Goal: Task Accomplishment & Management: Complete application form

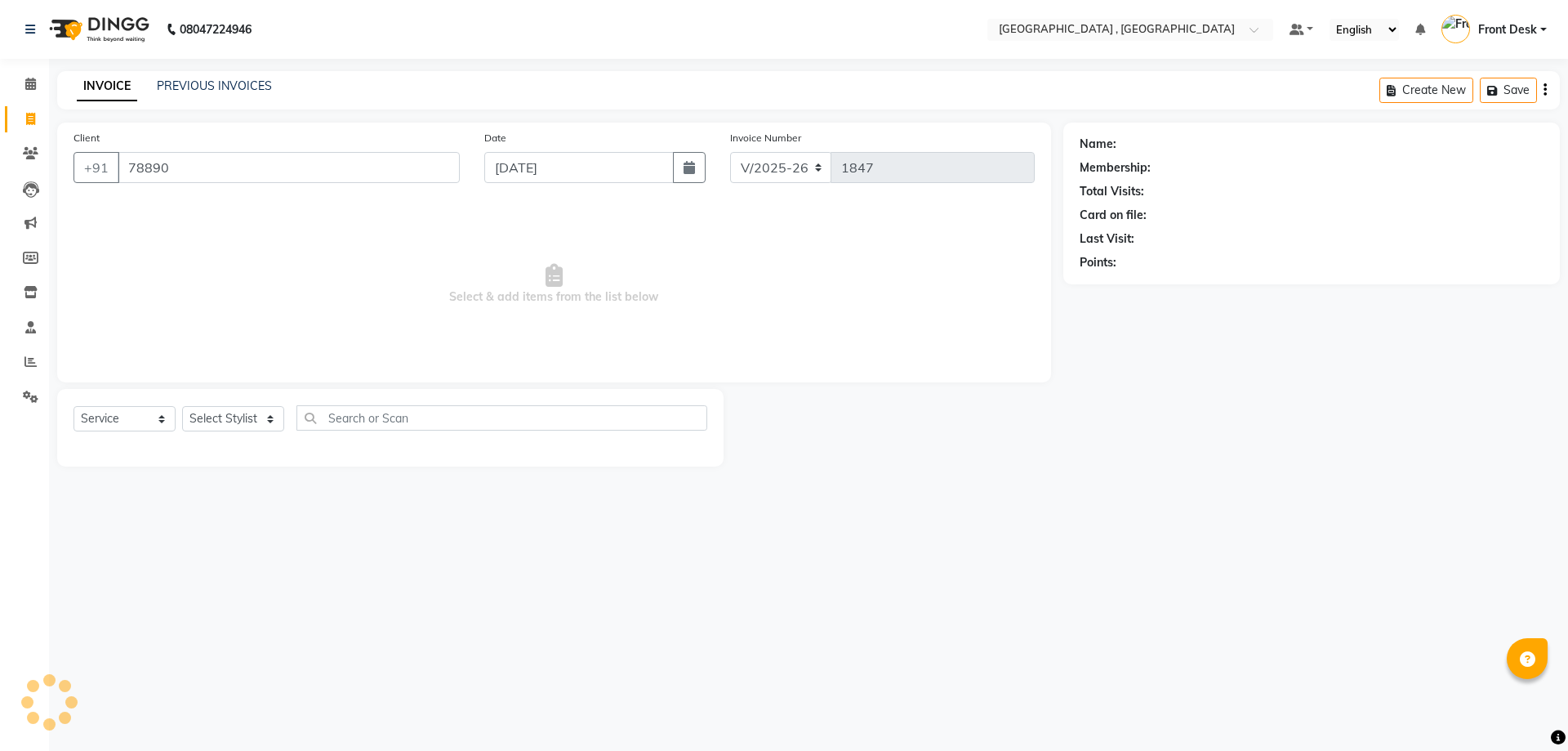
select select "5111"
select select "service"
type input "7889038856"
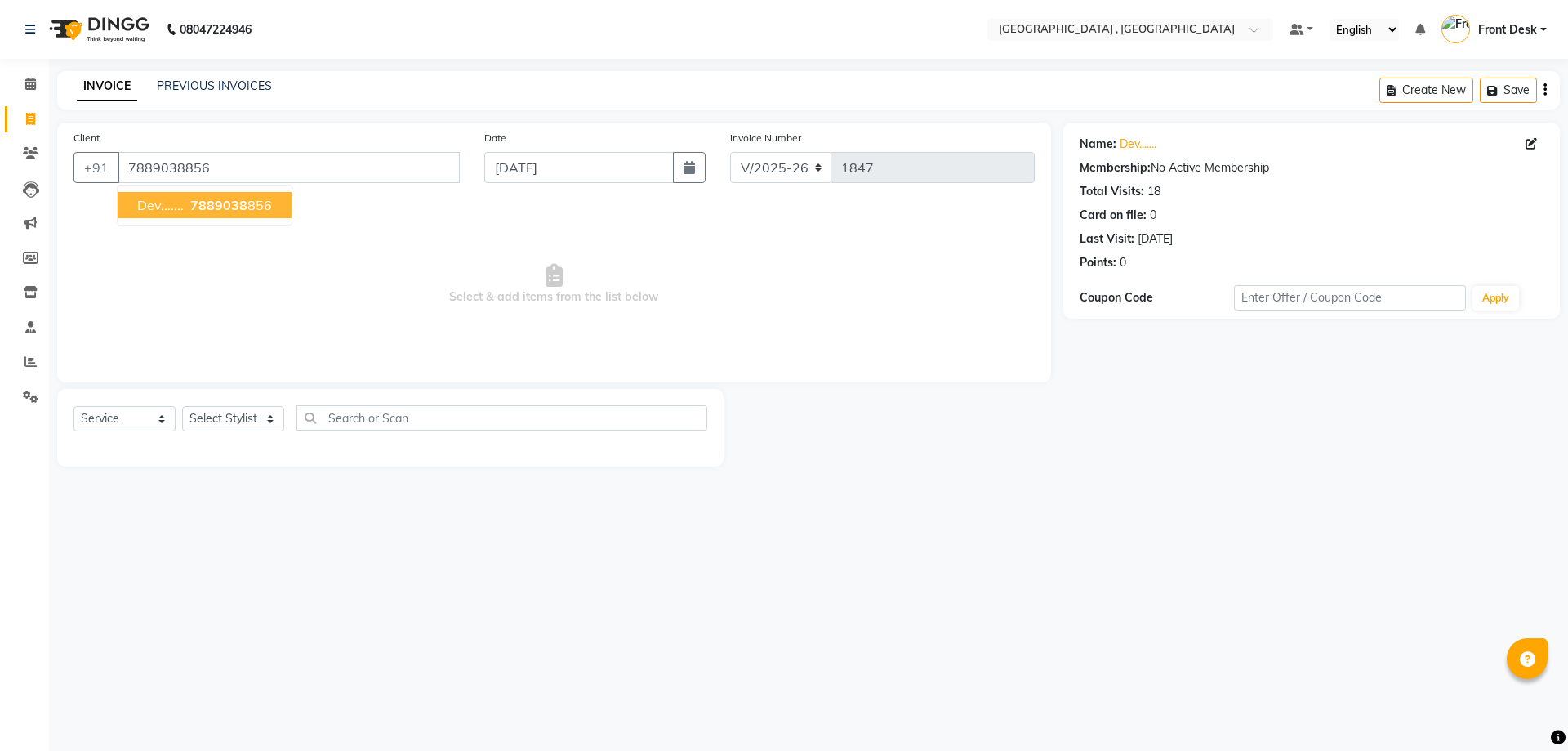
click at [229, 203] on span "7889038" at bounding box center [218, 205] width 58 height 17
click at [221, 421] on select "Select Stylist anand anil anuj [PERSON_NAME] mam [PERSON_NAME] [PERSON_NAME] Fr…" at bounding box center [233, 418] width 102 height 25
select select "32535"
click at [183, 406] on select "Select Stylist anand anil anuj [PERSON_NAME] mam [PERSON_NAME] [PERSON_NAME] Fr…" at bounding box center [233, 418] width 102 height 25
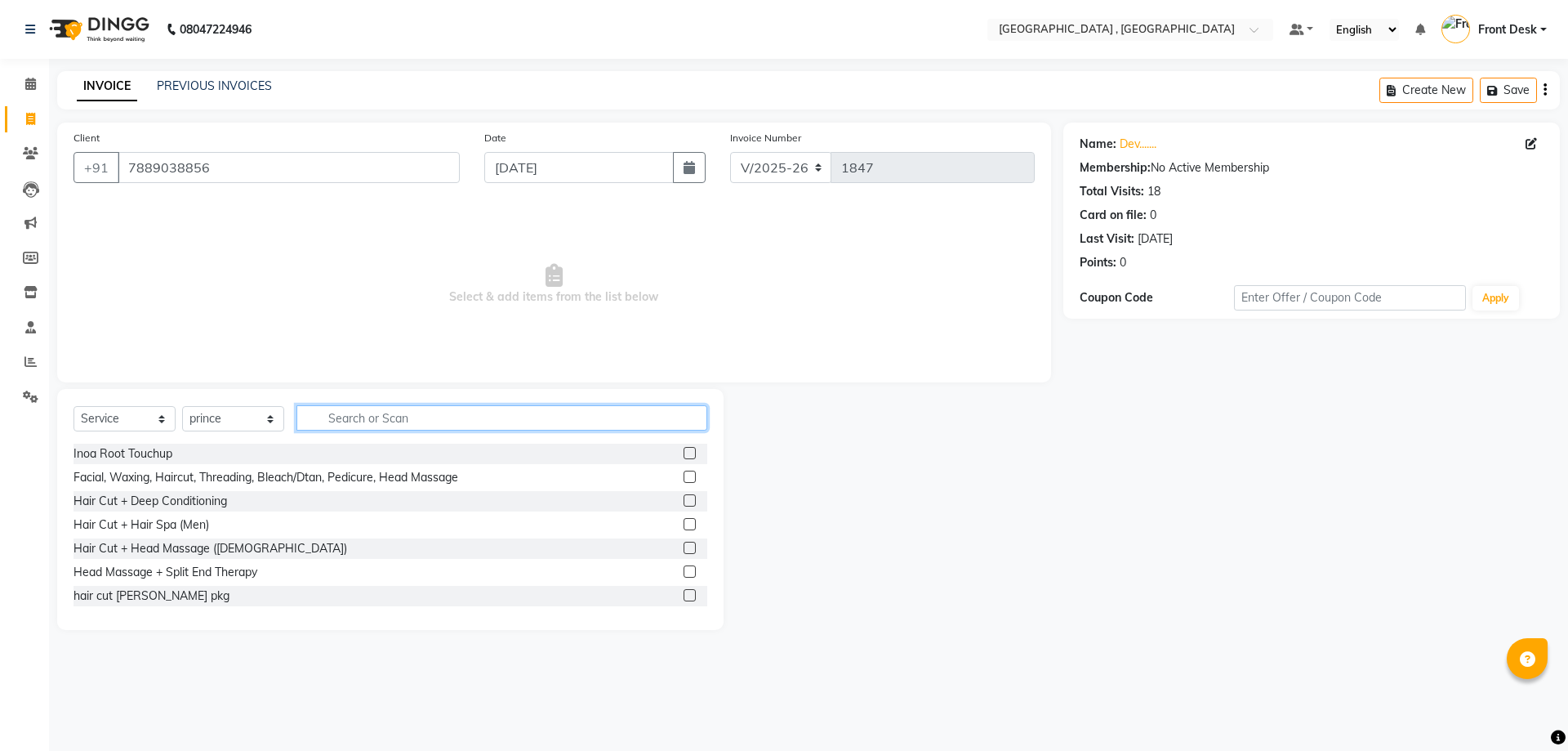
click at [340, 415] on input "text" at bounding box center [502, 418] width 411 height 25
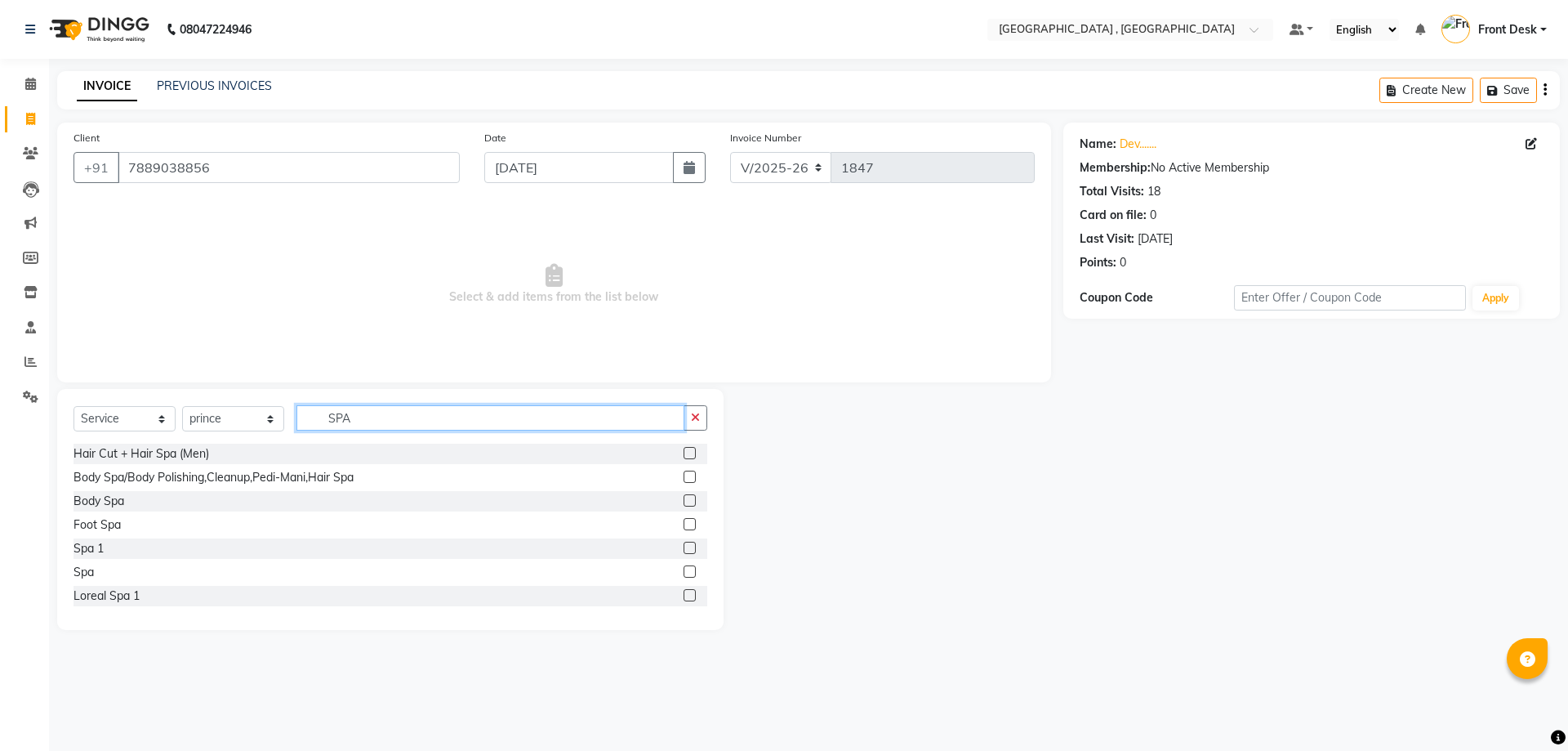
type input "SPA"
click at [684, 593] on label at bounding box center [689, 594] width 13 height 13
click at [684, 593] on input "checkbox" at bounding box center [689, 595] width 11 height 11
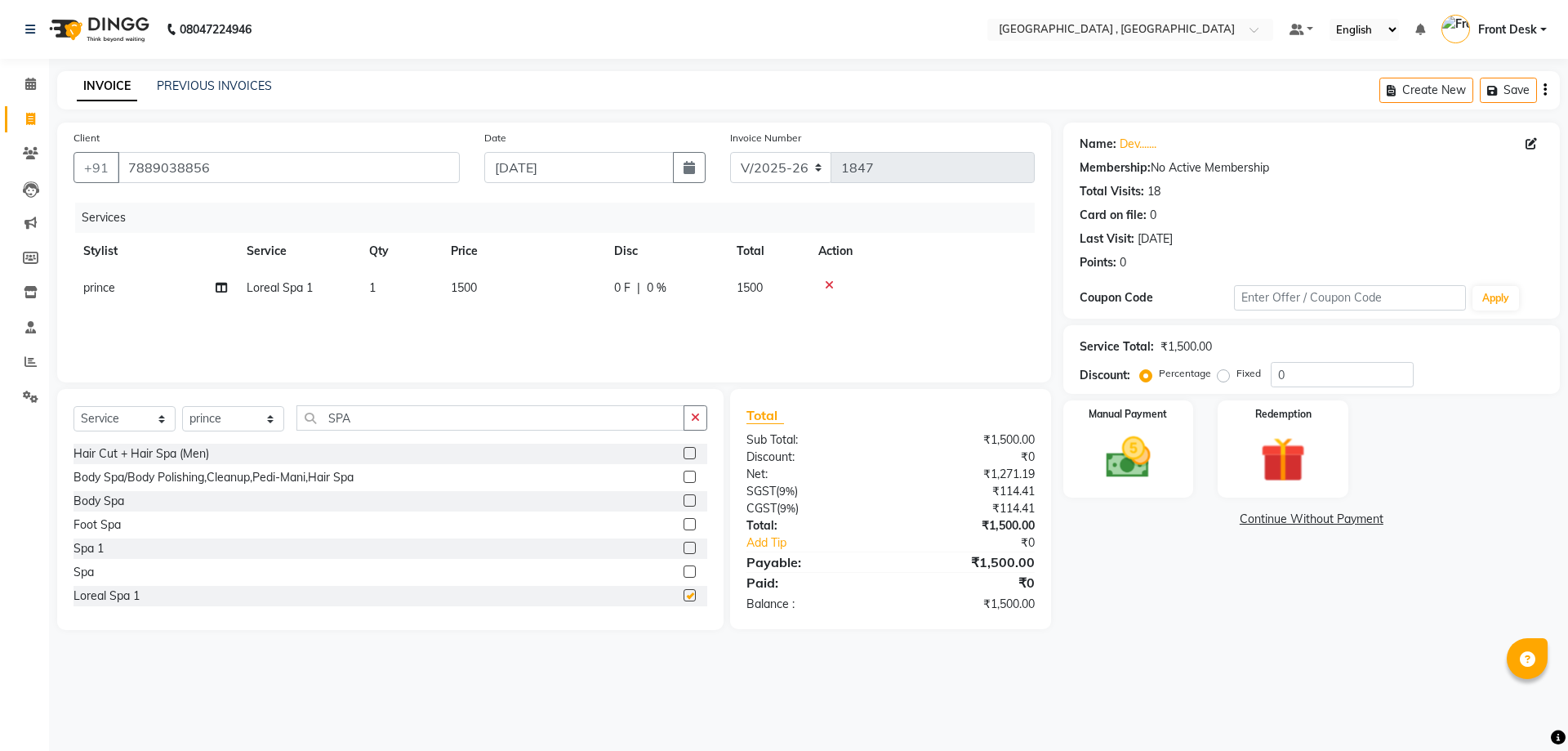
checkbox input "false"
click at [229, 420] on select "Select Stylist anand anil anuj [PERSON_NAME] mam [PERSON_NAME] [PERSON_NAME] Fr…" at bounding box center [233, 418] width 102 height 25
click at [386, 413] on input "SPA" at bounding box center [490, 418] width 388 height 25
type input "S"
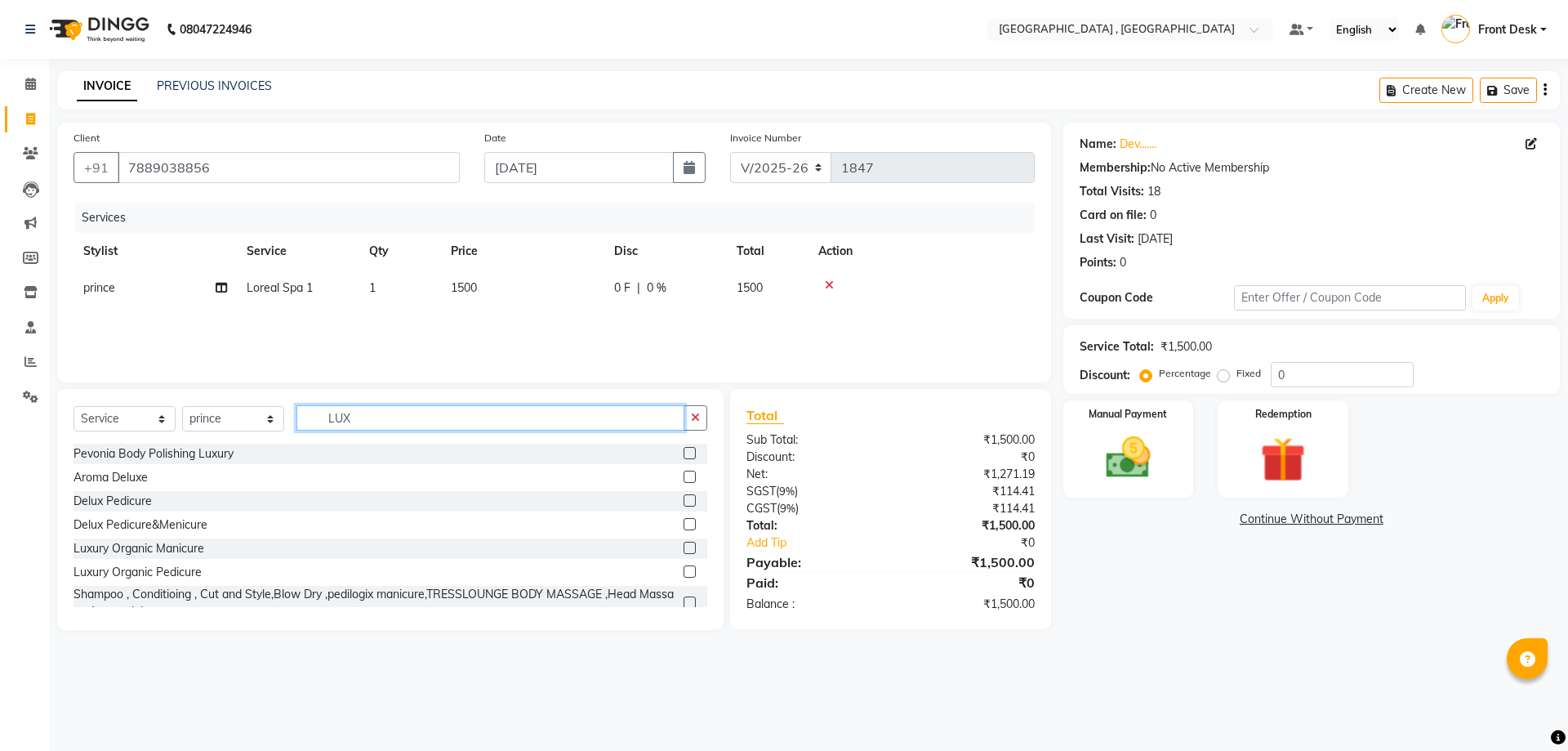
type input "LUX"
click at [684, 571] on label at bounding box center [689, 571] width 13 height 13
click at [684, 571] on input "checkbox" at bounding box center [689, 572] width 11 height 11
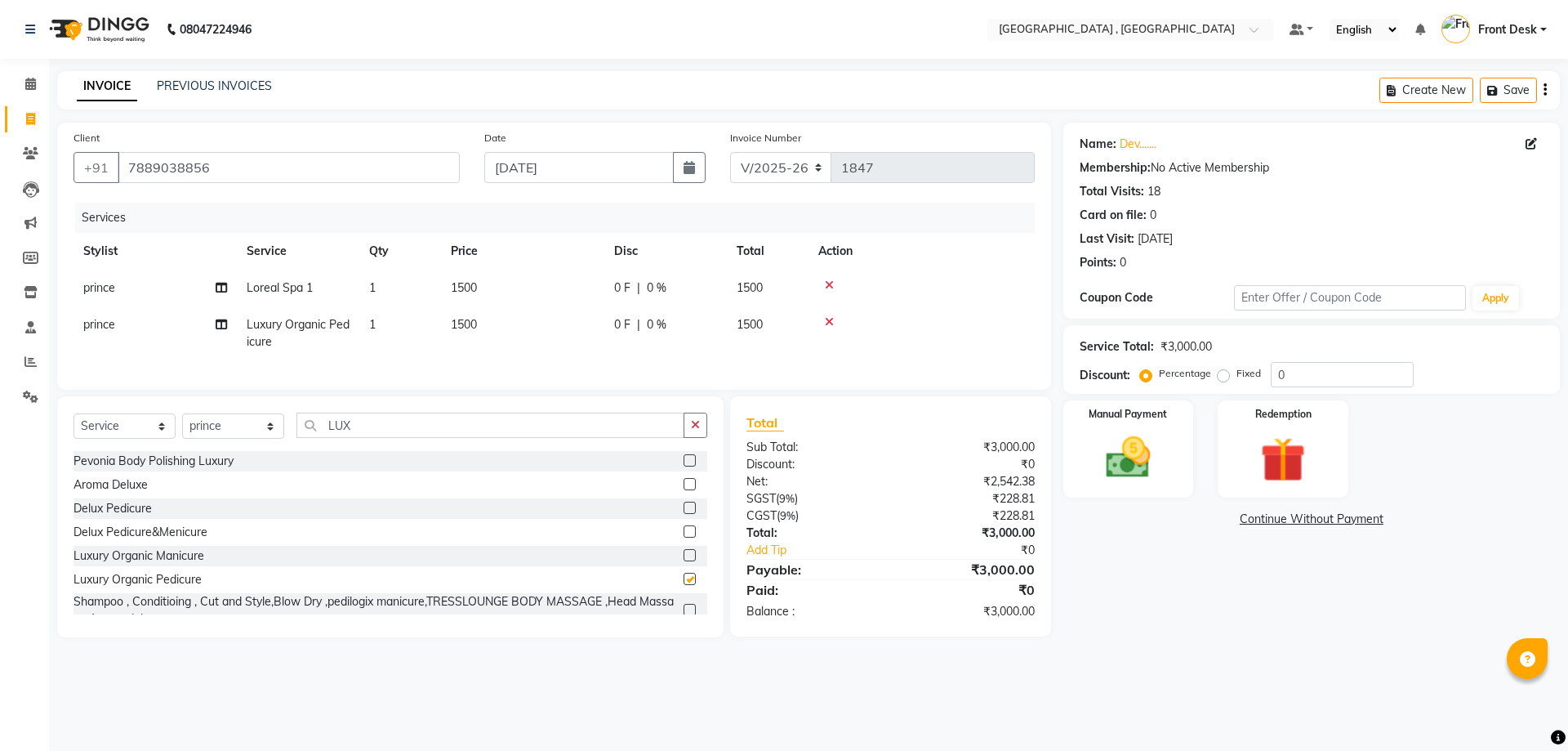
checkbox input "false"
click at [1112, 462] on img at bounding box center [1128, 457] width 76 height 54
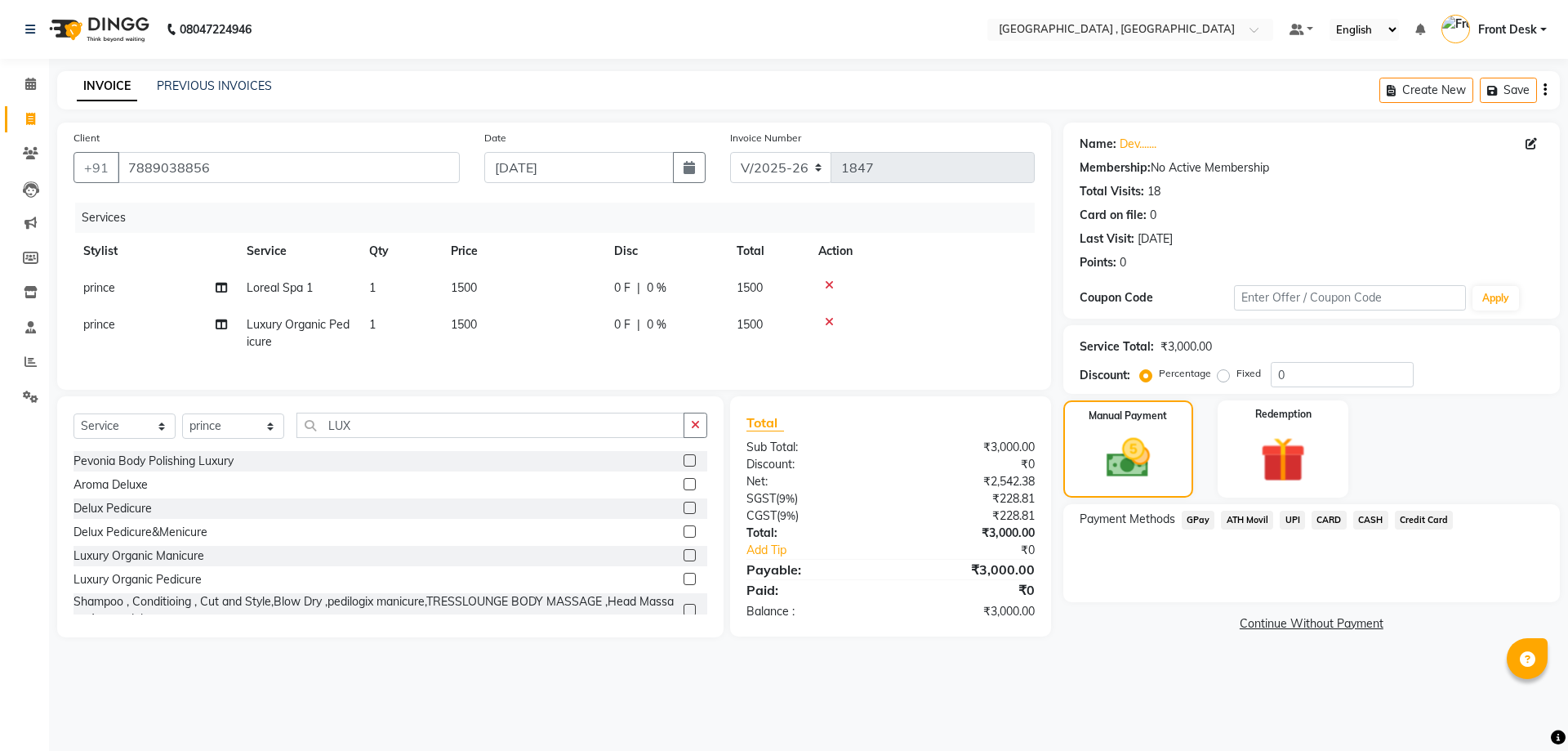
click at [1364, 518] on span "CASH" at bounding box center [1371, 519] width 35 height 19
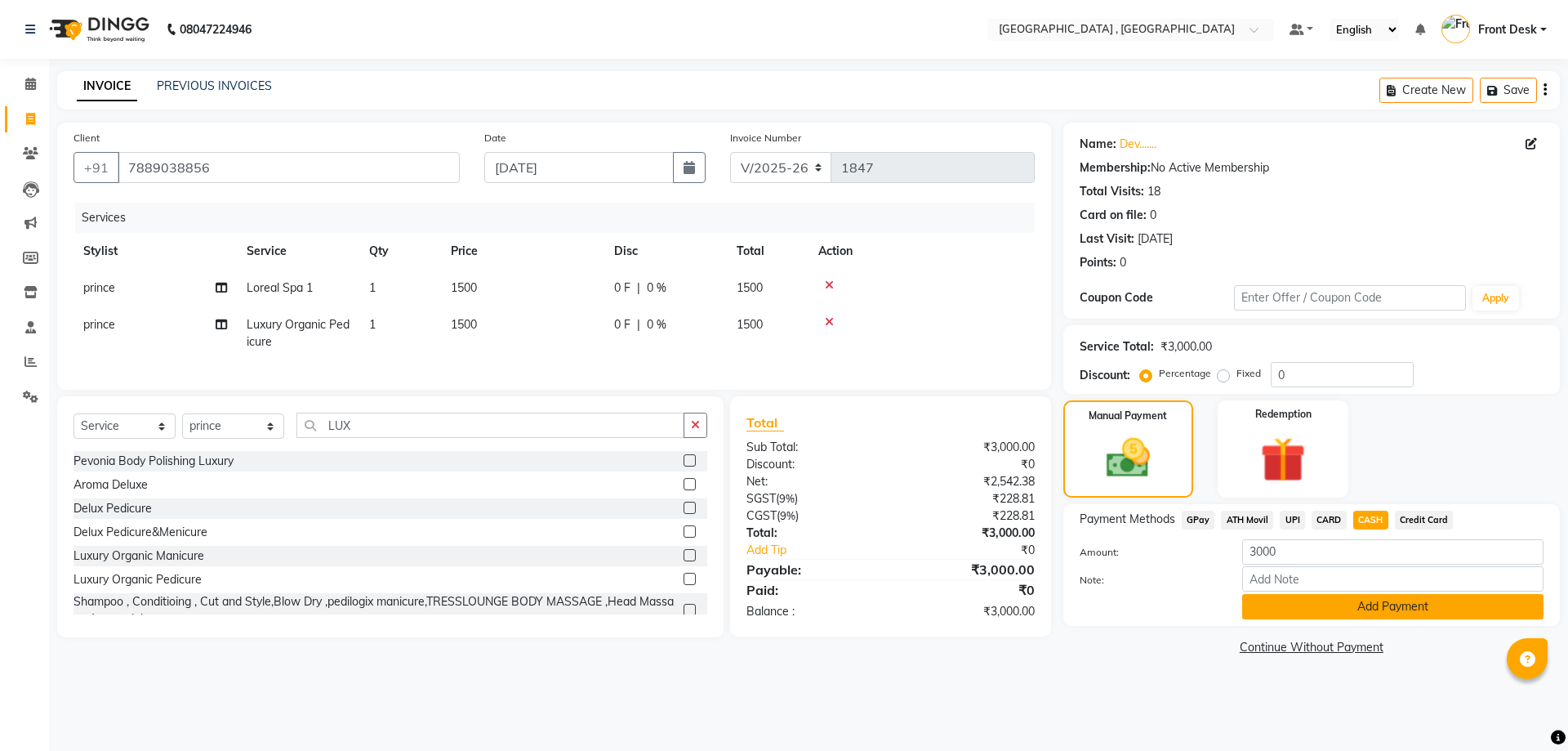
click at [1300, 608] on button "Add Payment" at bounding box center [1393, 606] width 302 height 25
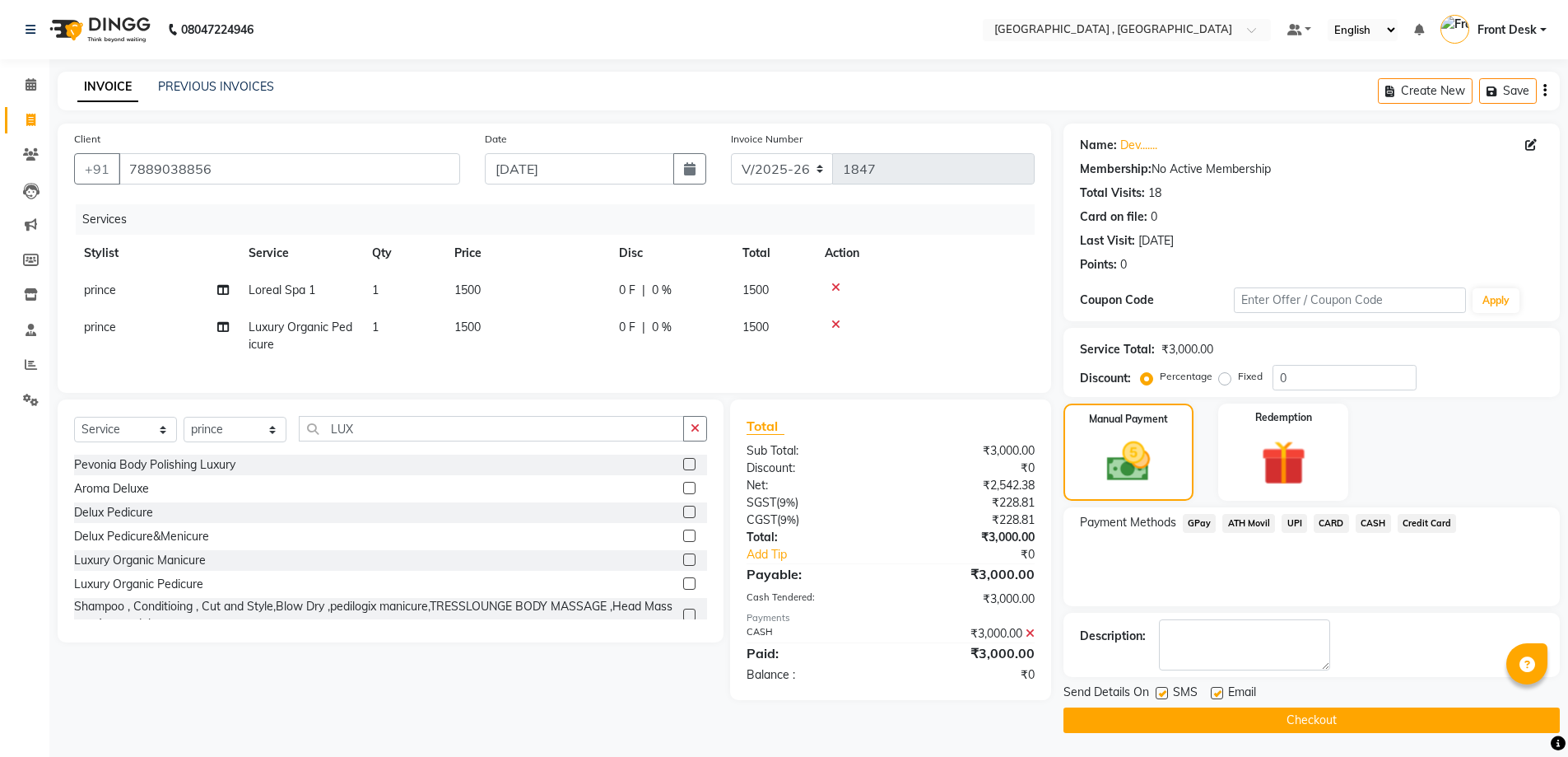
click at [1323, 718] on button "Checkout" at bounding box center [1311, 720] width 496 height 25
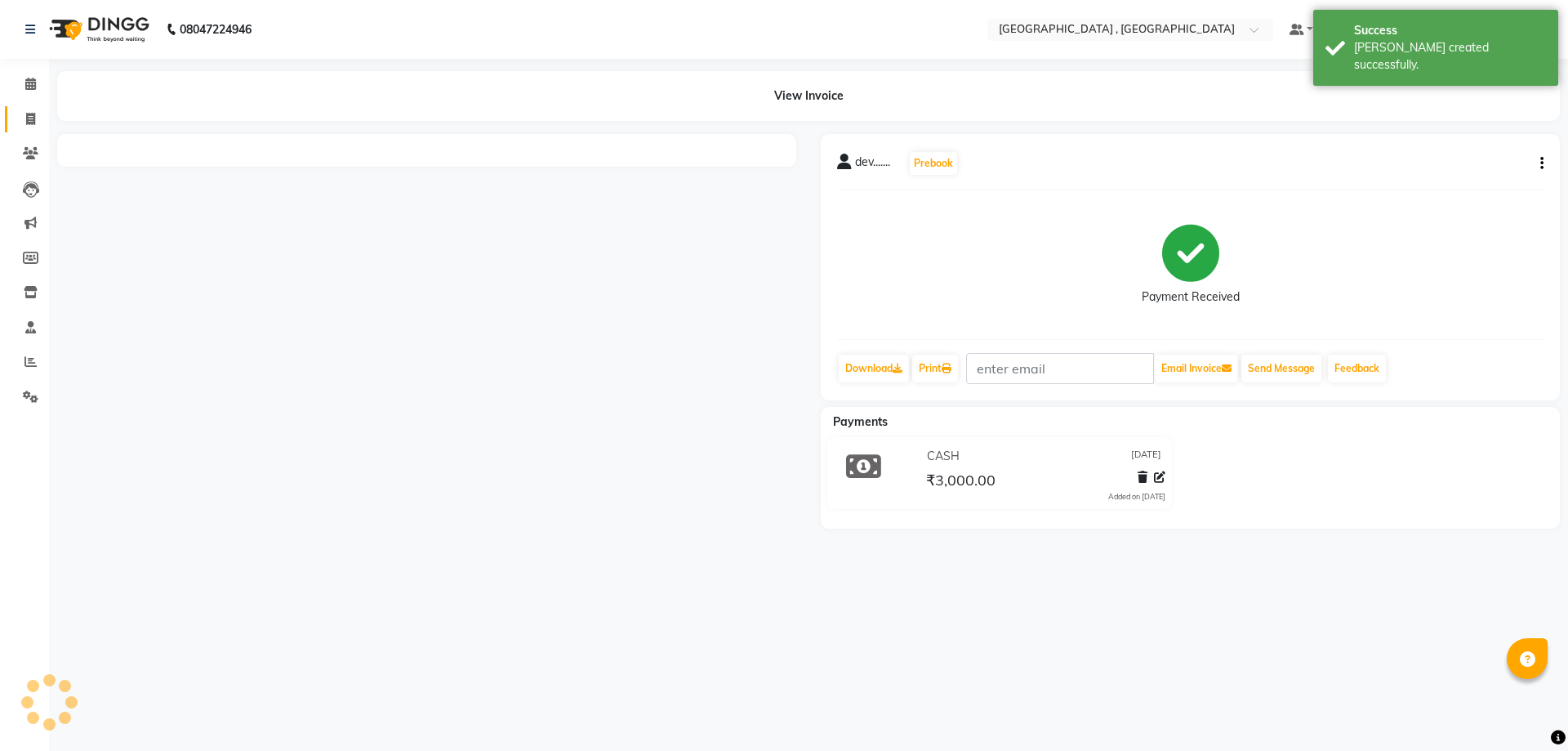
click at [28, 117] on icon at bounding box center [30, 118] width 9 height 13
select select "service"
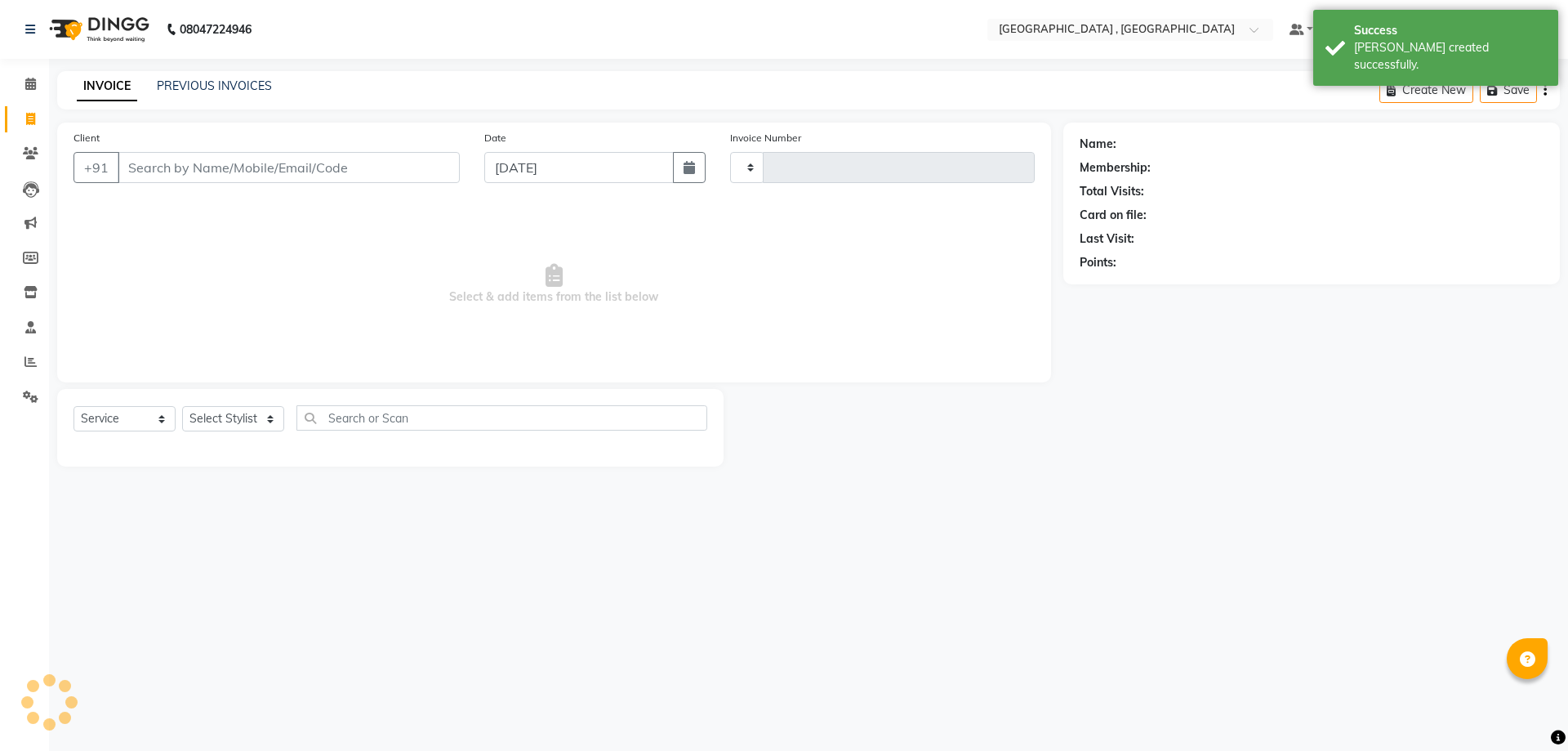
type input "1848"
select select "5111"
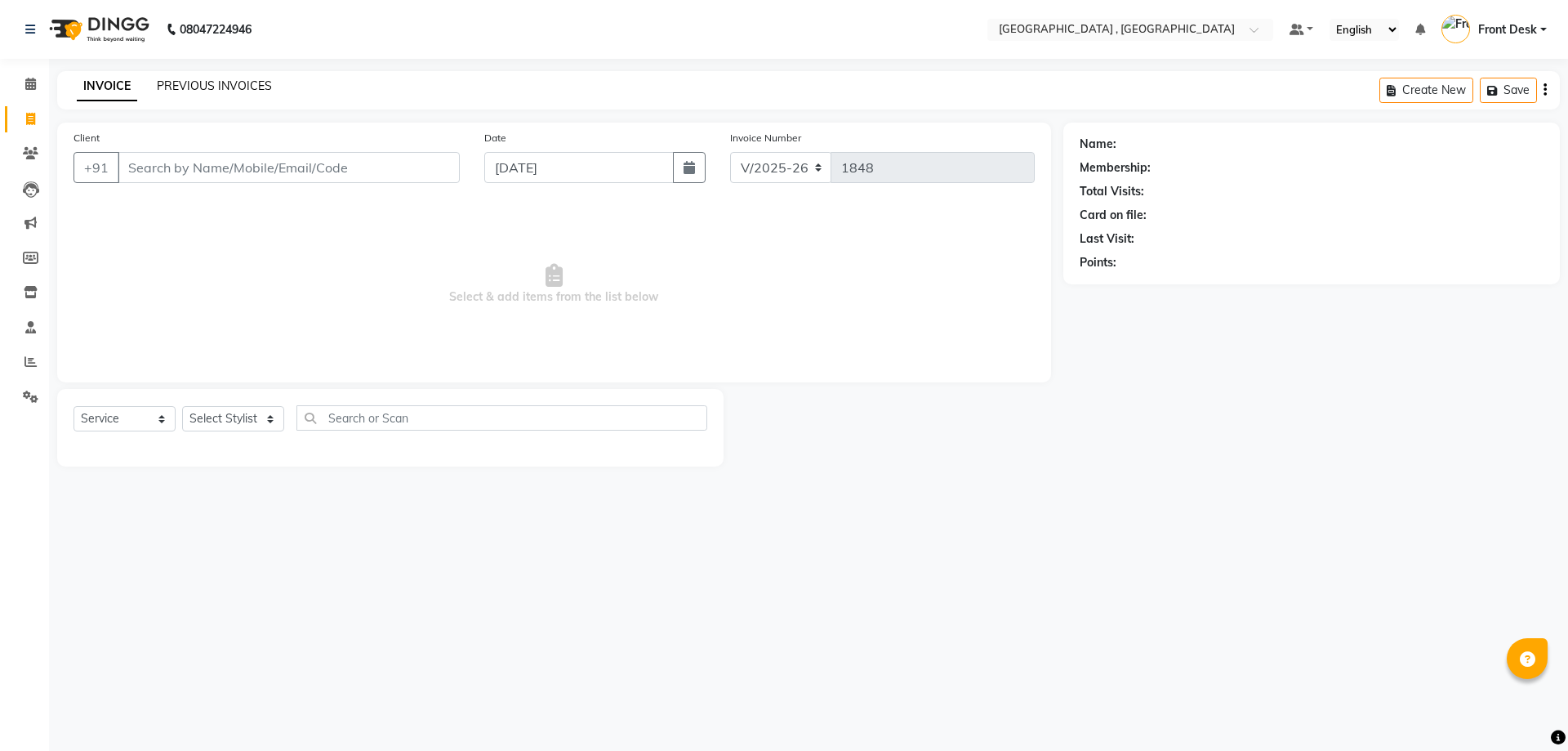
click at [200, 82] on link "PREVIOUS INVOICES" at bounding box center [214, 86] width 115 height 15
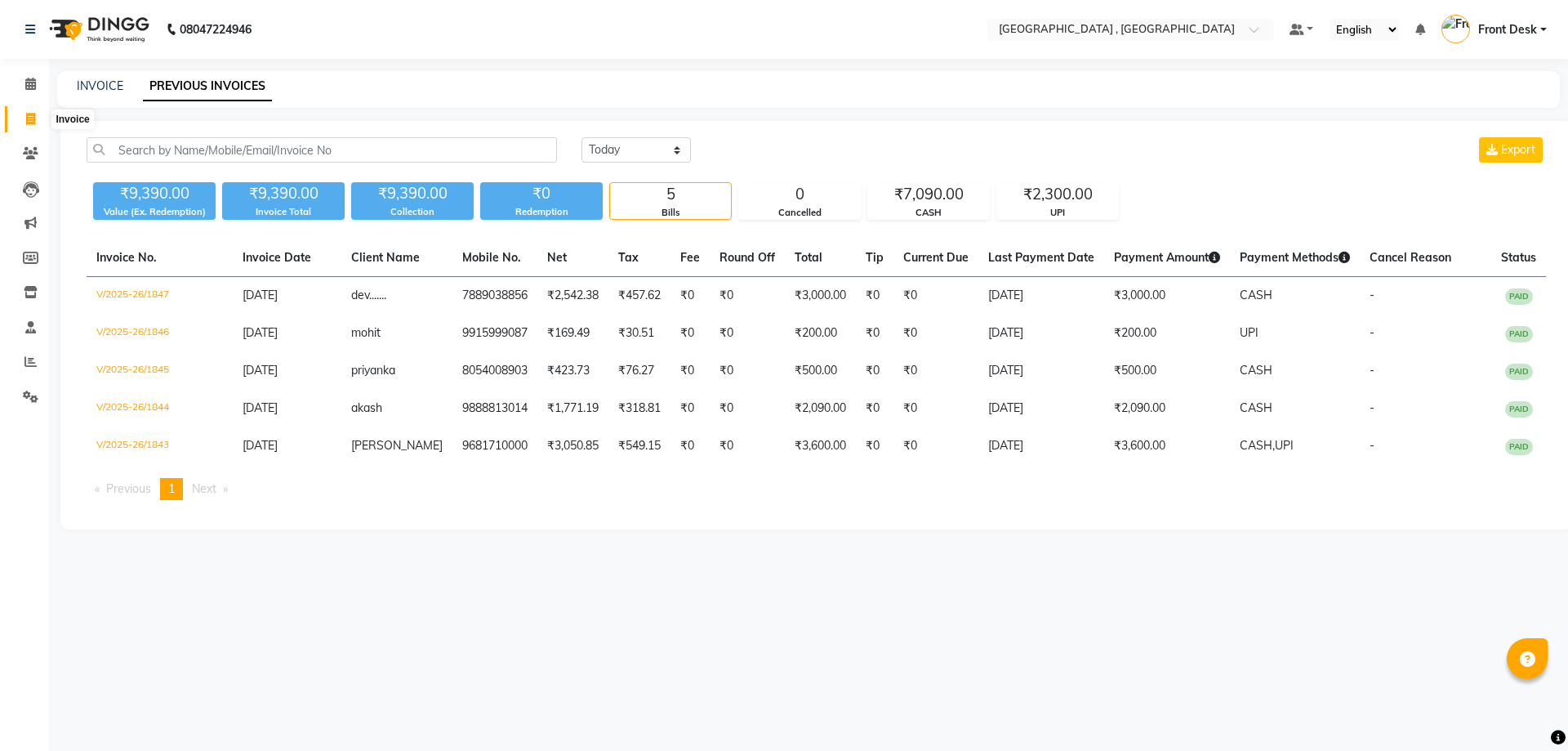
click at [27, 118] on icon at bounding box center [30, 118] width 9 height 13
select select "service"
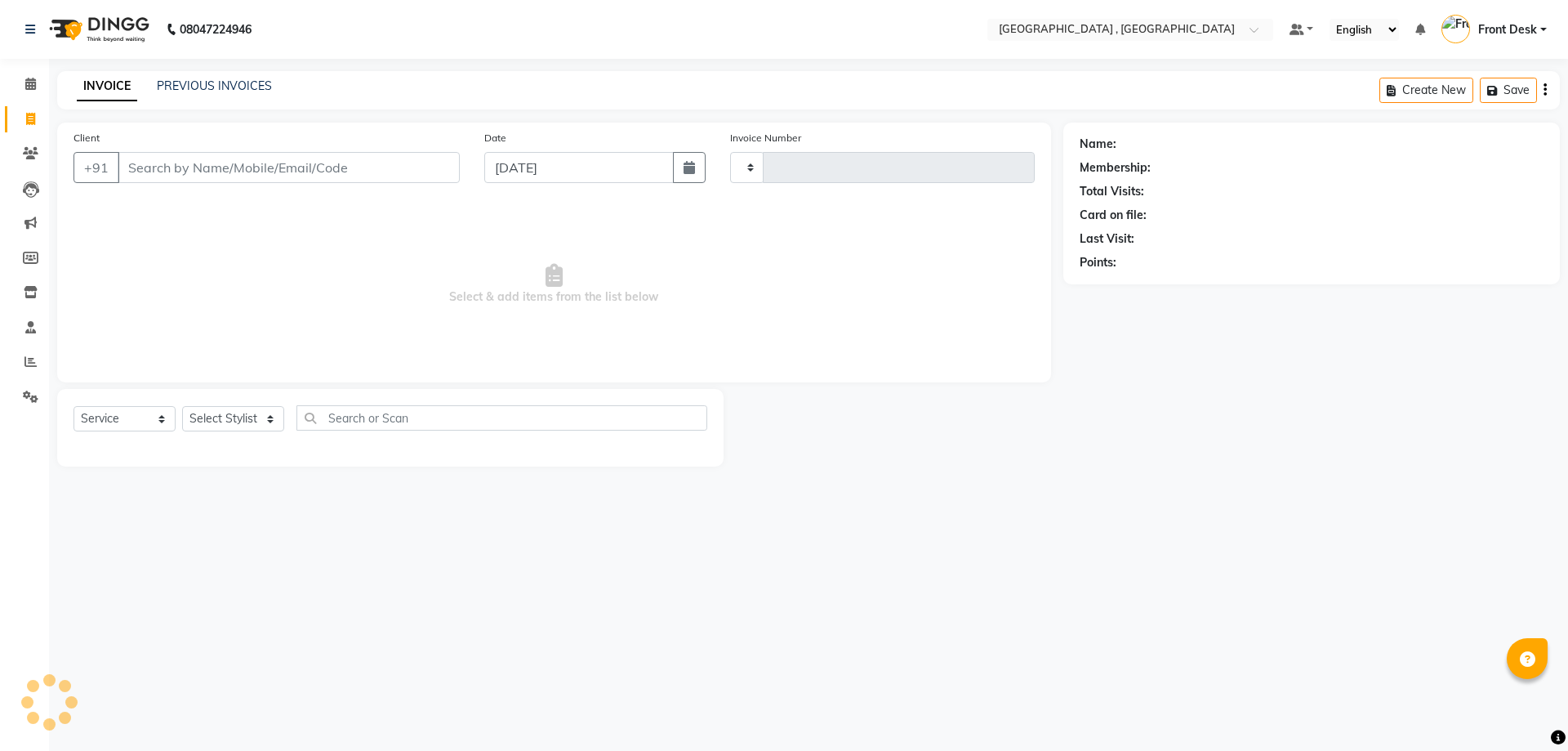
type input "1848"
select select "5111"
click at [182, 85] on link "PREVIOUS INVOICES" at bounding box center [214, 86] width 115 height 15
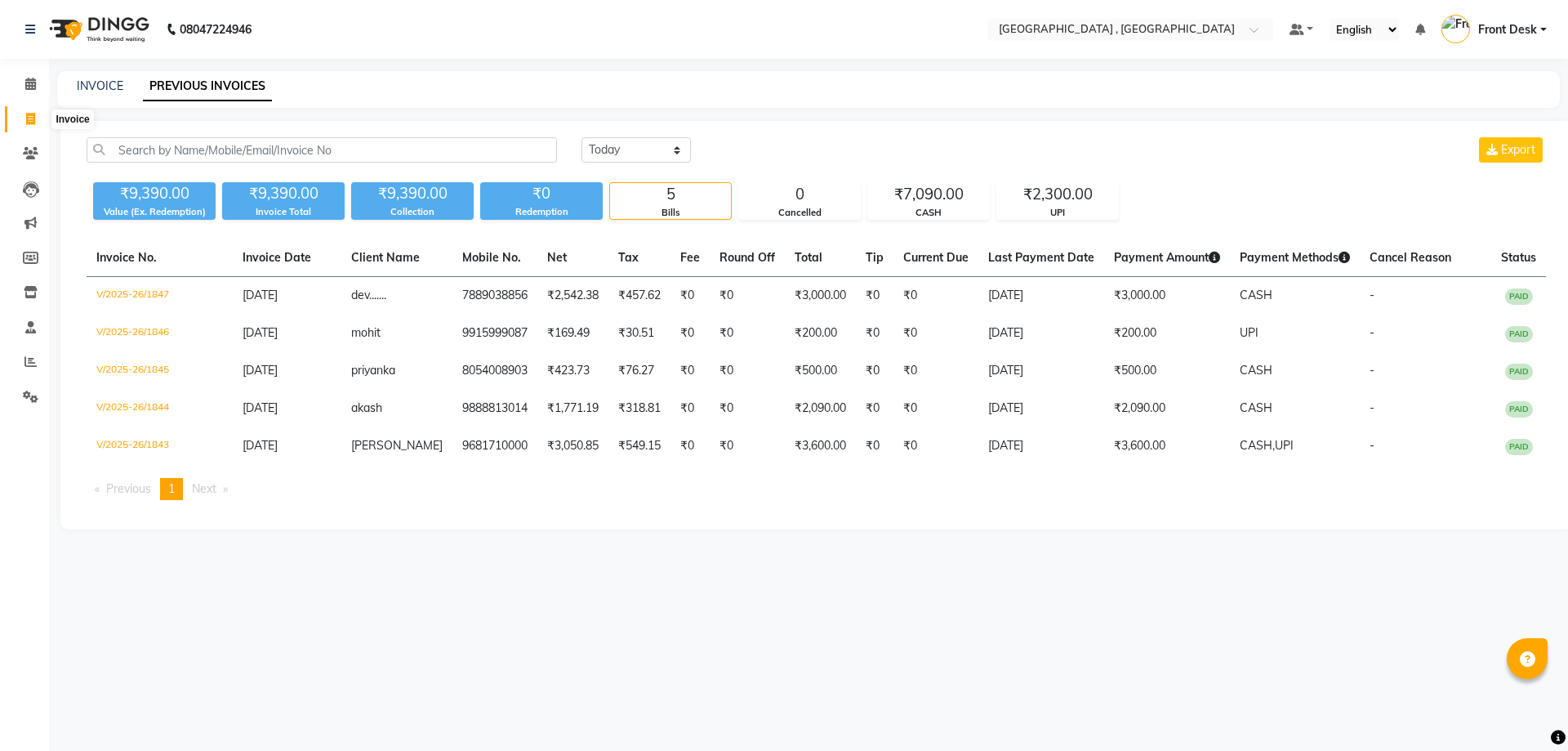
click at [30, 115] on icon at bounding box center [30, 118] width 9 height 13
select select "service"
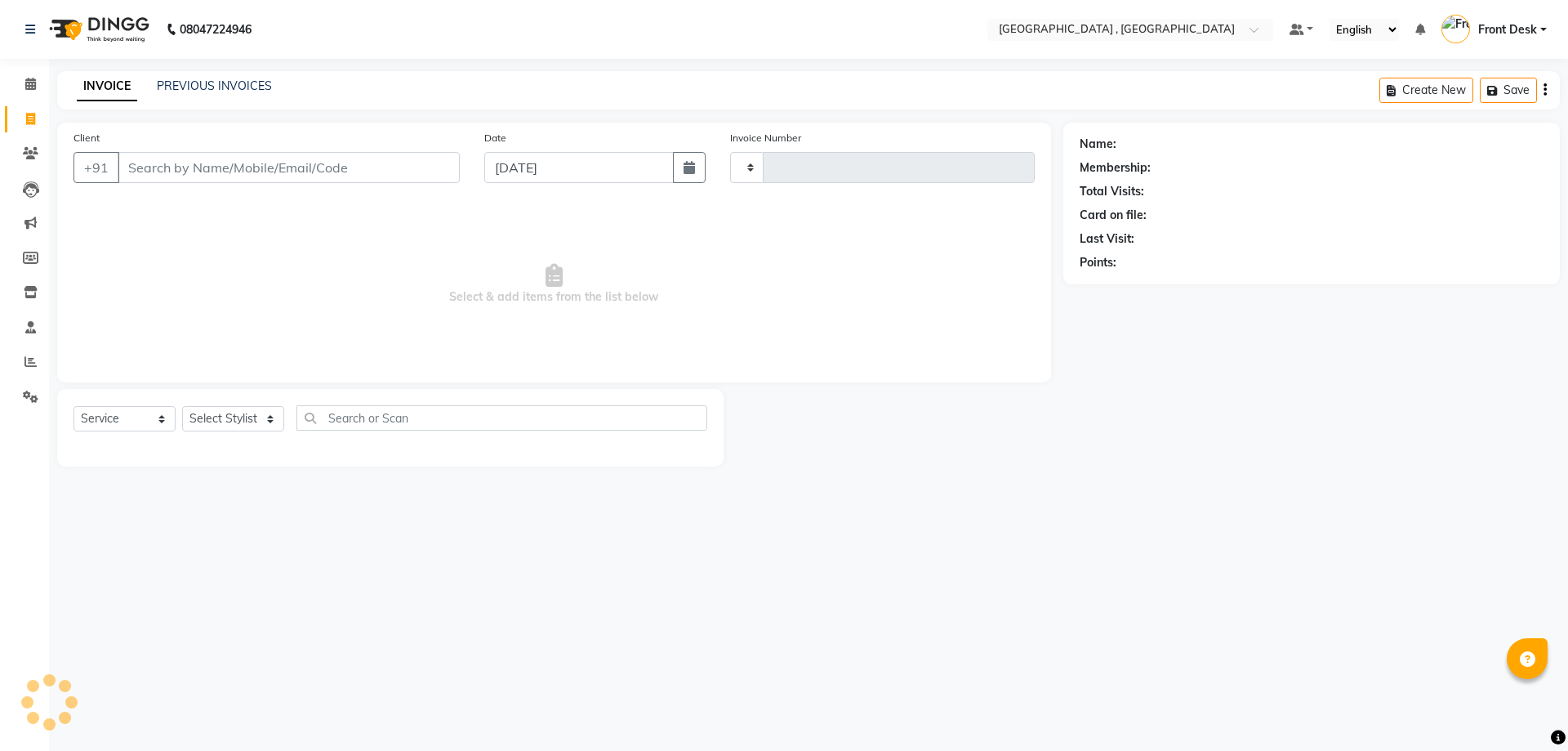
type input "1848"
select select "5111"
click at [203, 89] on link "PREVIOUS INVOICES" at bounding box center [214, 86] width 115 height 15
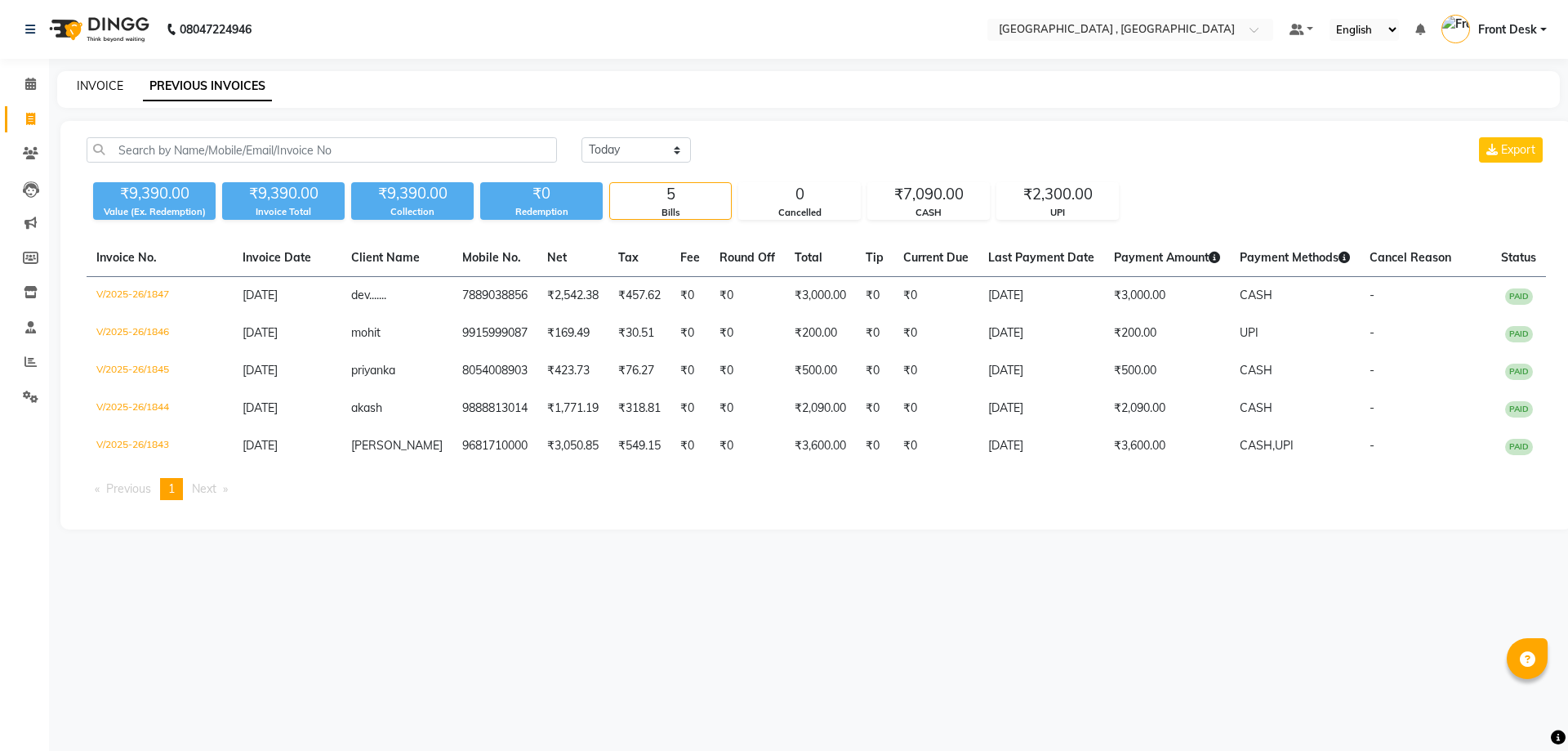
click at [86, 83] on link "INVOICE" at bounding box center [100, 86] width 47 height 15
select select "service"
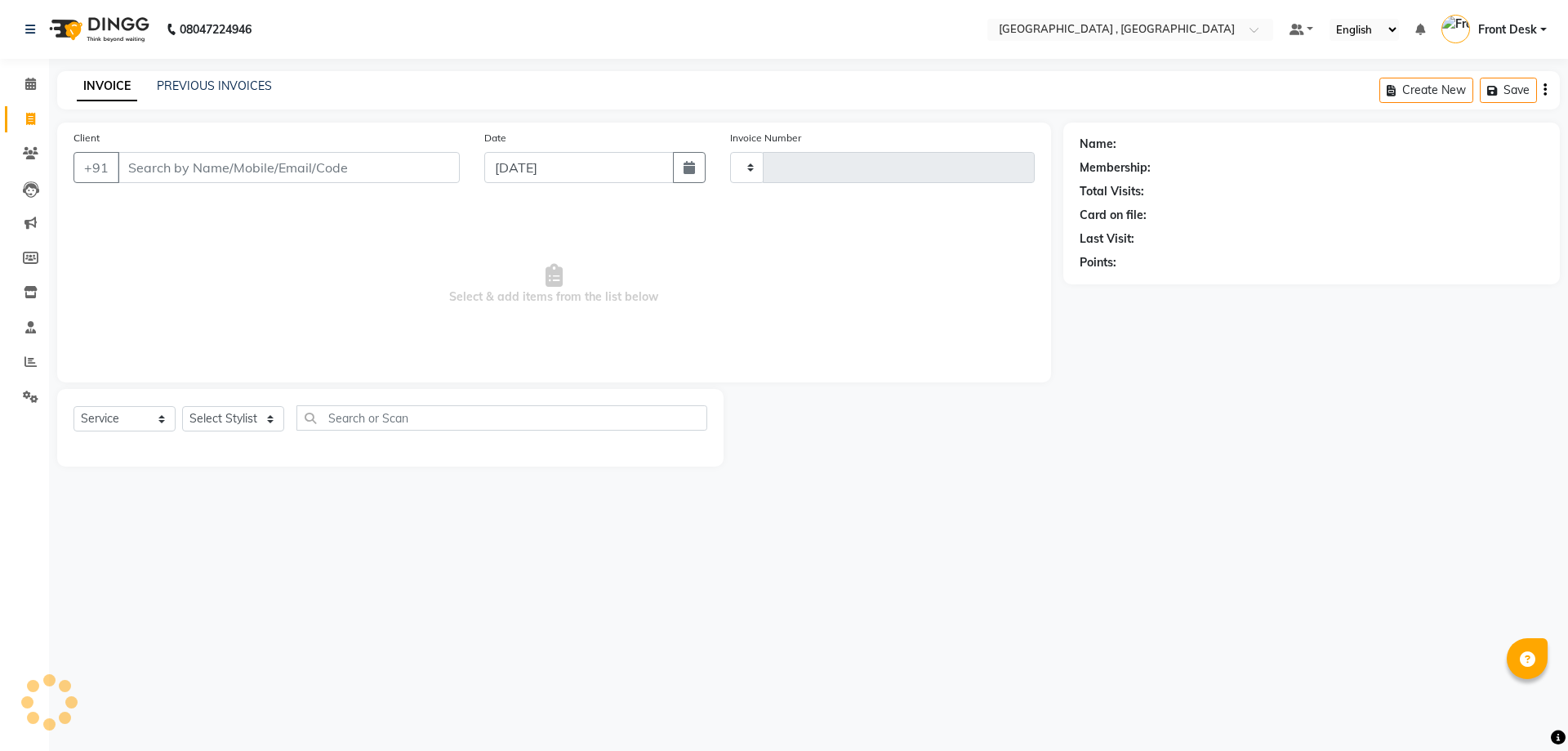
type input "1848"
select select "5111"
click at [248, 153] on input "Client" at bounding box center [288, 167] width 343 height 31
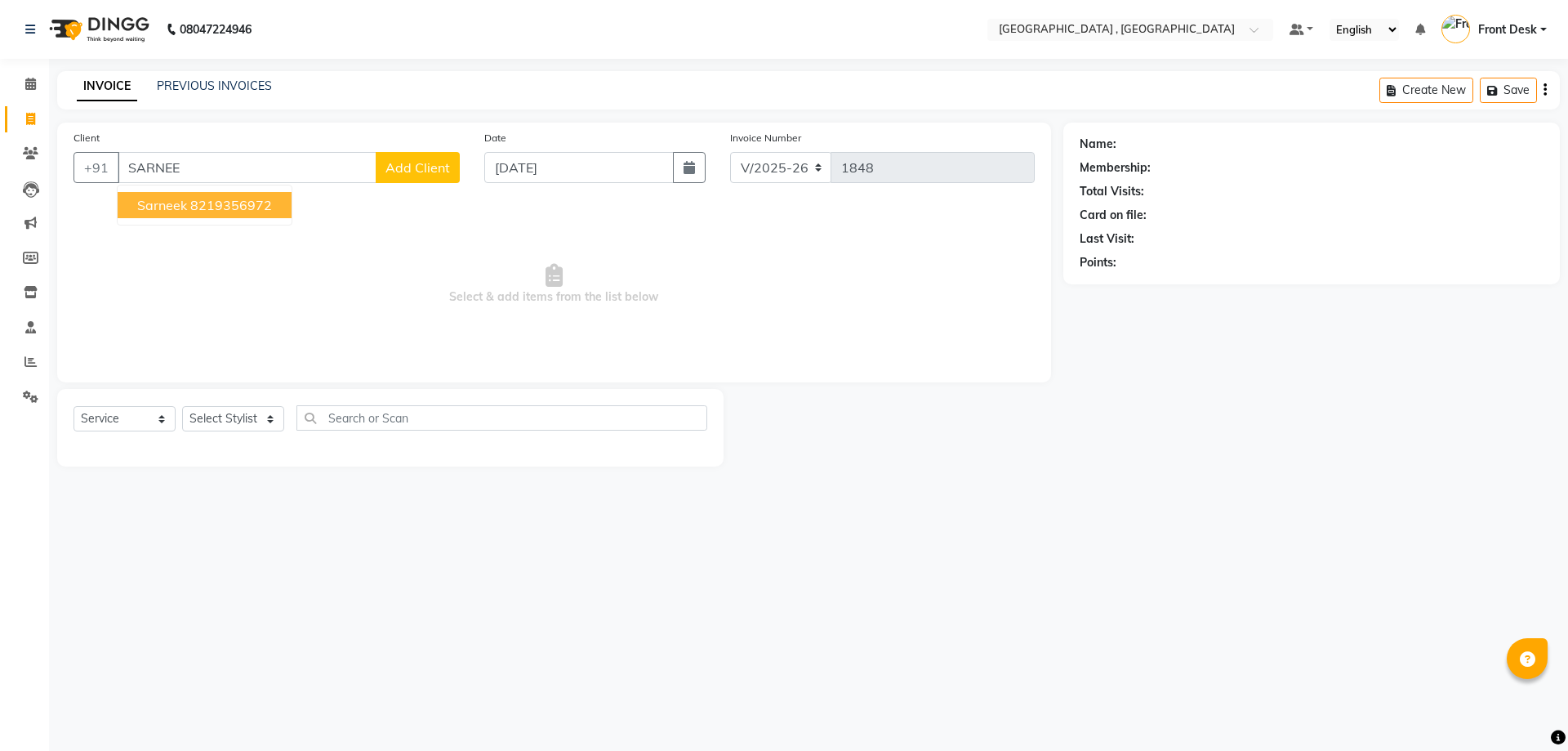
click at [241, 204] on ngb-highlight "8219356972" at bounding box center [231, 205] width 82 height 17
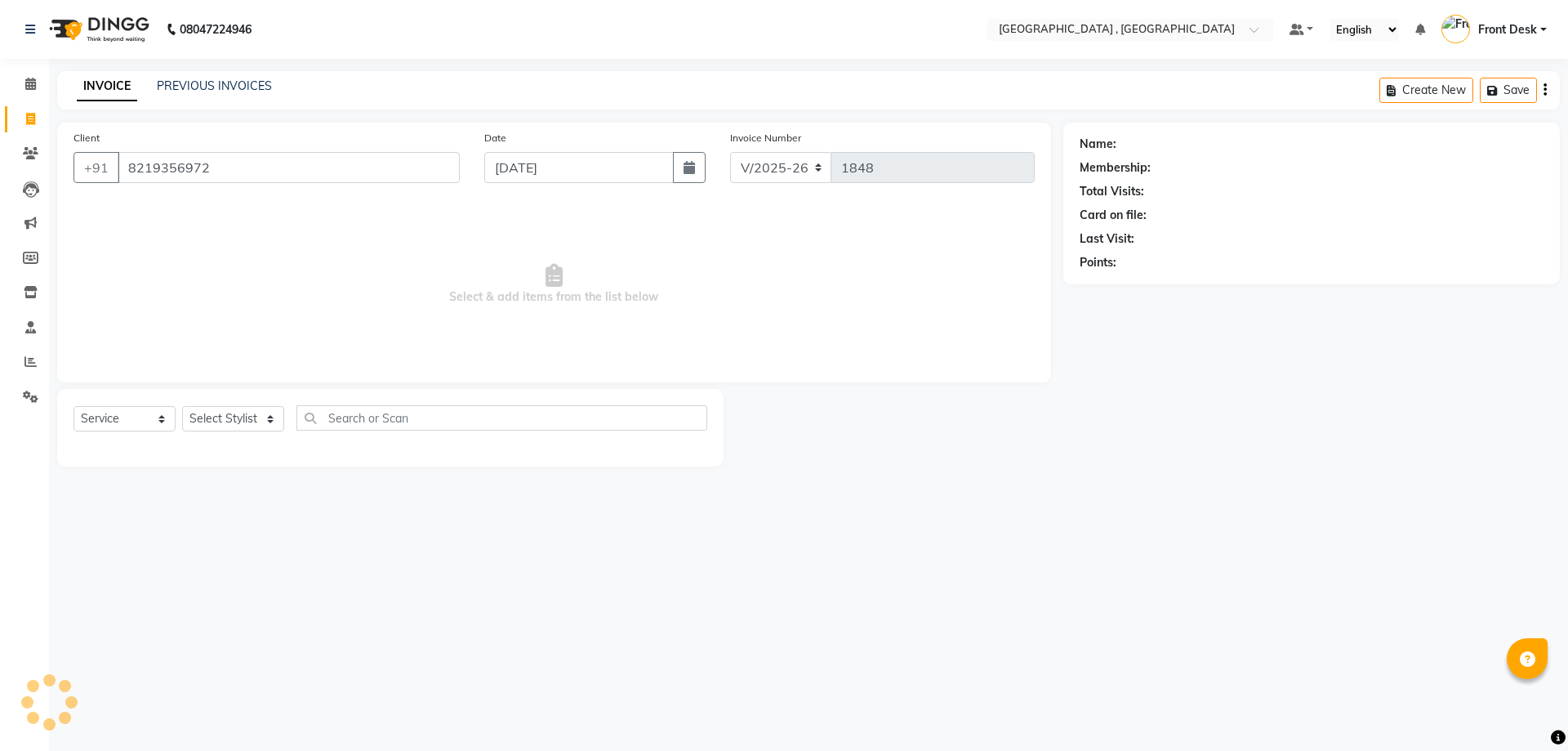
type input "8219356972"
click at [223, 412] on select "Select Stylist anand anil anuj [PERSON_NAME] mam [PERSON_NAME] [PERSON_NAME] Fr…" at bounding box center [233, 418] width 102 height 25
select select "59118"
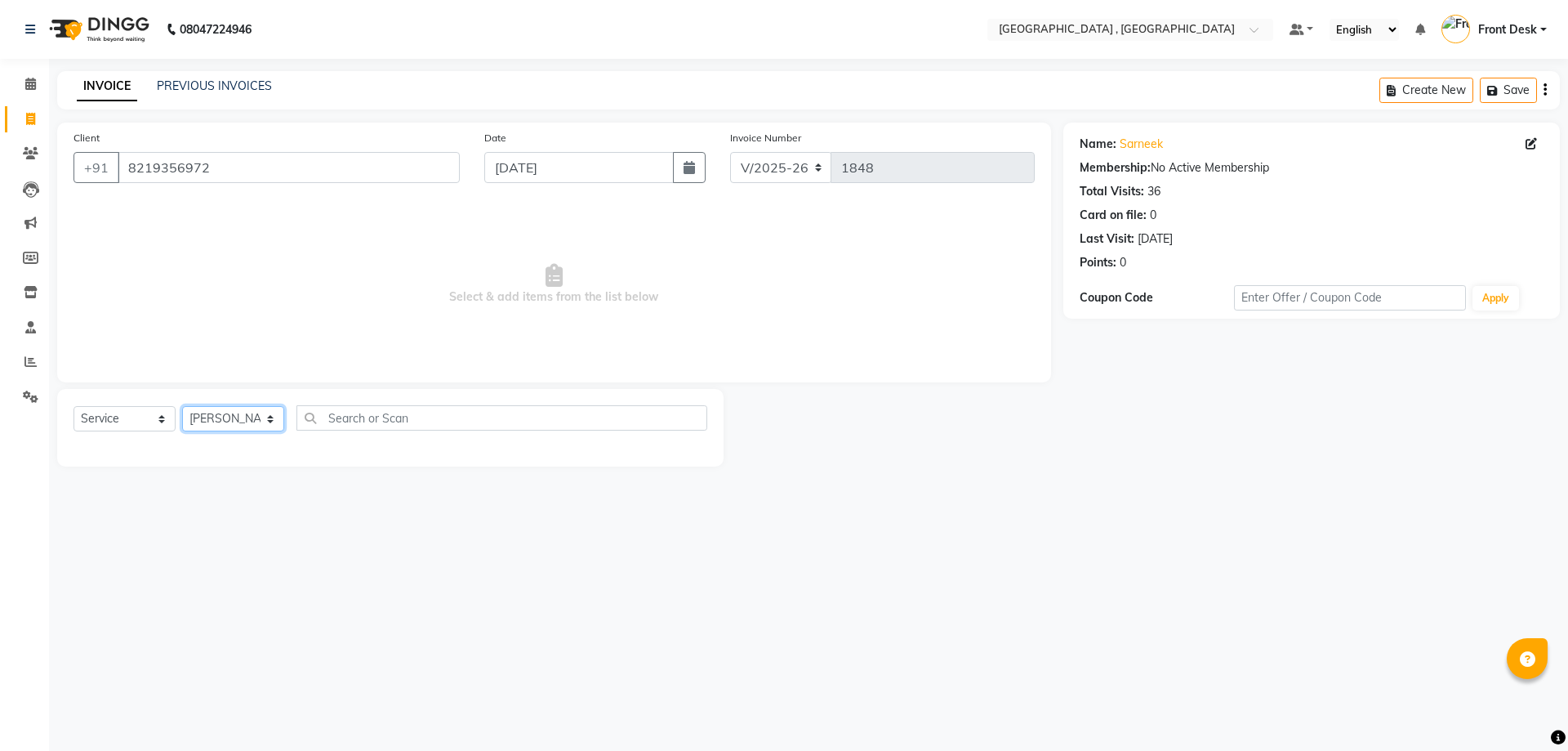
click at [183, 406] on select "Select Stylist anand anil anuj [PERSON_NAME] mam [PERSON_NAME] [PERSON_NAME] Fr…" at bounding box center [233, 418] width 102 height 25
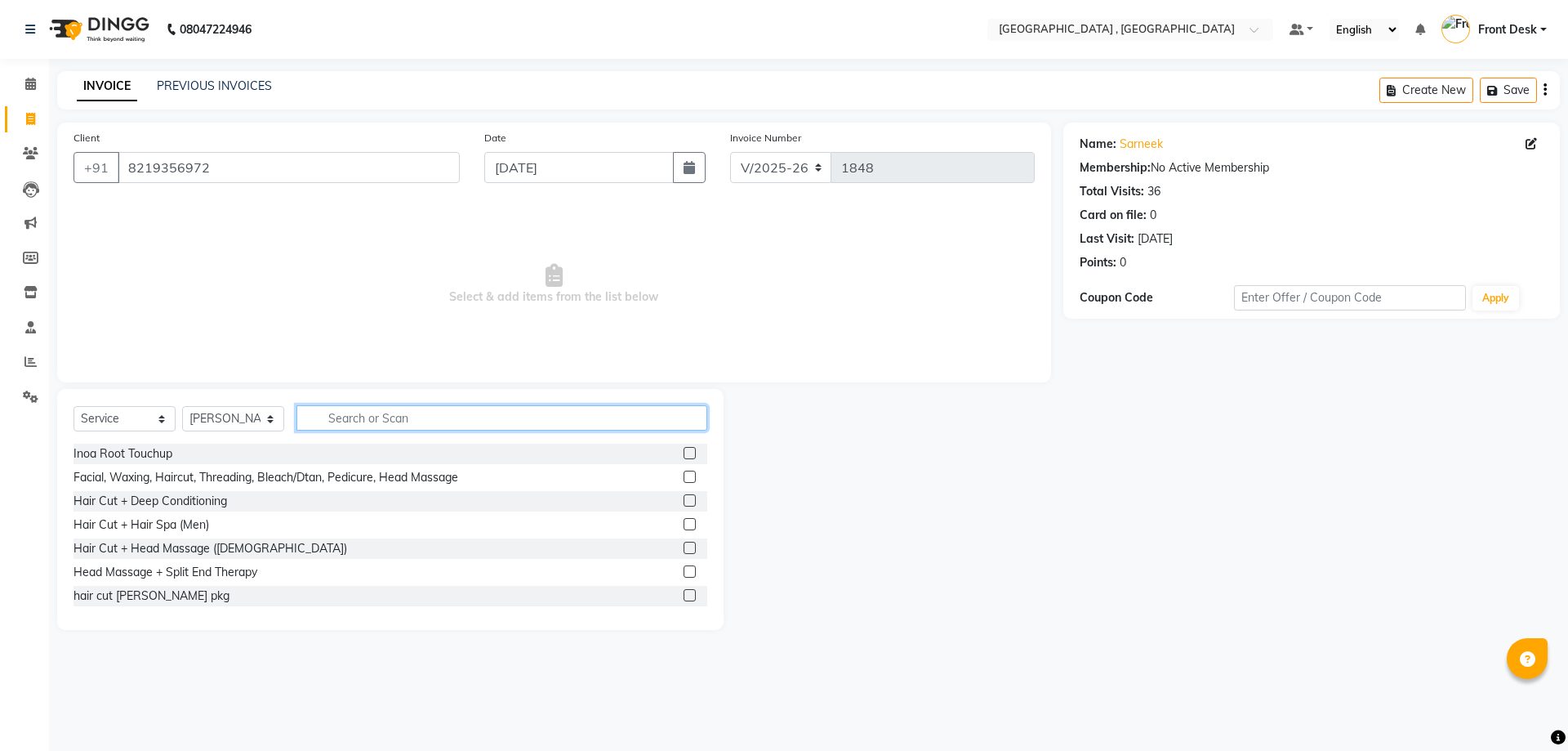
click at [410, 424] on input "text" at bounding box center [502, 418] width 411 height 25
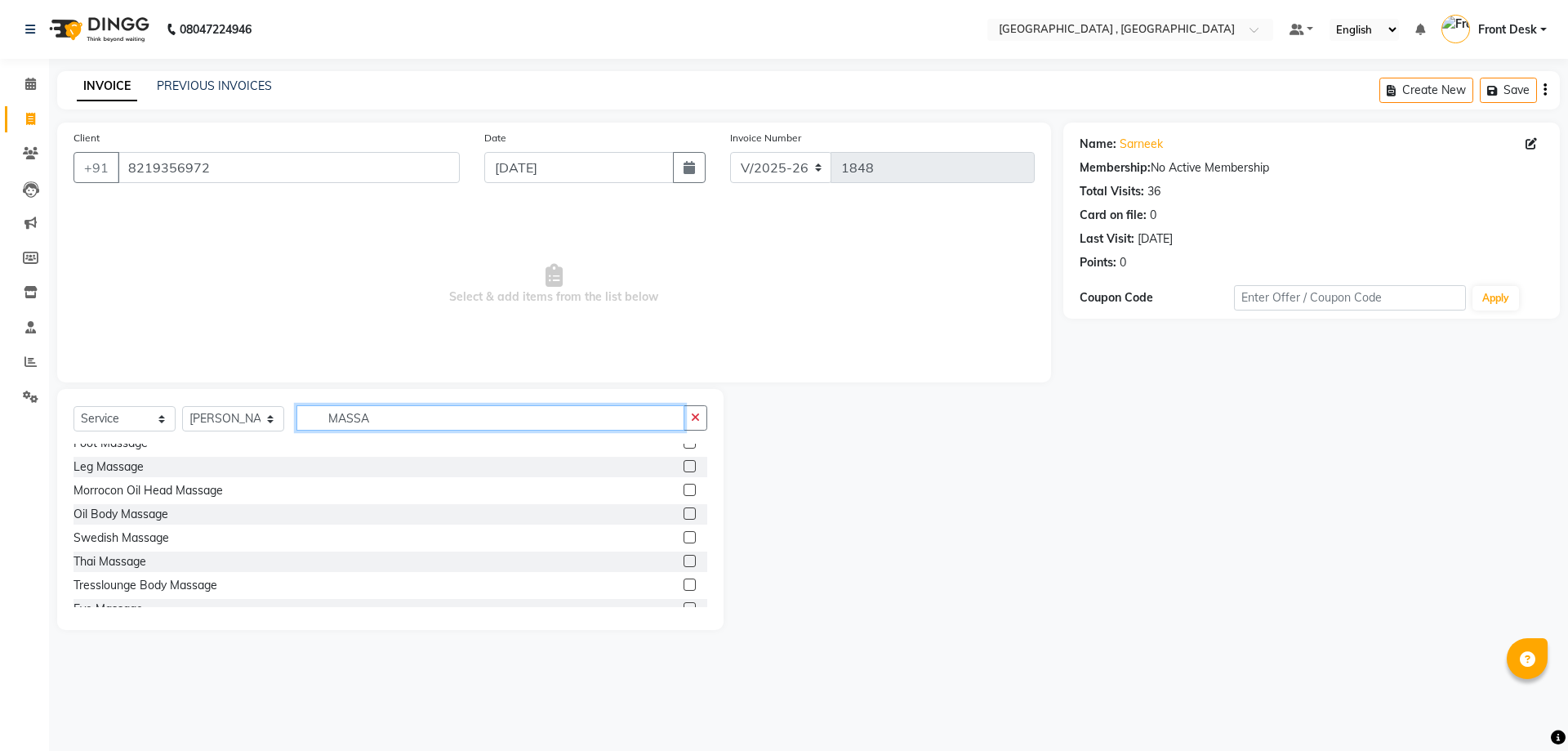
scroll to position [163, 0]
type input "MASSA"
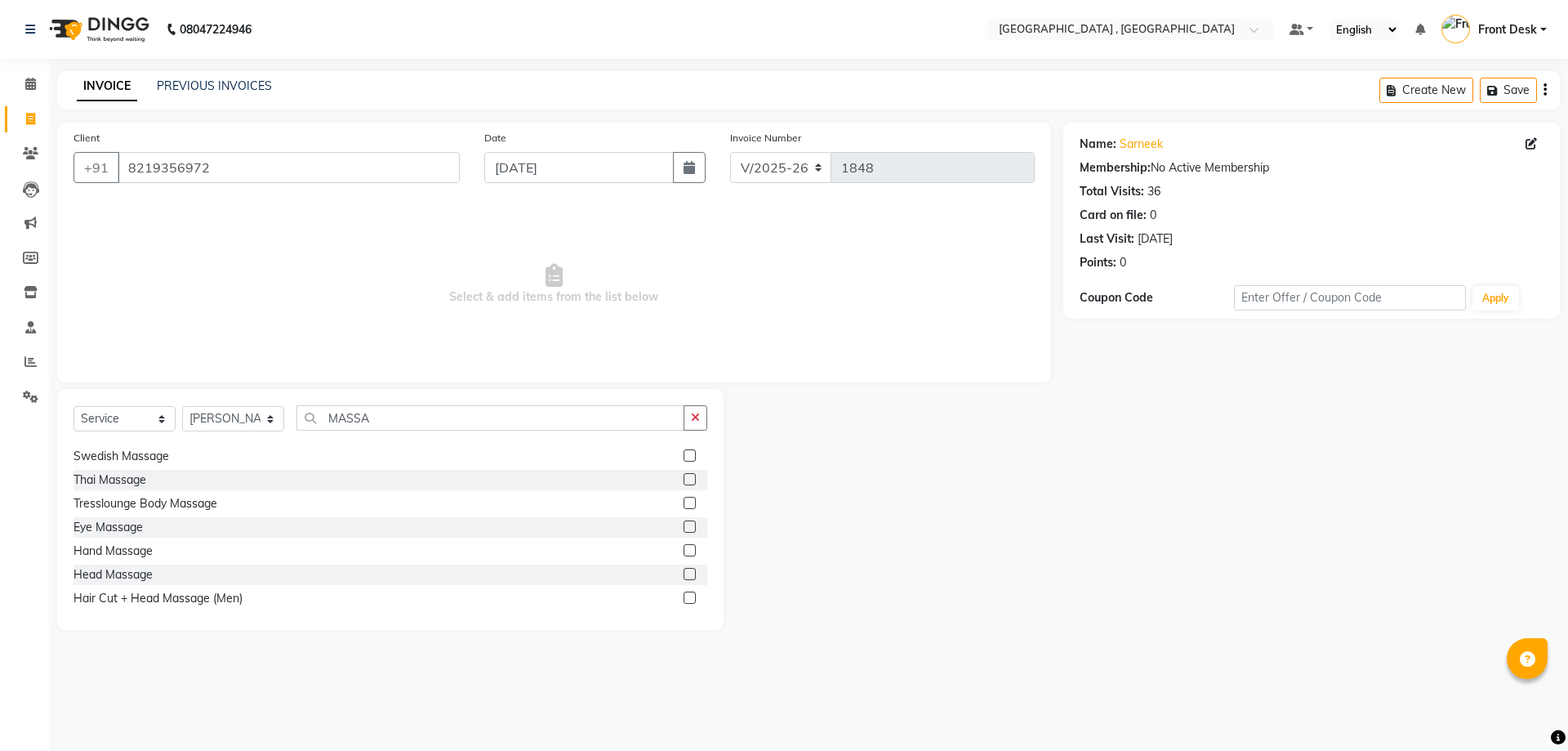
click at [684, 568] on label at bounding box center [689, 573] width 13 height 13
click at [684, 569] on input "checkbox" at bounding box center [689, 574] width 11 height 11
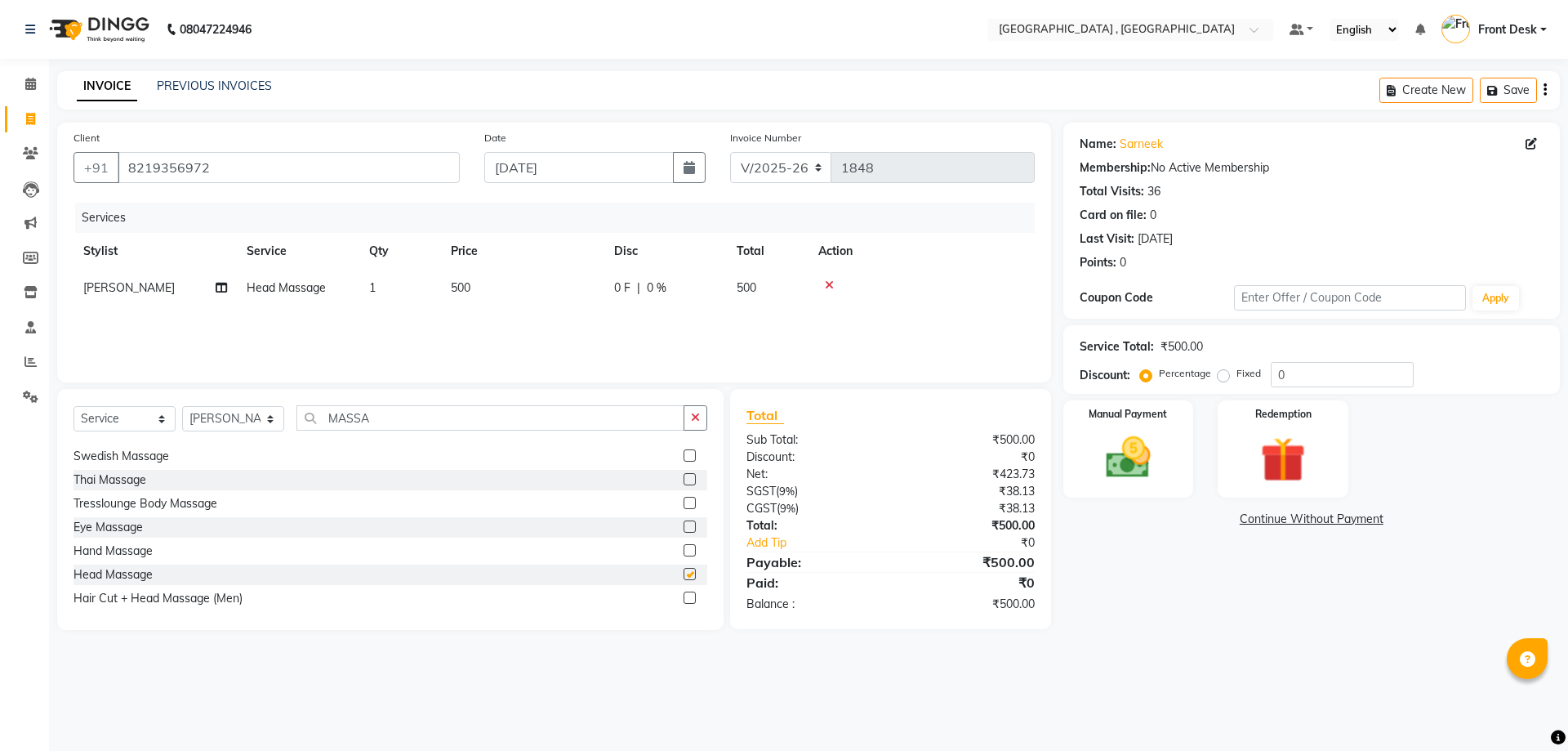
checkbox input "false"
drag, startPoint x: 375, startPoint y: 418, endPoint x: 301, endPoint y: 426, distance: 74.4
click at [301, 426] on input "MASSA" at bounding box center [490, 418] width 388 height 25
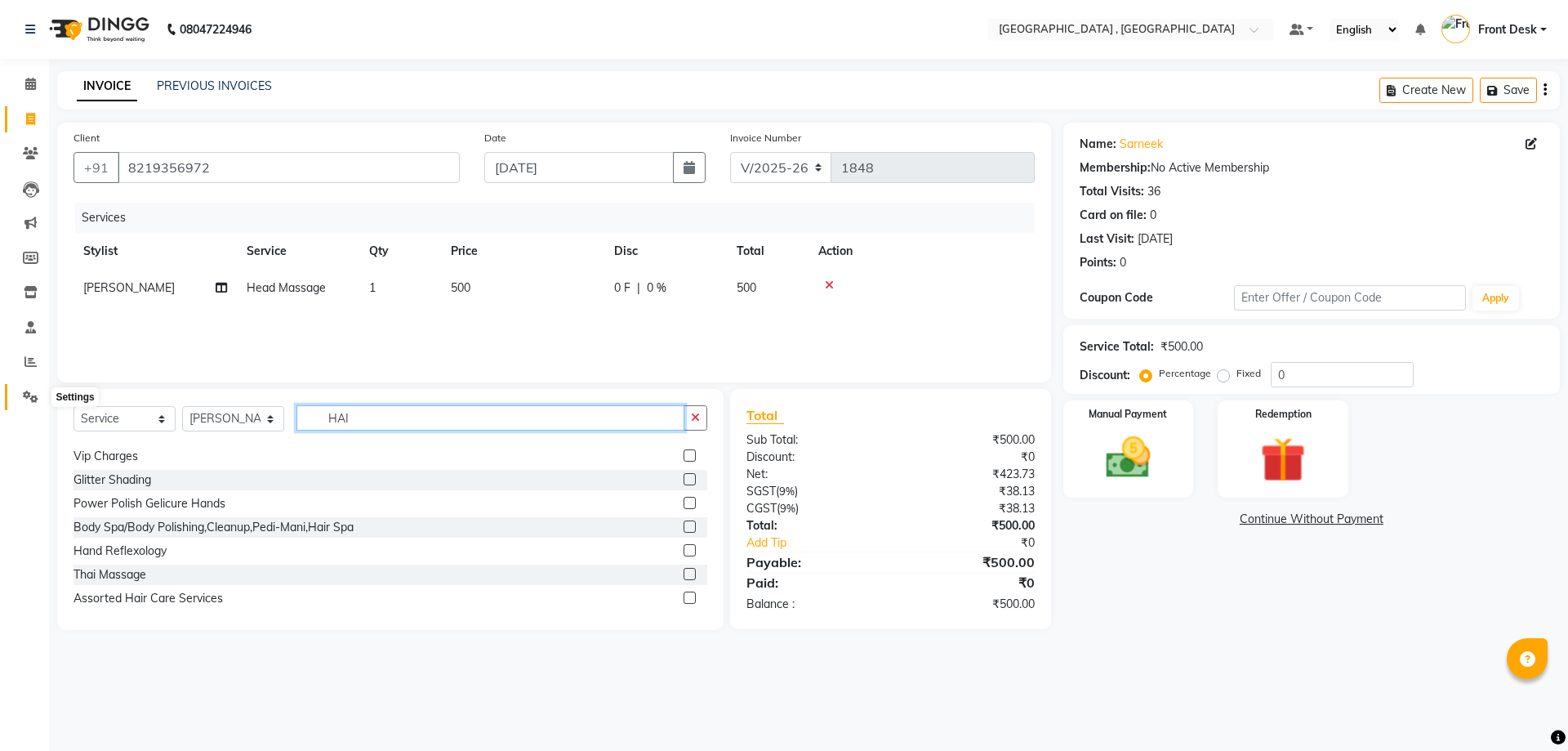
scroll to position [68, 0]
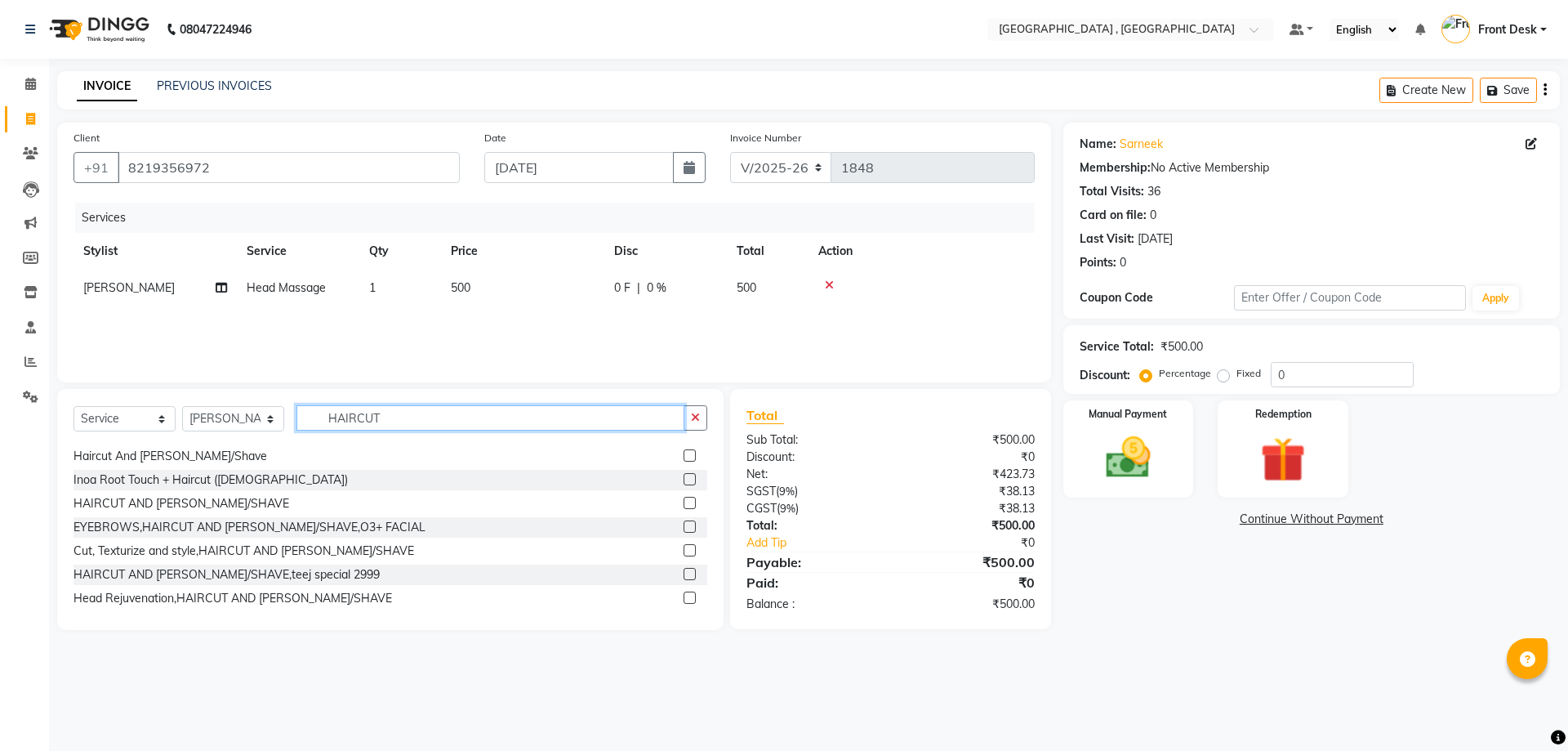
type input "HAIRCUT"
click at [684, 455] on label at bounding box center [689, 455] width 13 height 13
click at [684, 455] on input "checkbox" at bounding box center [689, 456] width 11 height 11
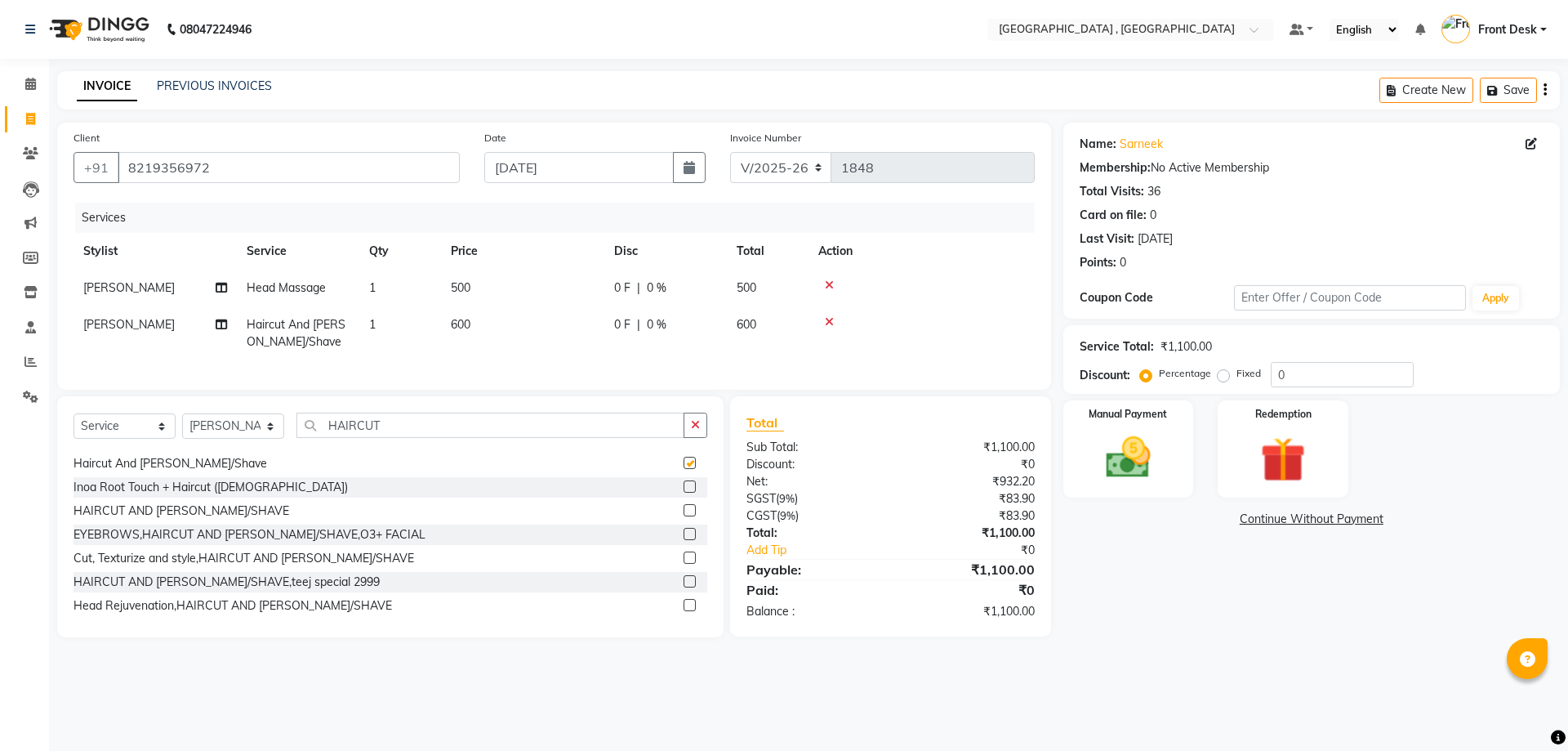
checkbox input "false"
click at [498, 332] on td "600" at bounding box center [523, 333] width 163 height 54
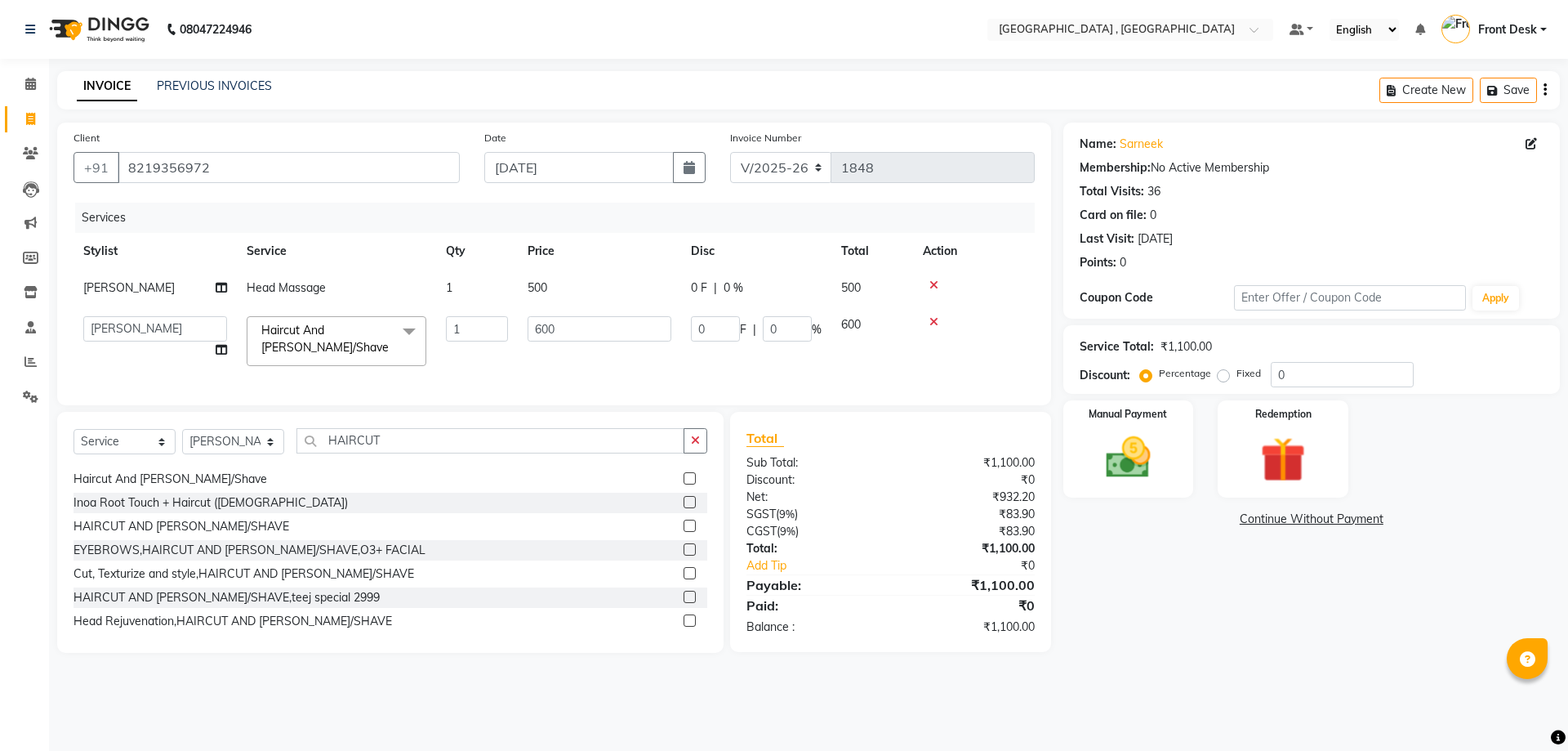
click at [493, 353] on td "1" at bounding box center [477, 340] width 82 height 69
click at [224, 454] on select "Select Stylist anand anil anuj [PERSON_NAME] mam [PERSON_NAME] [PERSON_NAME] Fr…" at bounding box center [233, 441] width 102 height 25
click at [604, 288] on td "500" at bounding box center [599, 288] width 163 height 37
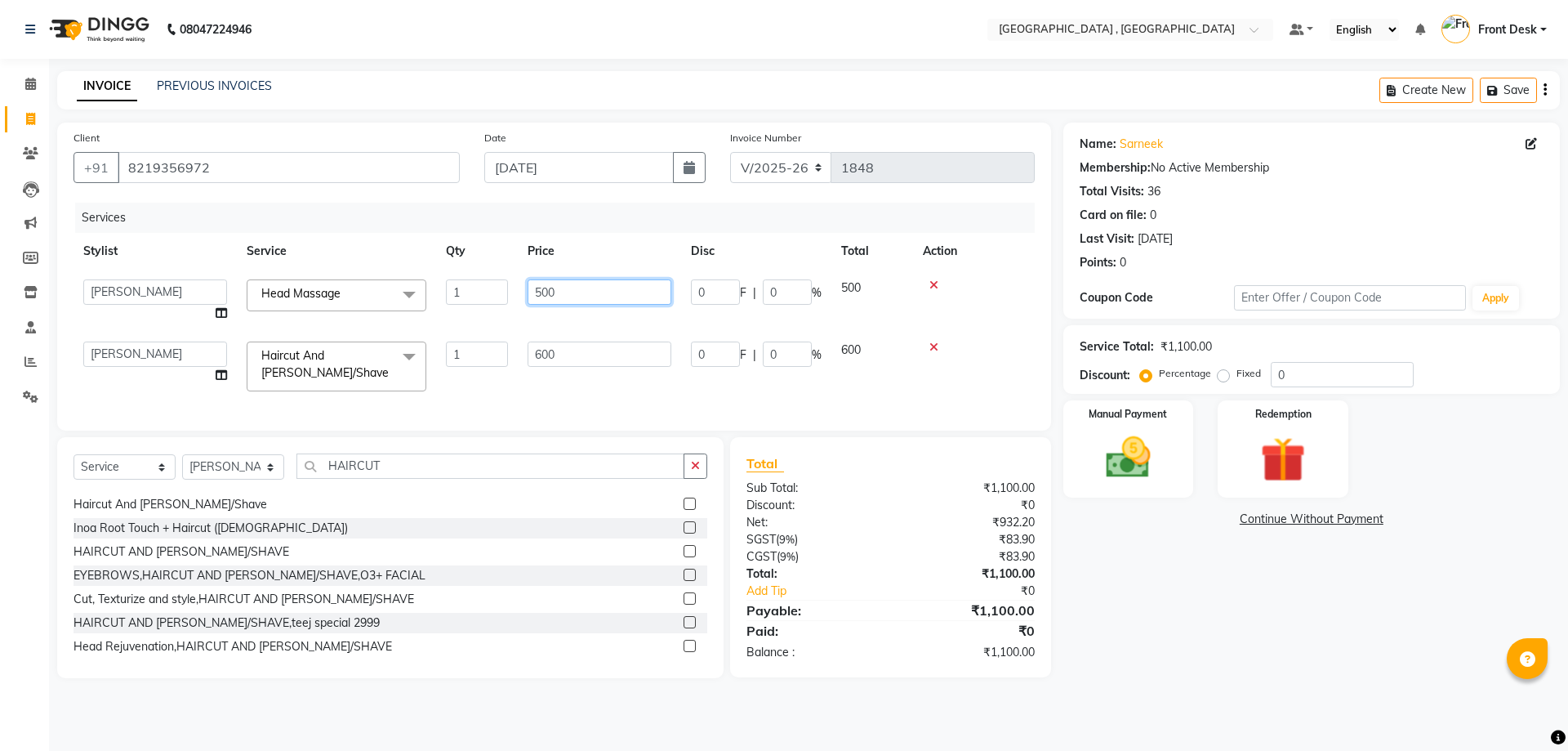
drag, startPoint x: 598, startPoint y: 289, endPoint x: 438, endPoint y: 297, distance: 160.2
click at [438, 297] on tr "anand anil anuj [PERSON_NAME] mam [PERSON_NAME] [PERSON_NAME] Front Desk [PERSO…" at bounding box center [554, 300] width 961 height 62
click at [512, 388] on div "Services Stylist Service Qty Price Disc Total Action anand anil anuj [PERSON_NA…" at bounding box center [554, 308] width 961 height 212
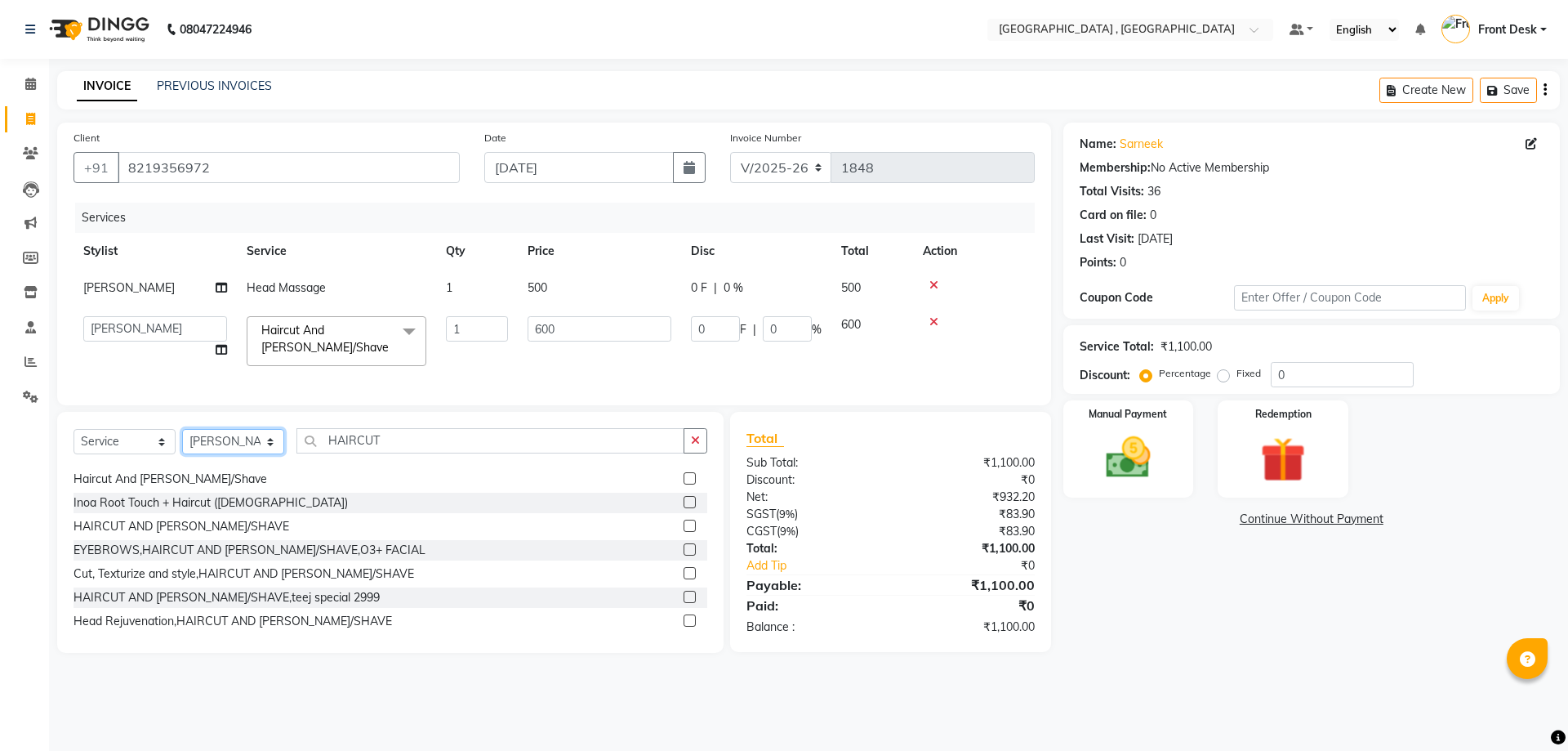
click at [219, 454] on select "Select Stylist anand anil anuj [PERSON_NAME] mam [PERSON_NAME] [PERSON_NAME] Fr…" at bounding box center [233, 441] width 102 height 25
select select "65855"
click at [183, 441] on select "Select Stylist anand anil anuj [PERSON_NAME] mam [PERSON_NAME] [PERSON_NAME] Fr…" at bounding box center [233, 441] width 102 height 25
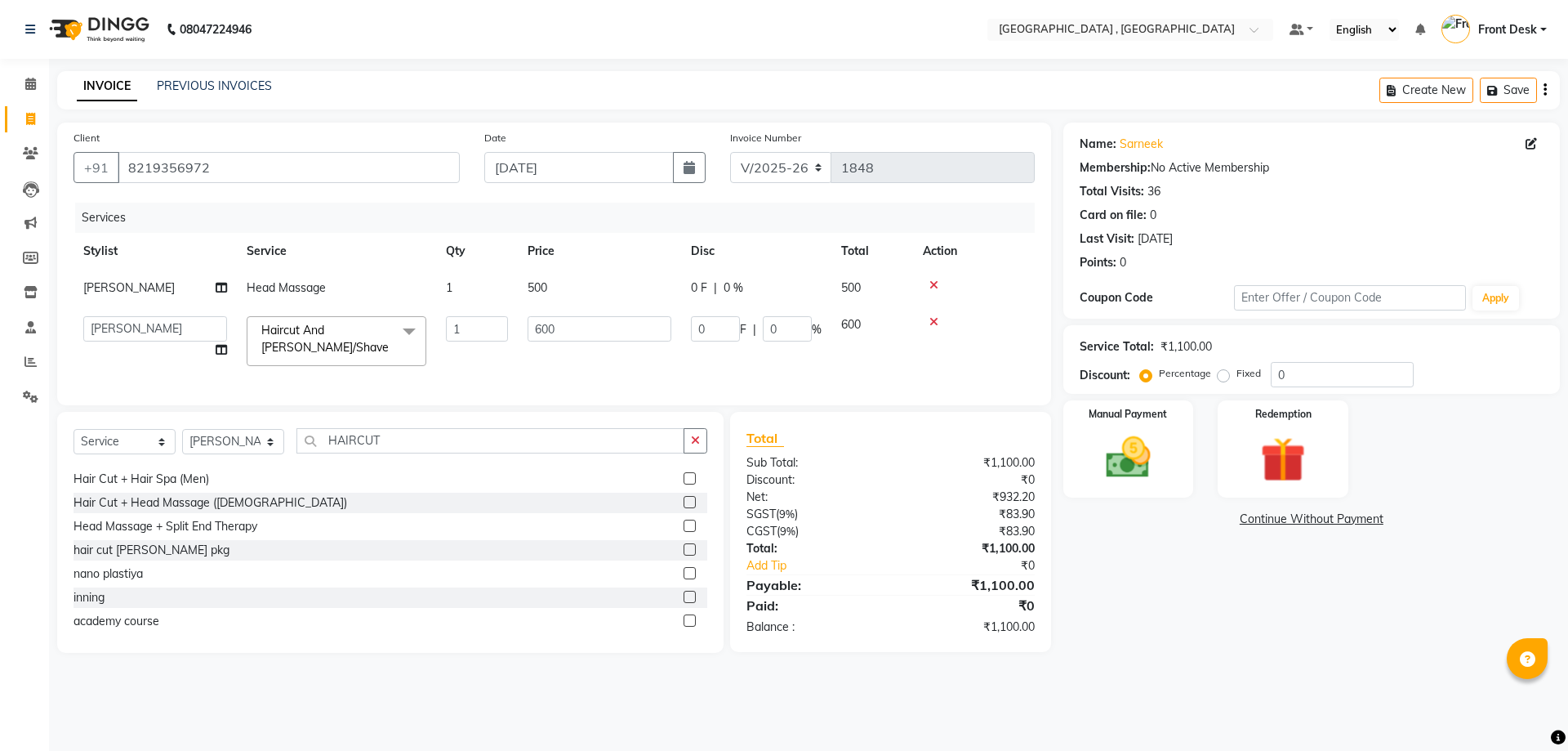
click at [552, 280] on td "500" at bounding box center [599, 288] width 163 height 37
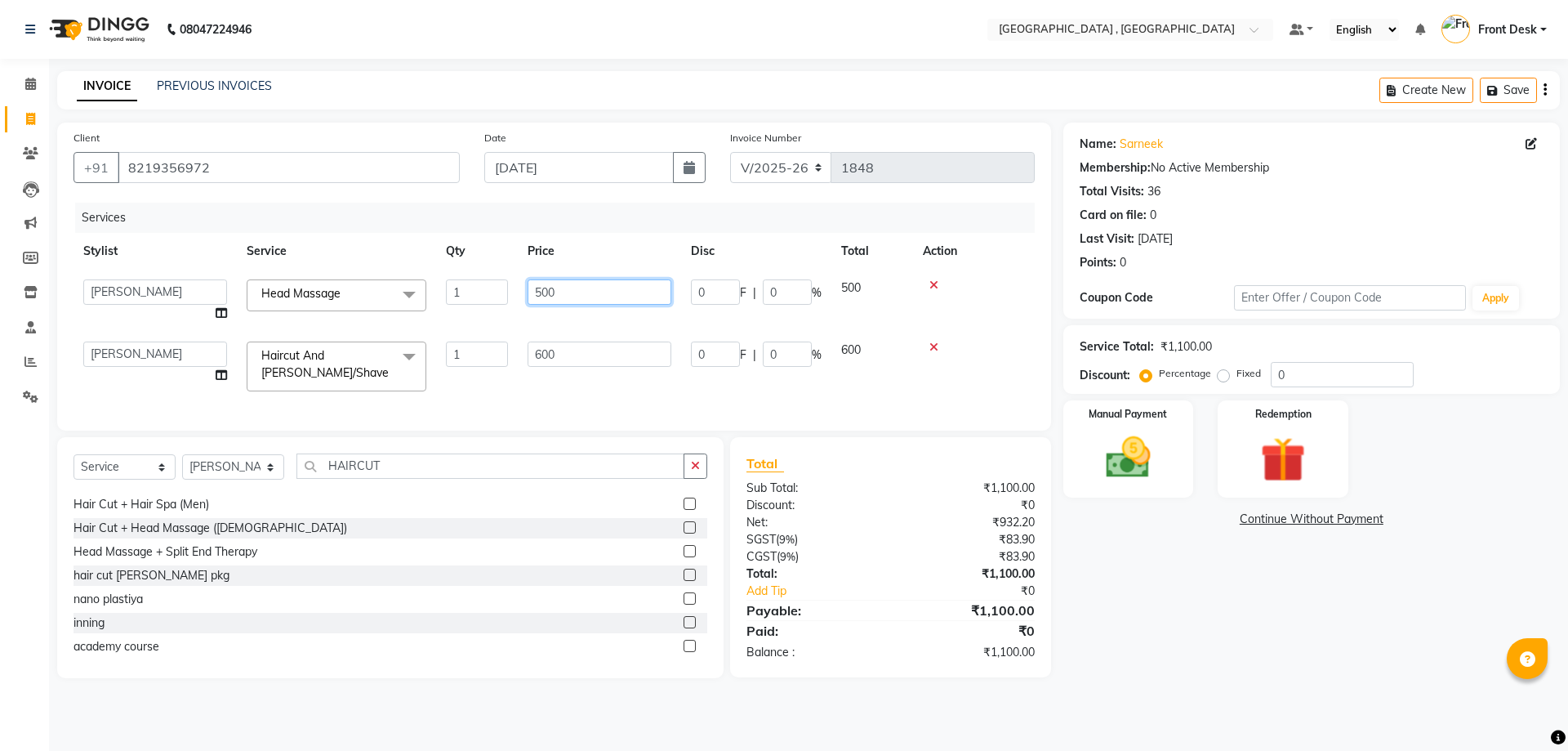
drag, startPoint x: 563, startPoint y: 291, endPoint x: 517, endPoint y: 299, distance: 46.7
click at [517, 299] on tr "anand anil anuj [PERSON_NAME] mam [PERSON_NAME] [PERSON_NAME] Front Desk [PERSO…" at bounding box center [554, 300] width 961 height 62
type input "590"
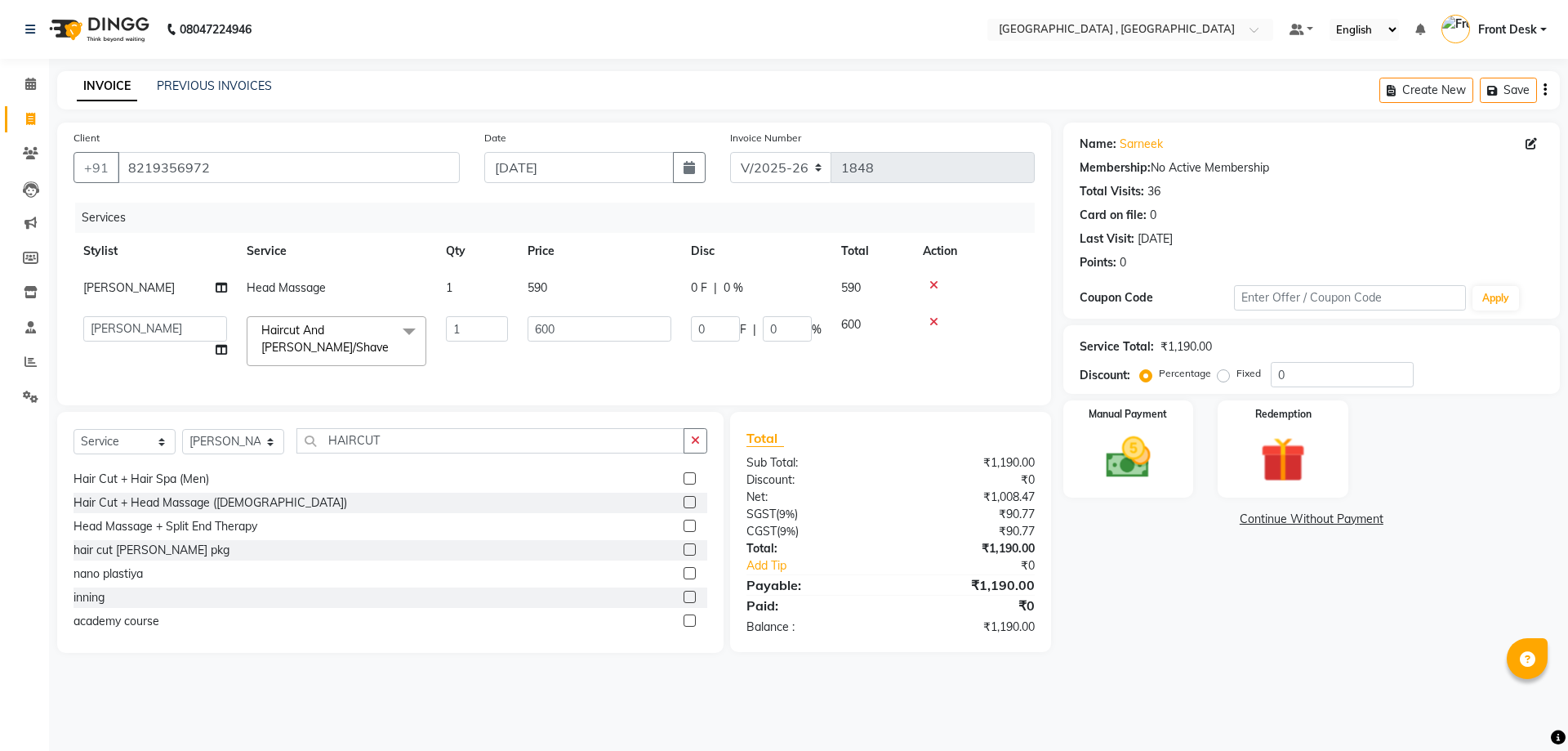
click at [575, 388] on div "Services Stylist Service Qty Price Disc Total Action anand Head Massage 1 590 0…" at bounding box center [554, 295] width 961 height 186
drag, startPoint x: 411, startPoint y: 449, endPoint x: 286, endPoint y: 455, distance: 125.1
click at [286, 455] on div "Select Service Product Membership Package Voucher Prepaid Gift Card Select Styl…" at bounding box center [390, 447] width 634 height 38
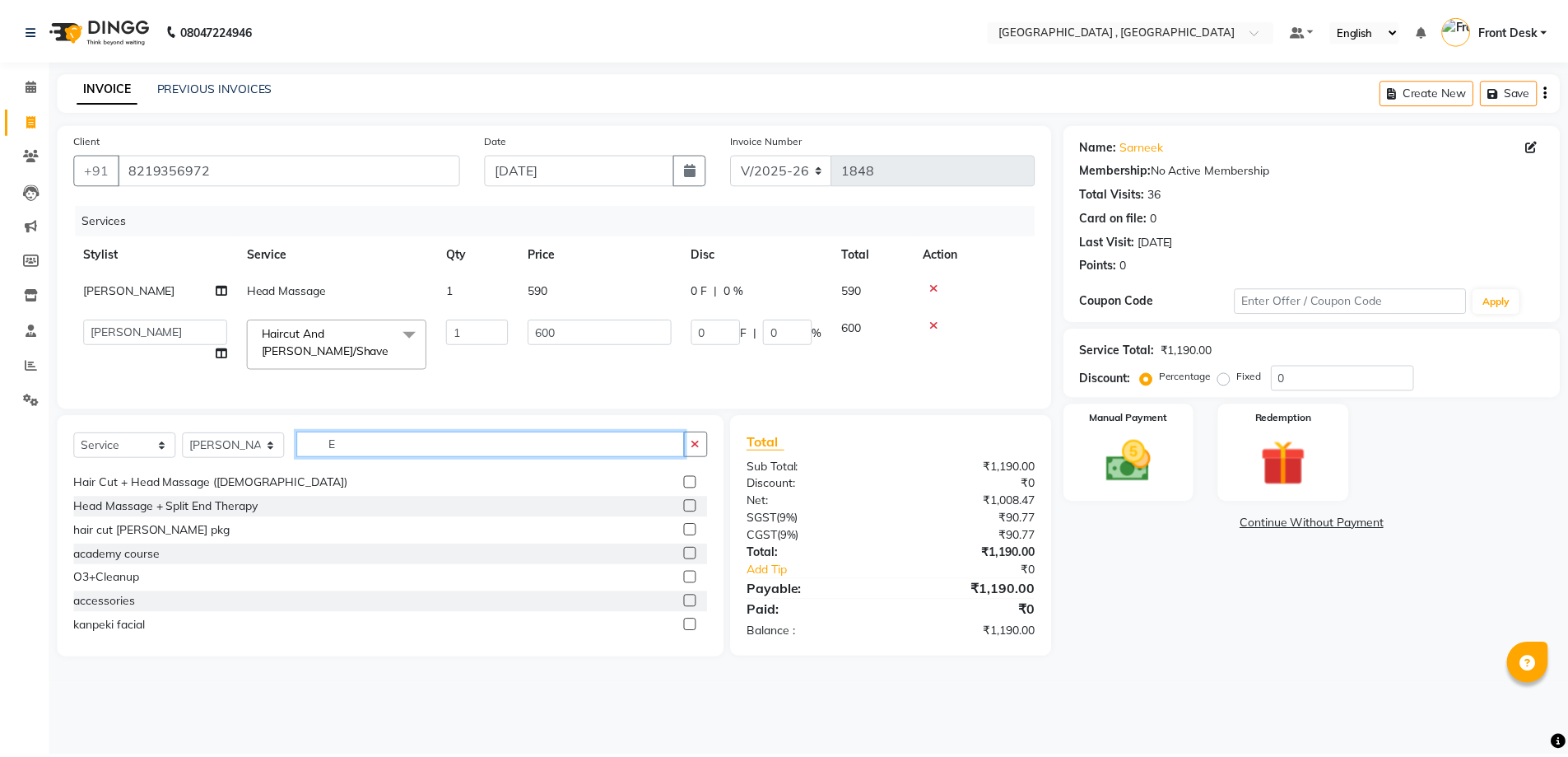
scroll to position [45, 0]
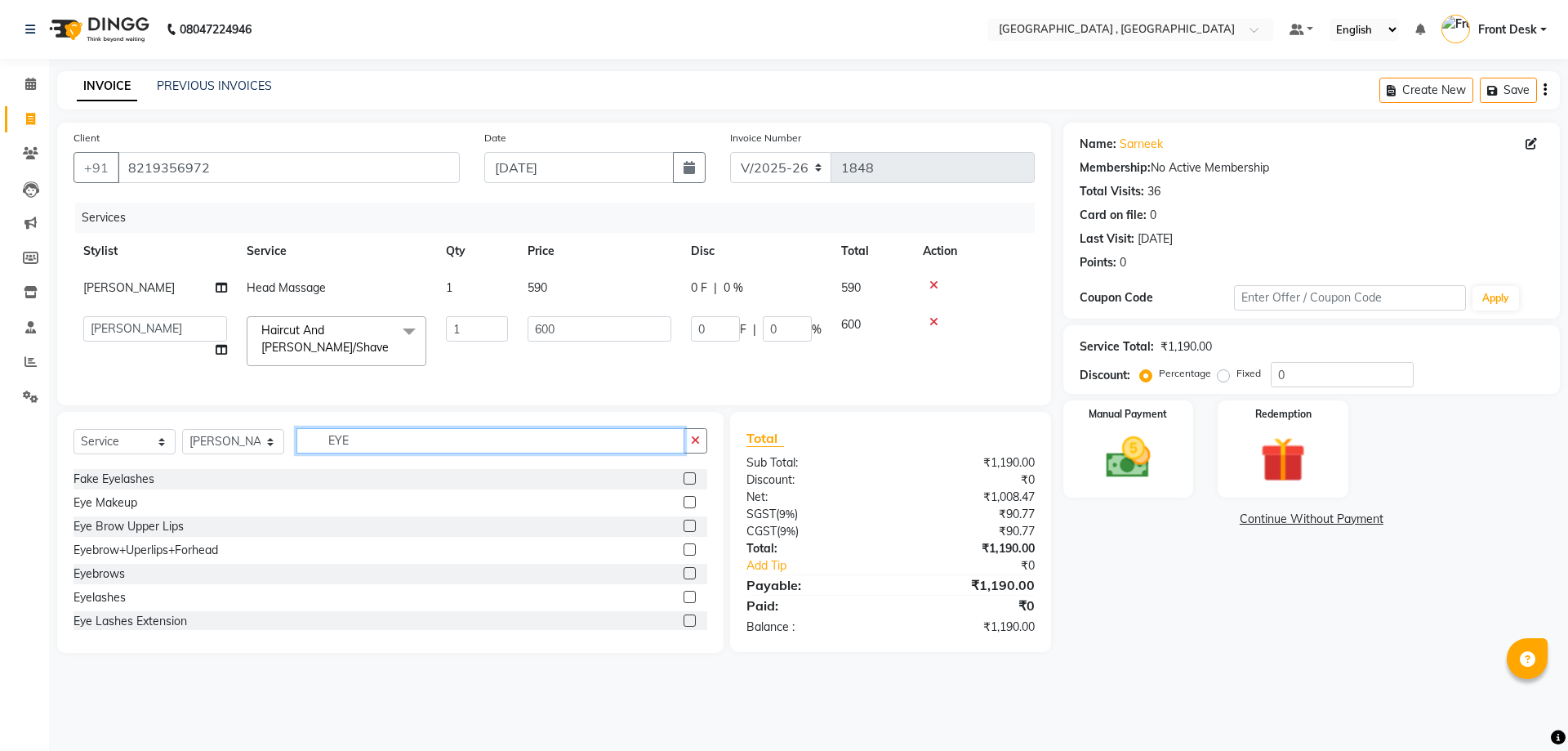
type input "EYE"
click at [1527, 506] on div "Name: Sarneek Membership: No Active Membership Total Visits: 36 Card on file: 0…" at bounding box center [1318, 388] width 508 height 530
click at [833, 133] on div "Invoice Number V/2025 V/[PHONE_NUMBER]" at bounding box center [882, 163] width 328 height 67
click at [902, 141] on div "Invoice Number V/2025 V/[PHONE_NUMBER]" at bounding box center [882, 163] width 328 height 67
click at [362, 453] on input "EYE" at bounding box center [490, 440] width 388 height 25
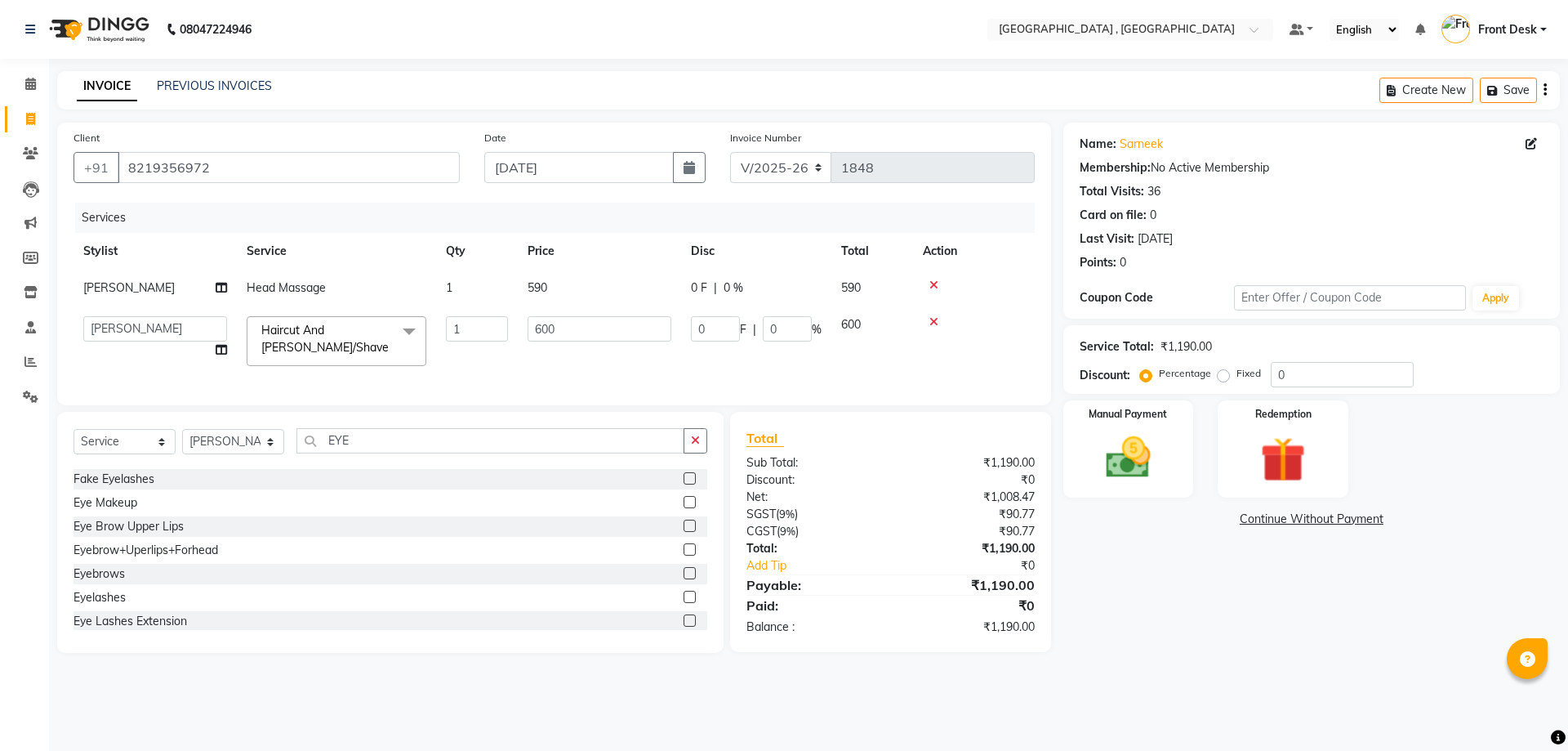
click at [684, 579] on label at bounding box center [689, 573] width 13 height 13
click at [684, 579] on input "checkbox" at bounding box center [689, 573] width 11 height 11
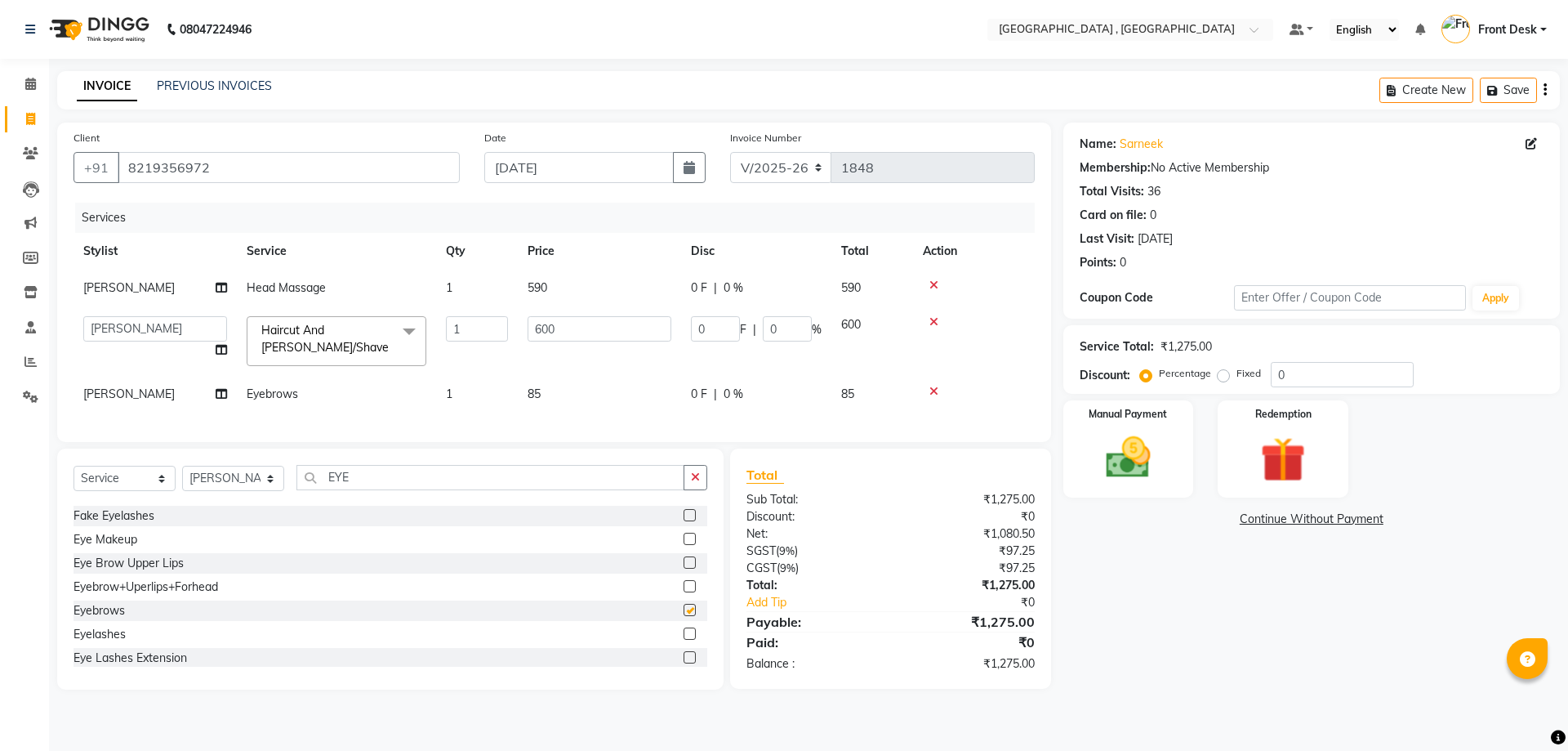
checkbox input "false"
click at [539, 395] on span "85" at bounding box center [534, 393] width 13 height 15
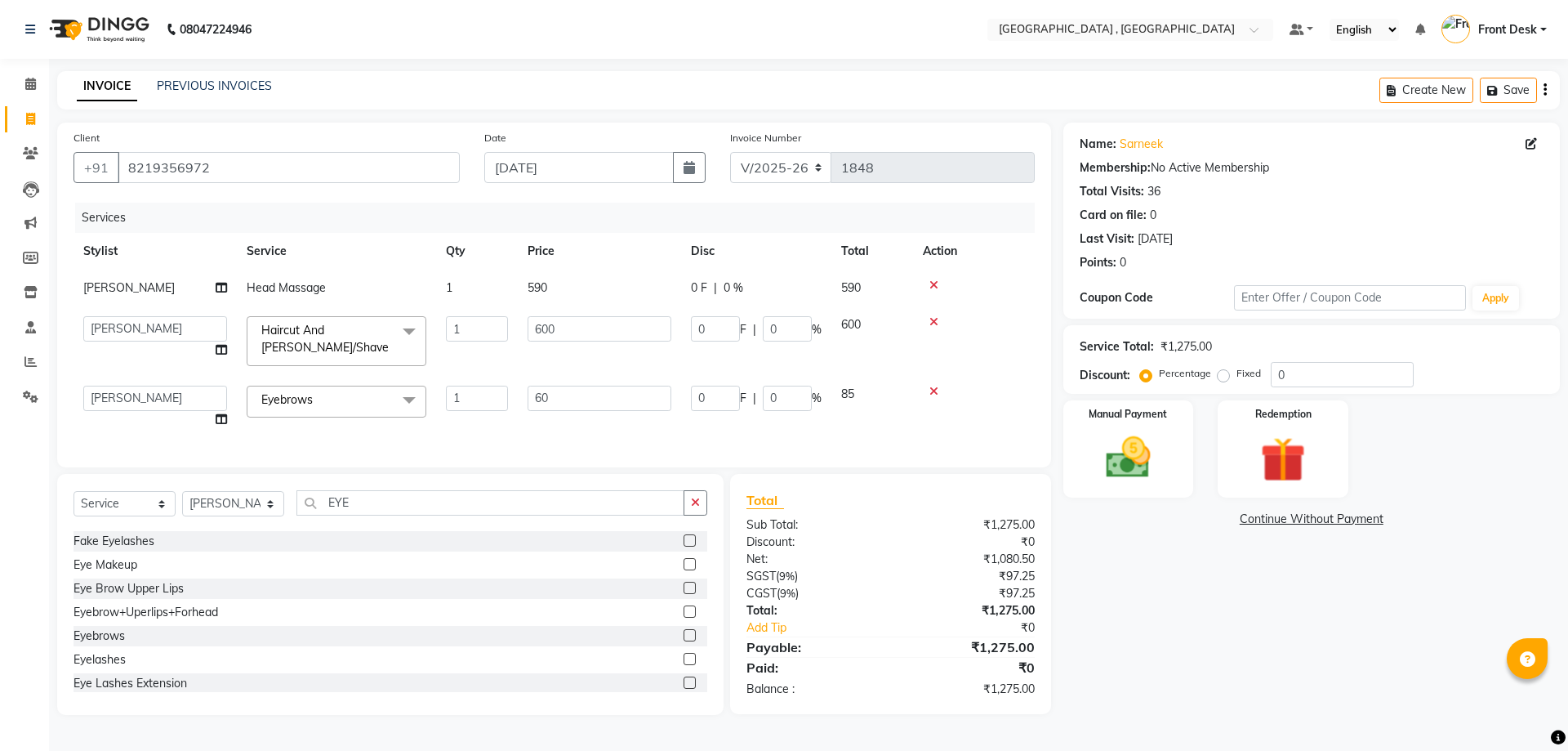
click at [526, 428] on div "Services Stylist Service Qty Price Disc Total Action anand Head Massage 1 590 0…" at bounding box center [554, 327] width 961 height 248
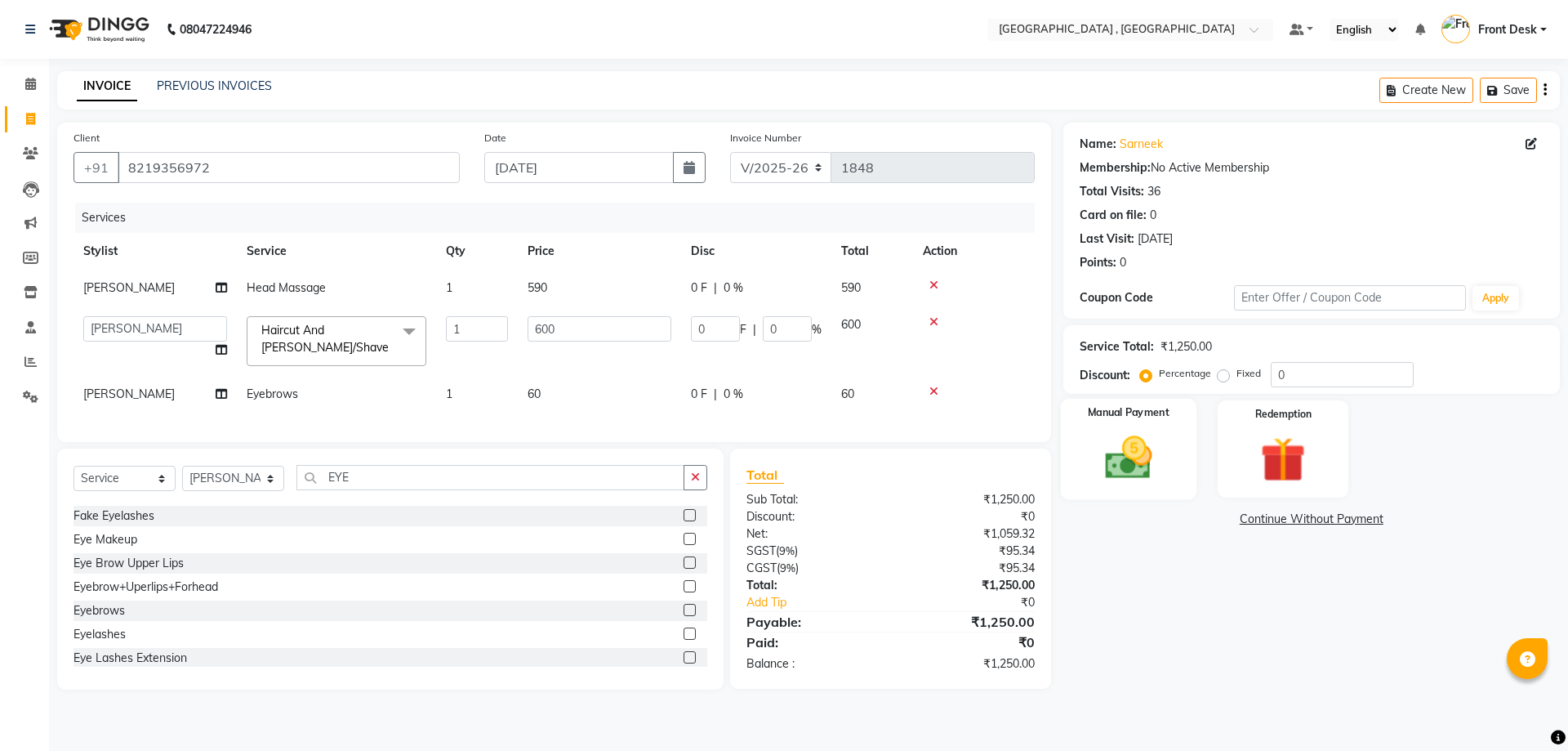
click at [1129, 468] on img at bounding box center [1128, 457] width 76 height 54
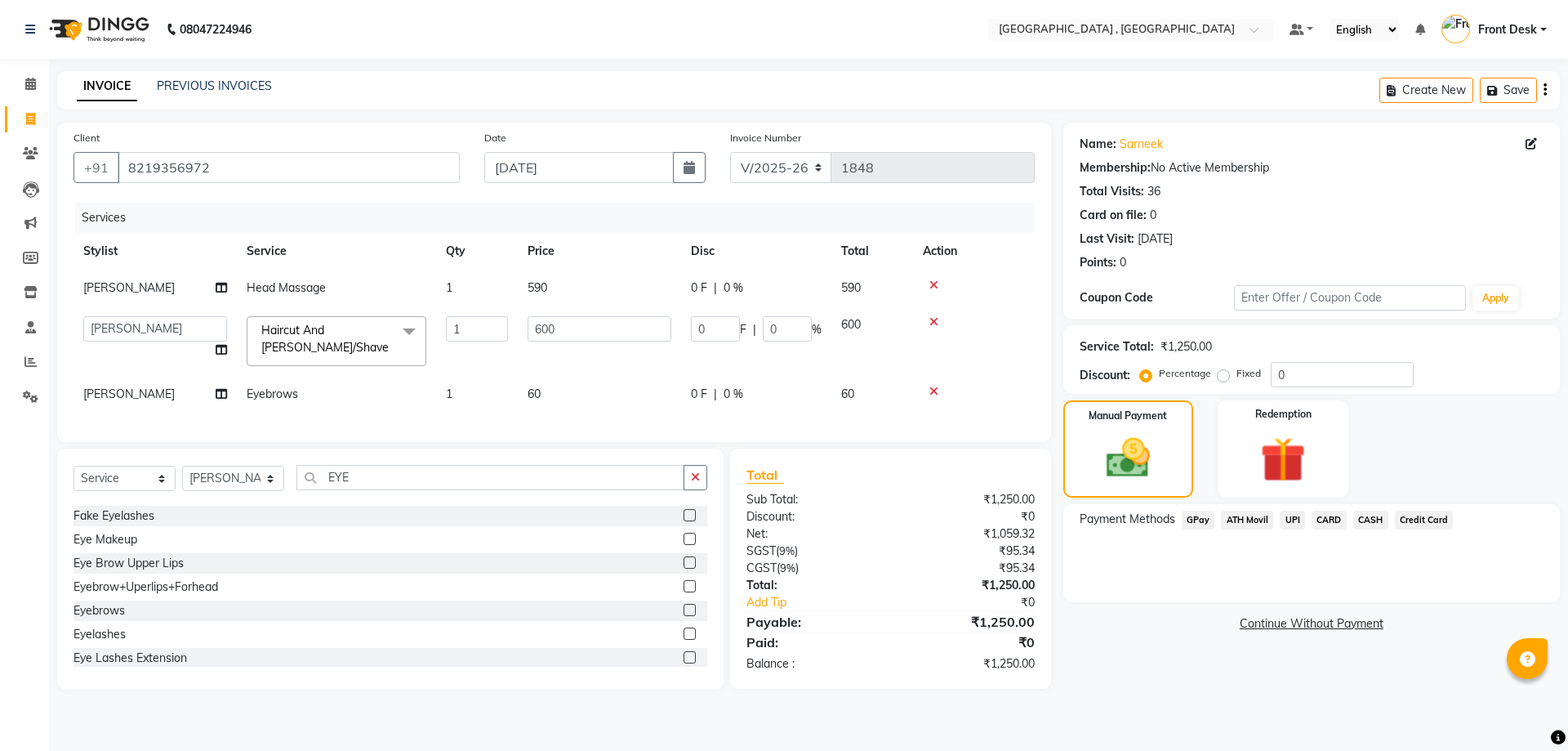
click at [1290, 518] on span "UPI" at bounding box center [1292, 519] width 25 height 19
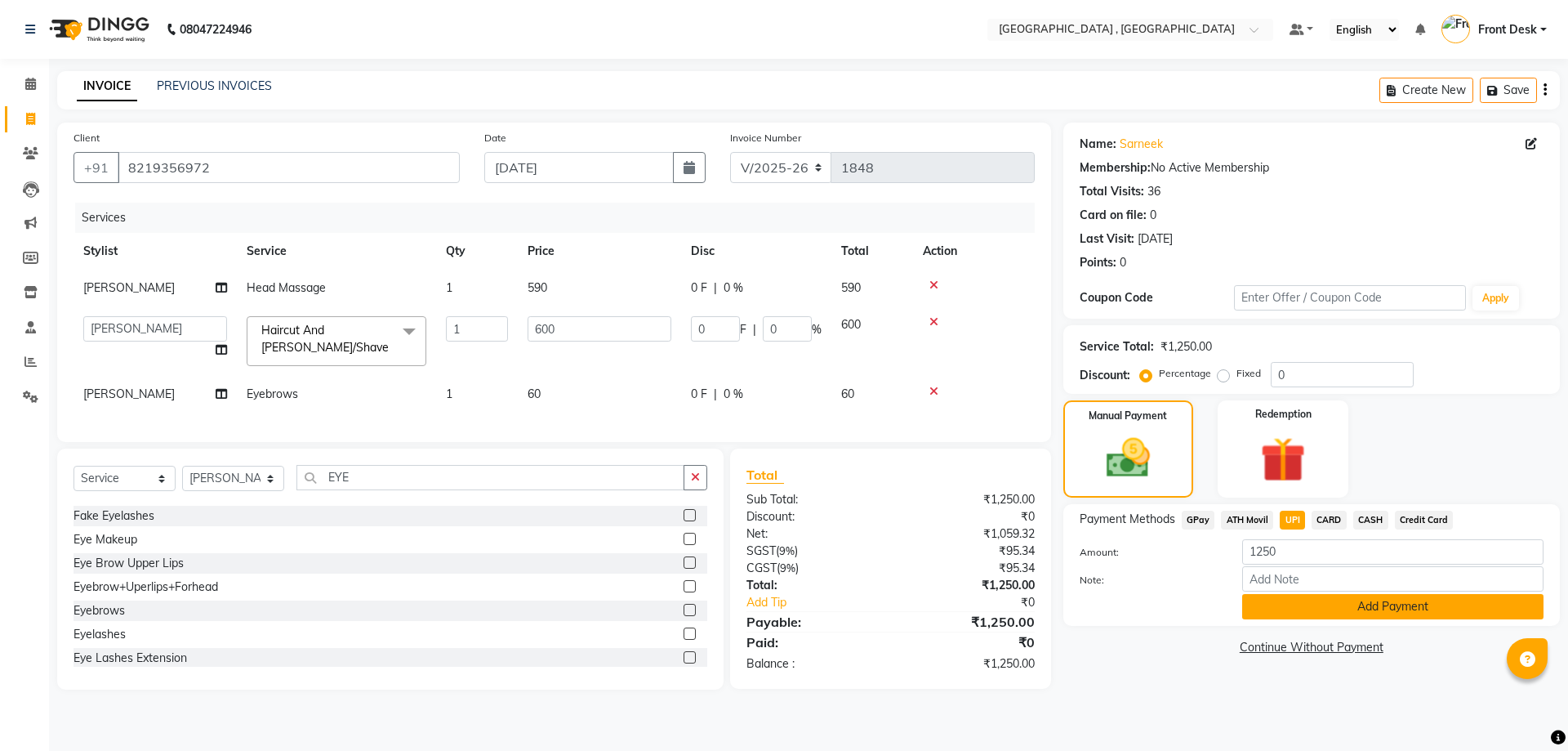
click at [1325, 607] on button "Add Payment" at bounding box center [1393, 606] width 302 height 25
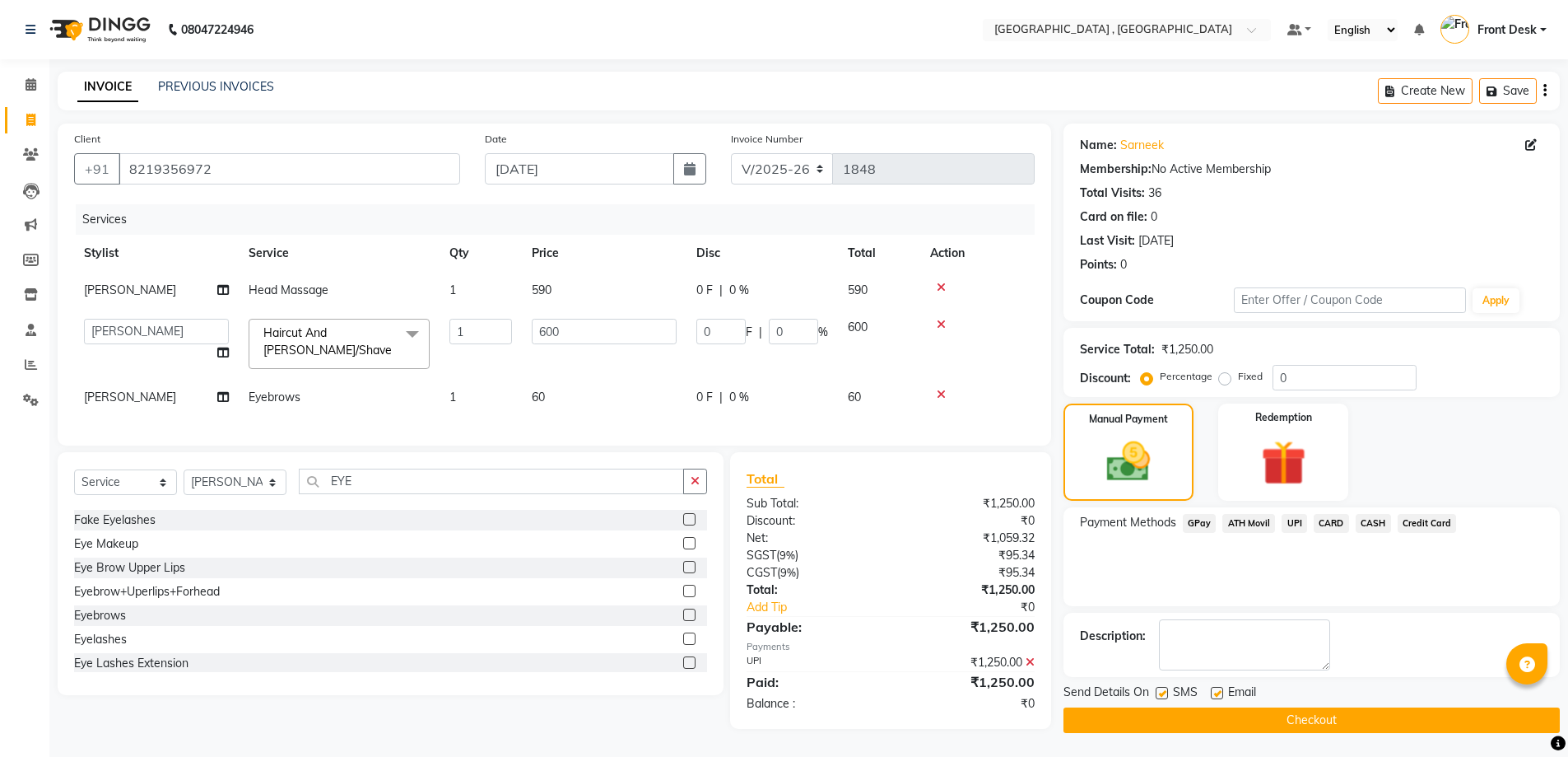
click at [1313, 717] on button "Checkout" at bounding box center [1311, 720] width 496 height 25
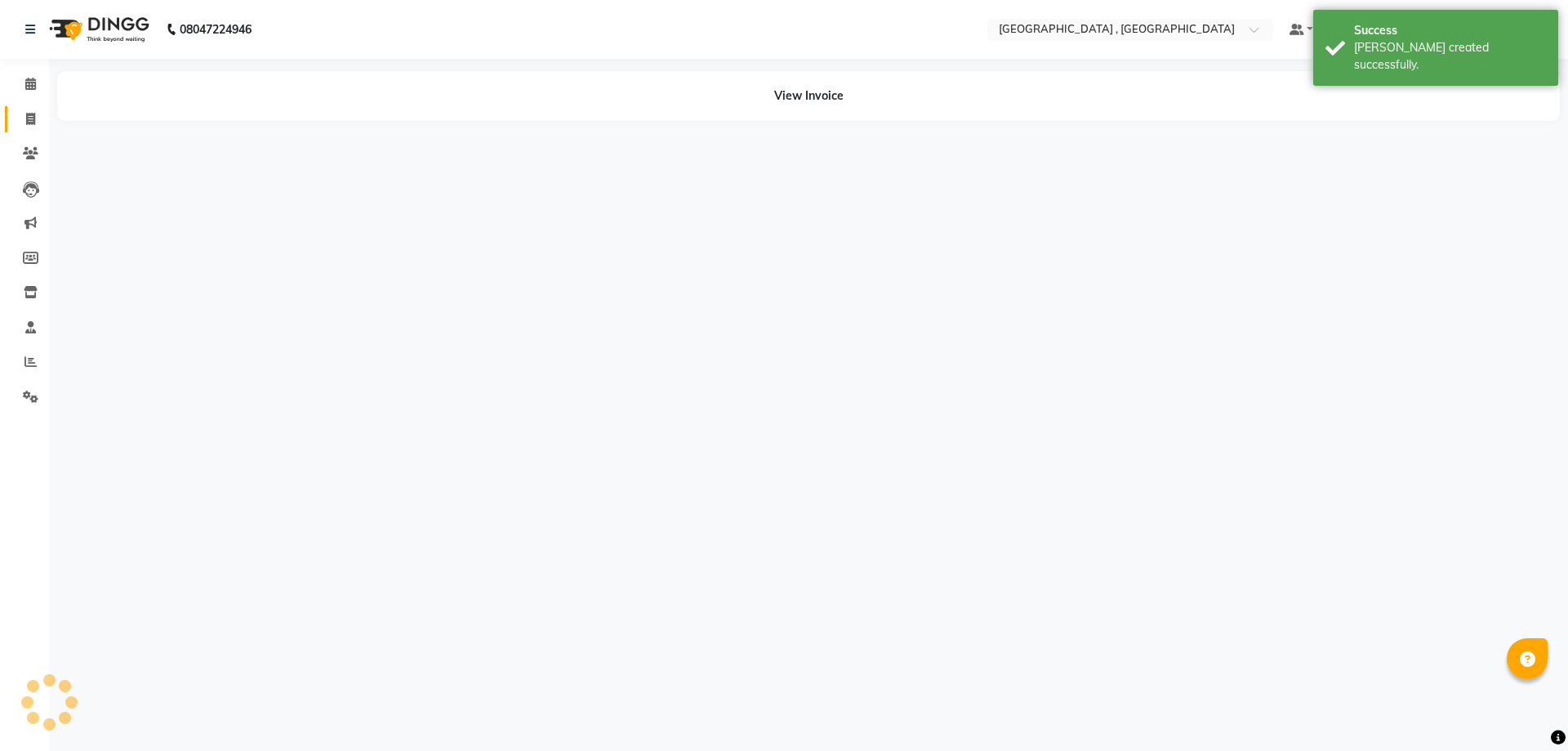
click at [36, 120] on span at bounding box center [31, 119] width 28 height 19
select select "service"
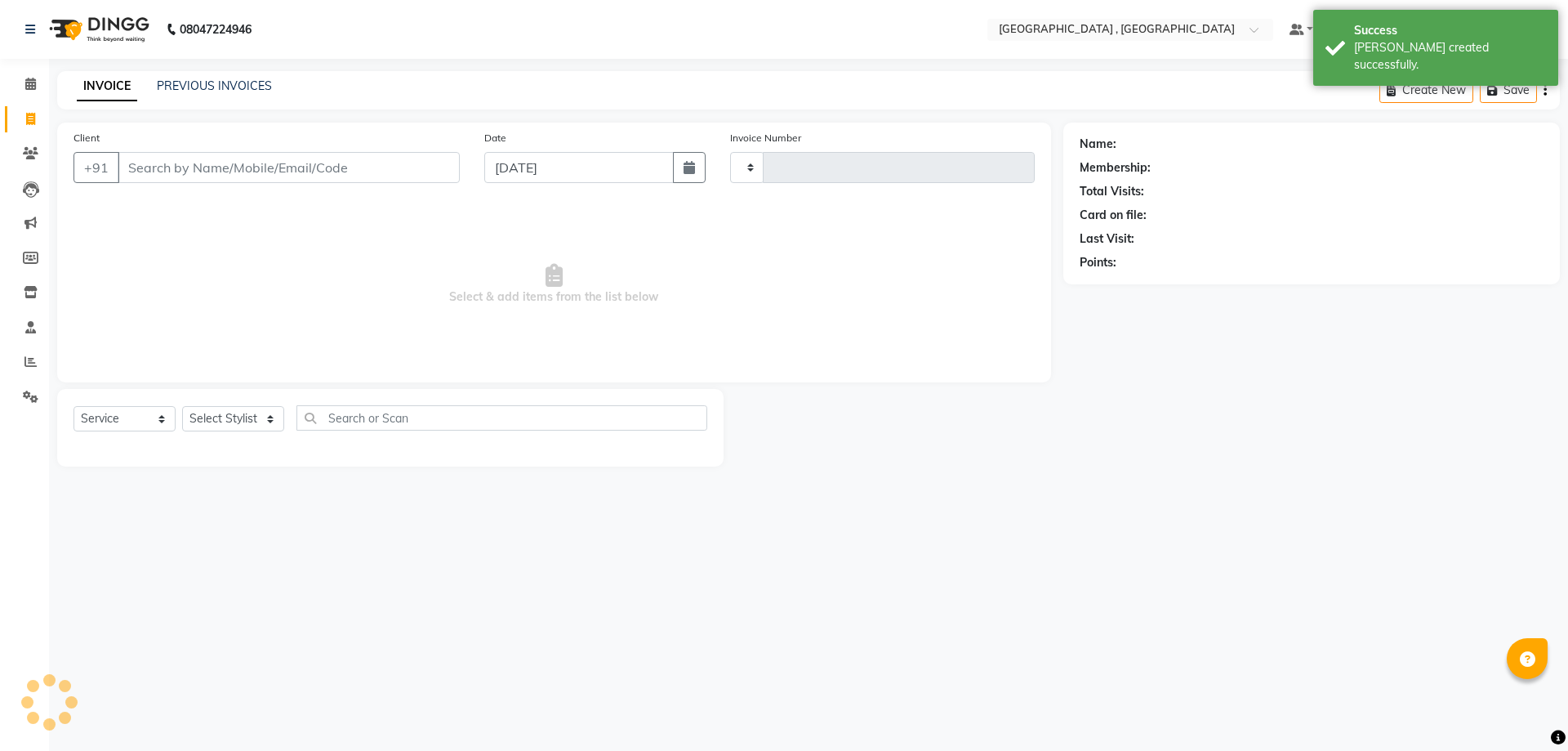
type input "1849"
select select "5111"
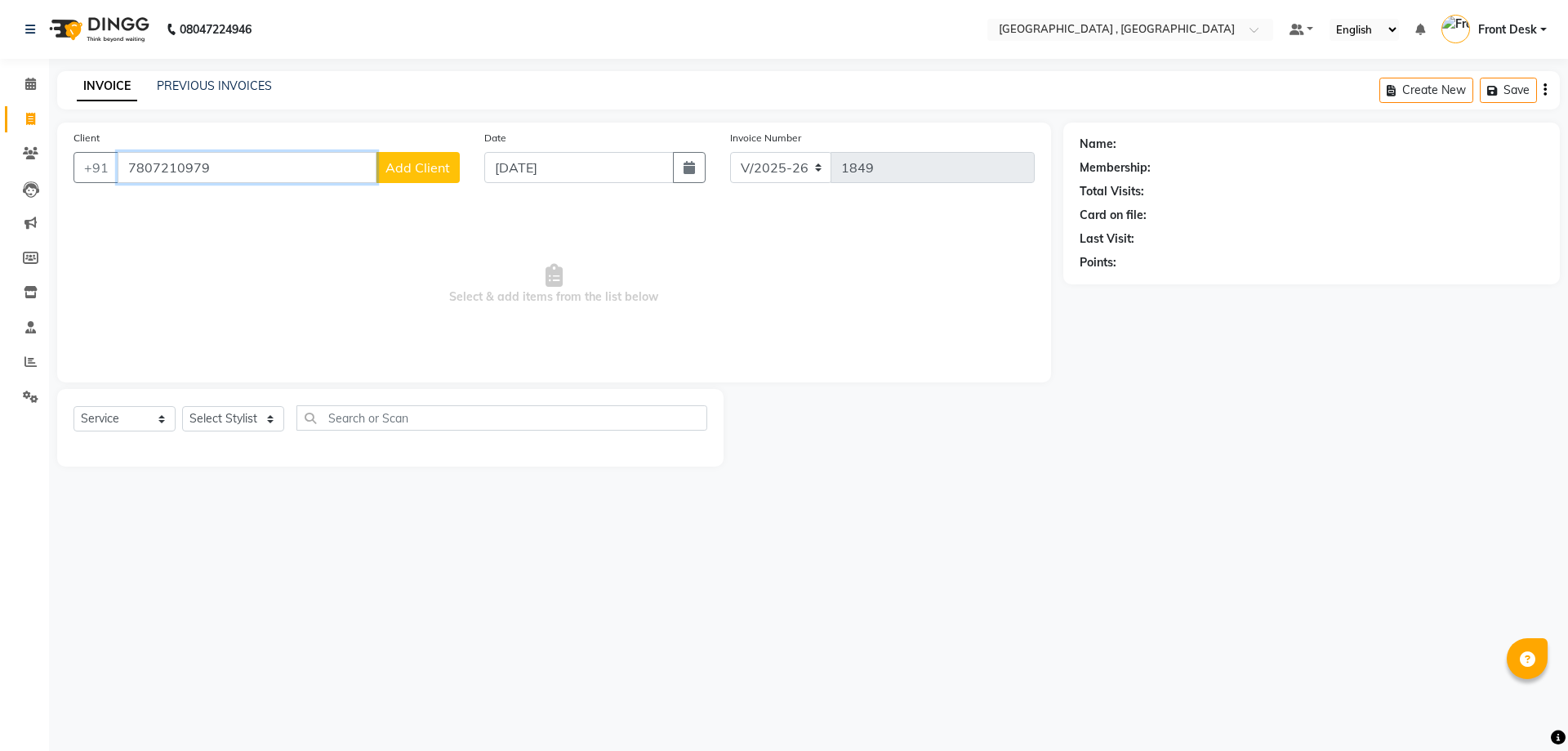
type input "7807210979"
click at [417, 168] on span "Add Client" at bounding box center [417, 168] width 64 height 17
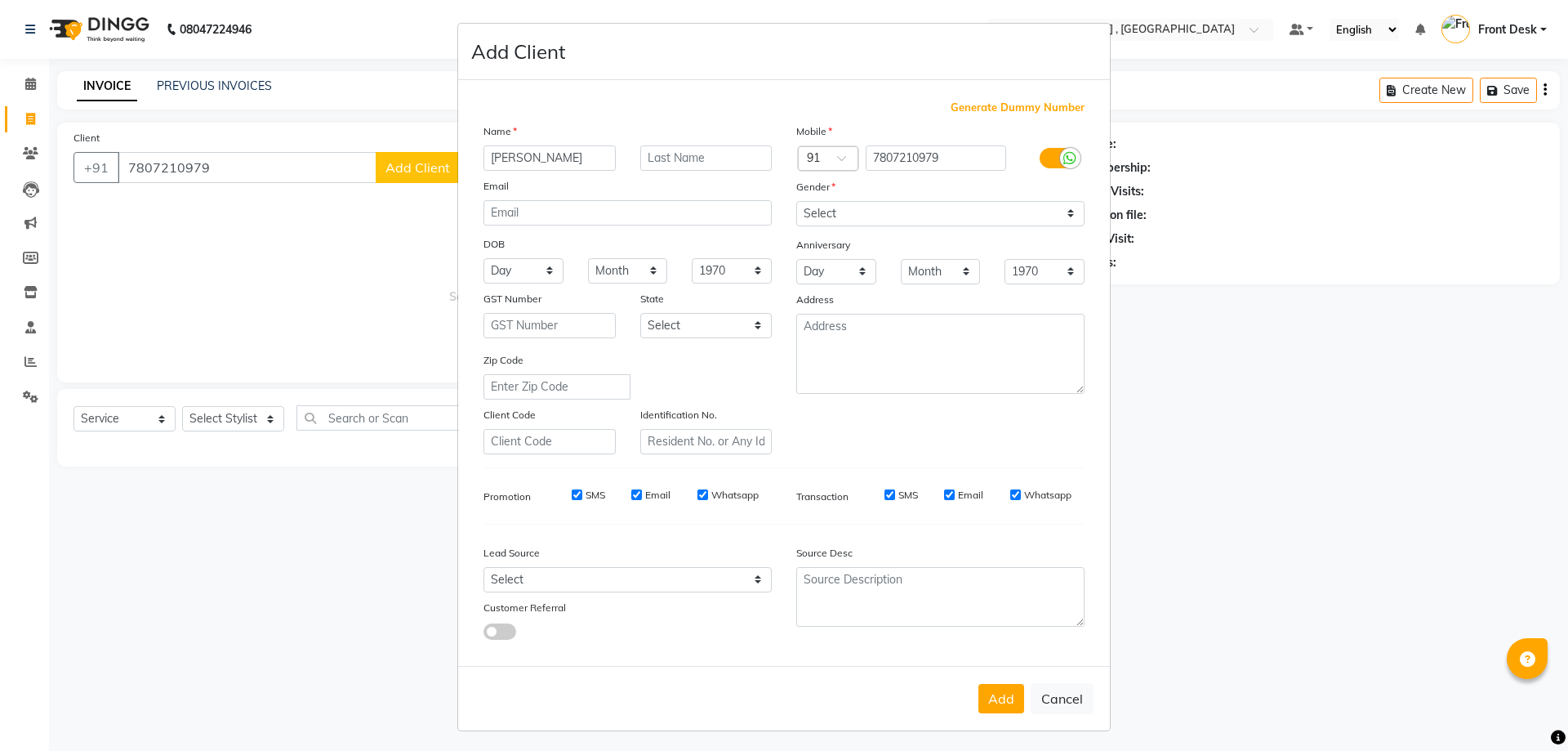
type input "[PERSON_NAME]"
click at [815, 205] on select "Select [DEMOGRAPHIC_DATA] [DEMOGRAPHIC_DATA] Other Prefer Not To Say" at bounding box center [940, 213] width 288 height 25
select select "[DEMOGRAPHIC_DATA]"
click at [796, 201] on select "Select [DEMOGRAPHIC_DATA] [DEMOGRAPHIC_DATA] Other Prefer Not To Say" at bounding box center [940, 213] width 288 height 25
click at [994, 698] on button "Add" at bounding box center [1001, 698] width 46 height 29
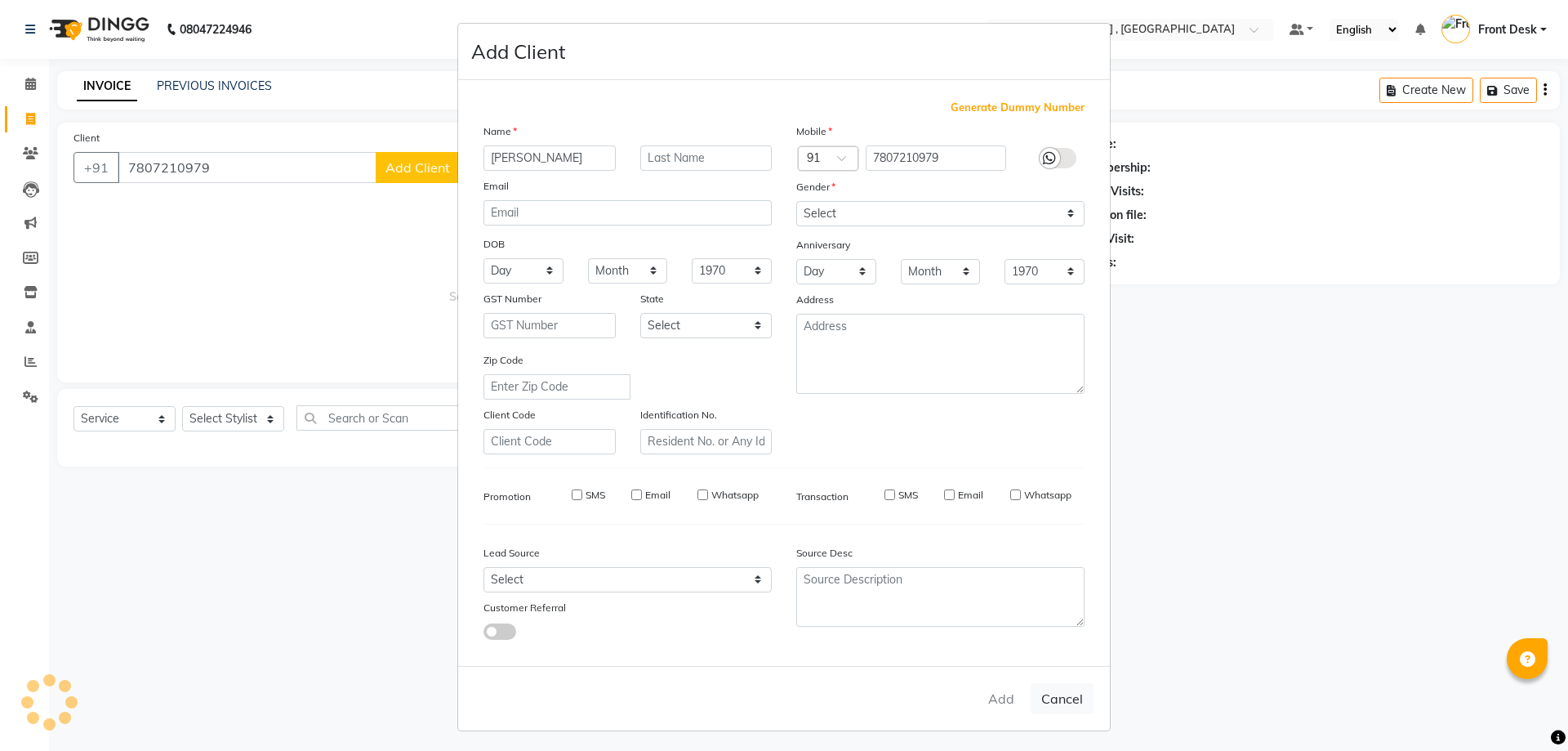
select select
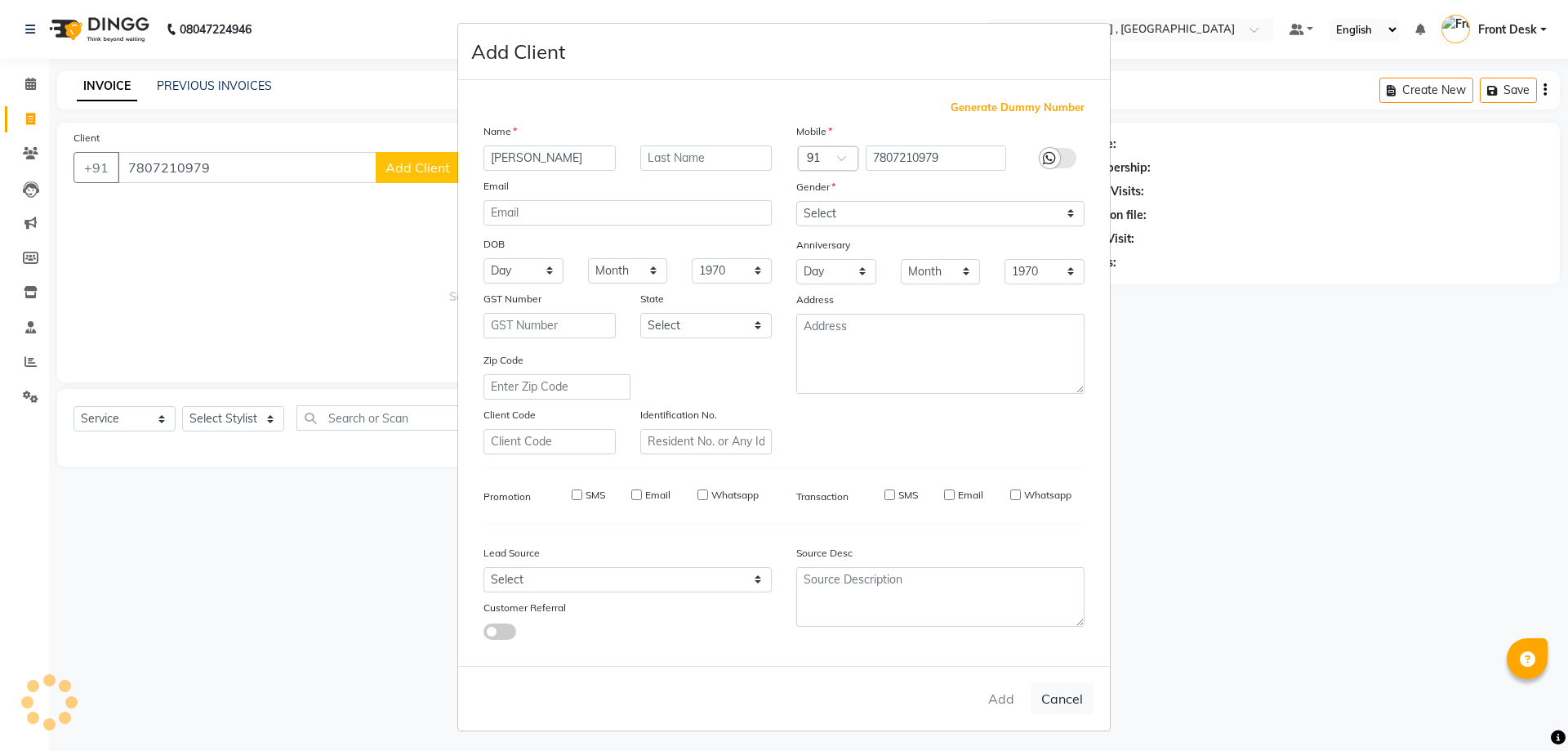
select select
checkbox input "false"
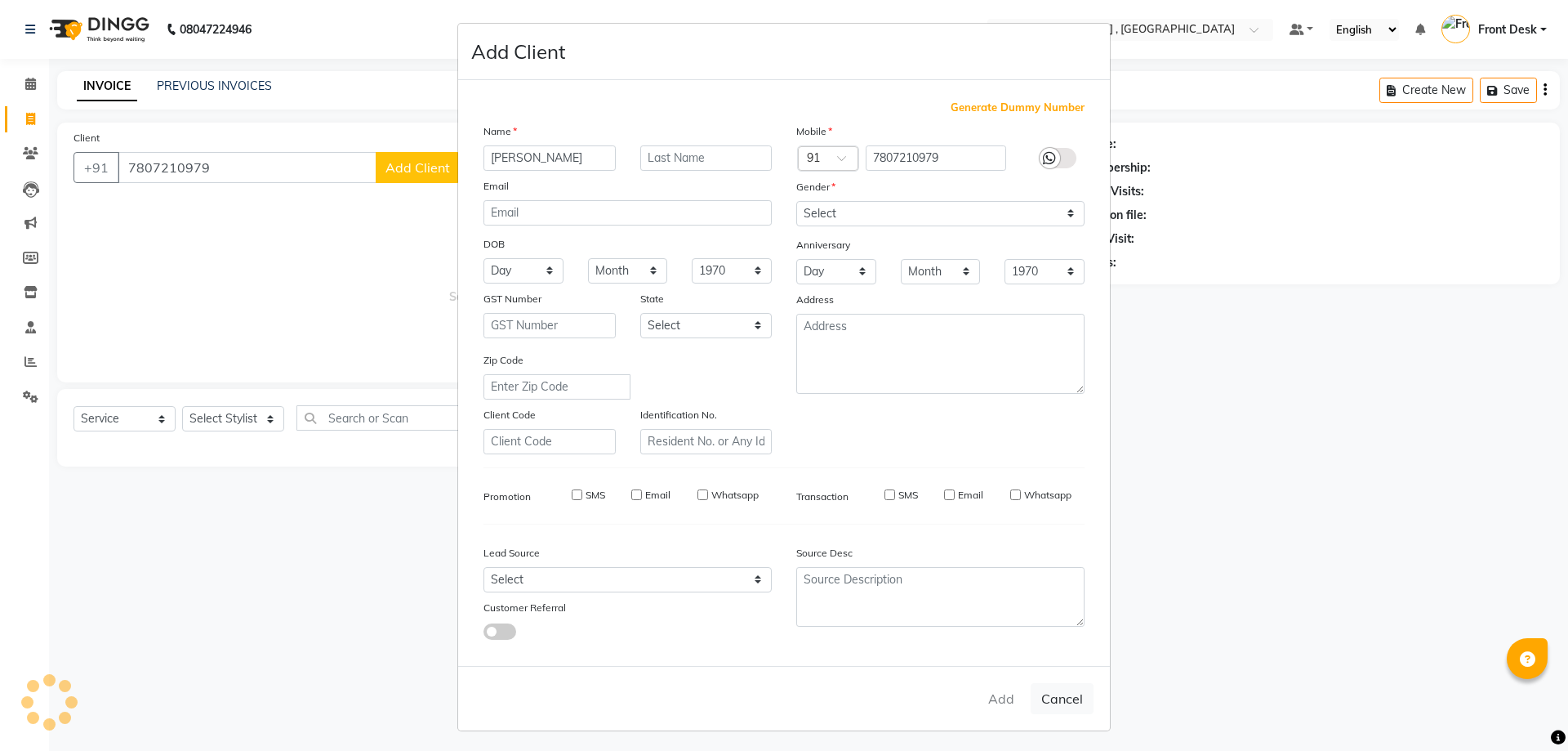
checkbox input "false"
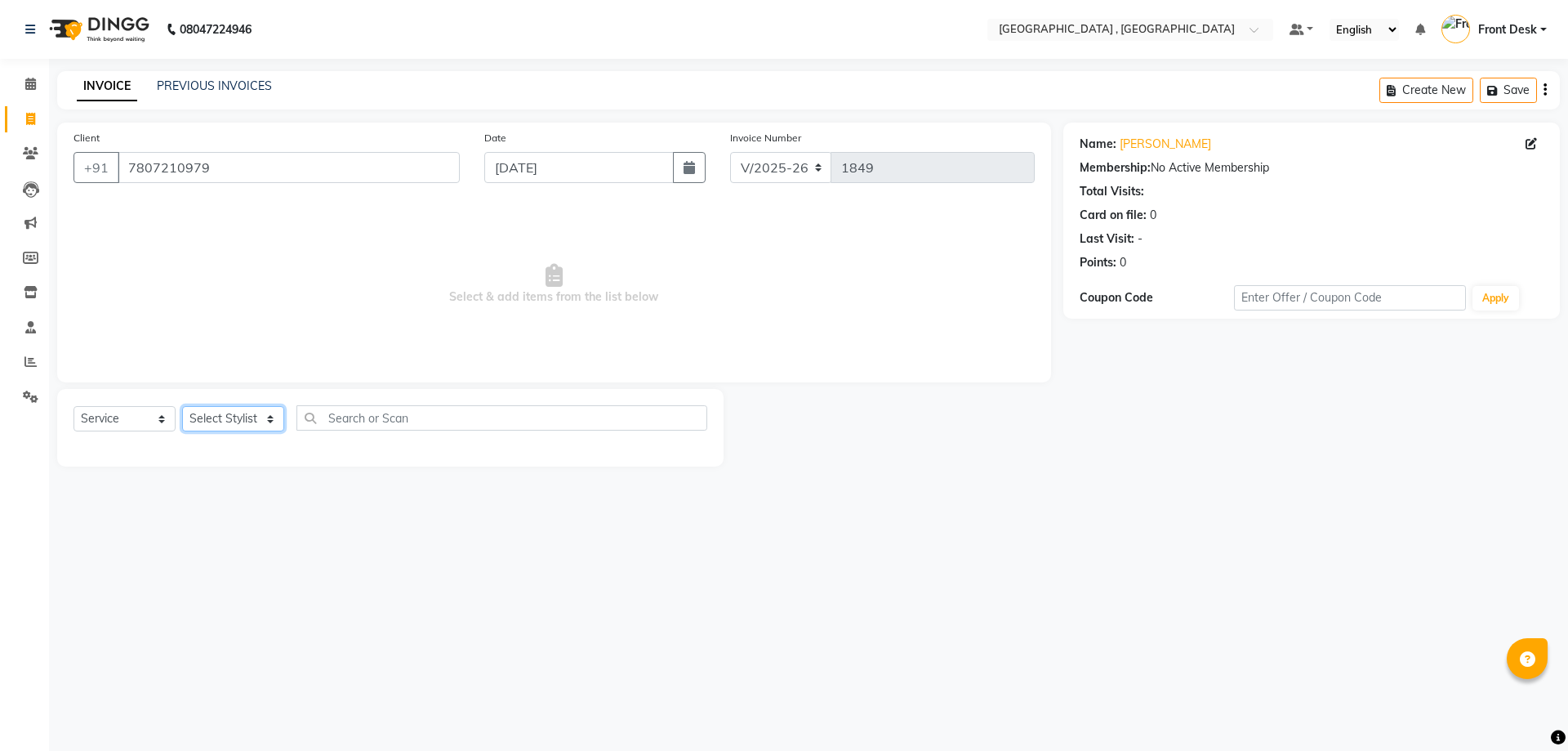
click at [218, 421] on select "Select Stylist anand anil anuj [PERSON_NAME] mam [PERSON_NAME] [PERSON_NAME] Fr…" at bounding box center [233, 418] width 102 height 25
select select "78842"
click at [183, 406] on select "Select Stylist anand anil anuj [PERSON_NAME] mam [PERSON_NAME] [PERSON_NAME] Fr…" at bounding box center [233, 418] width 102 height 25
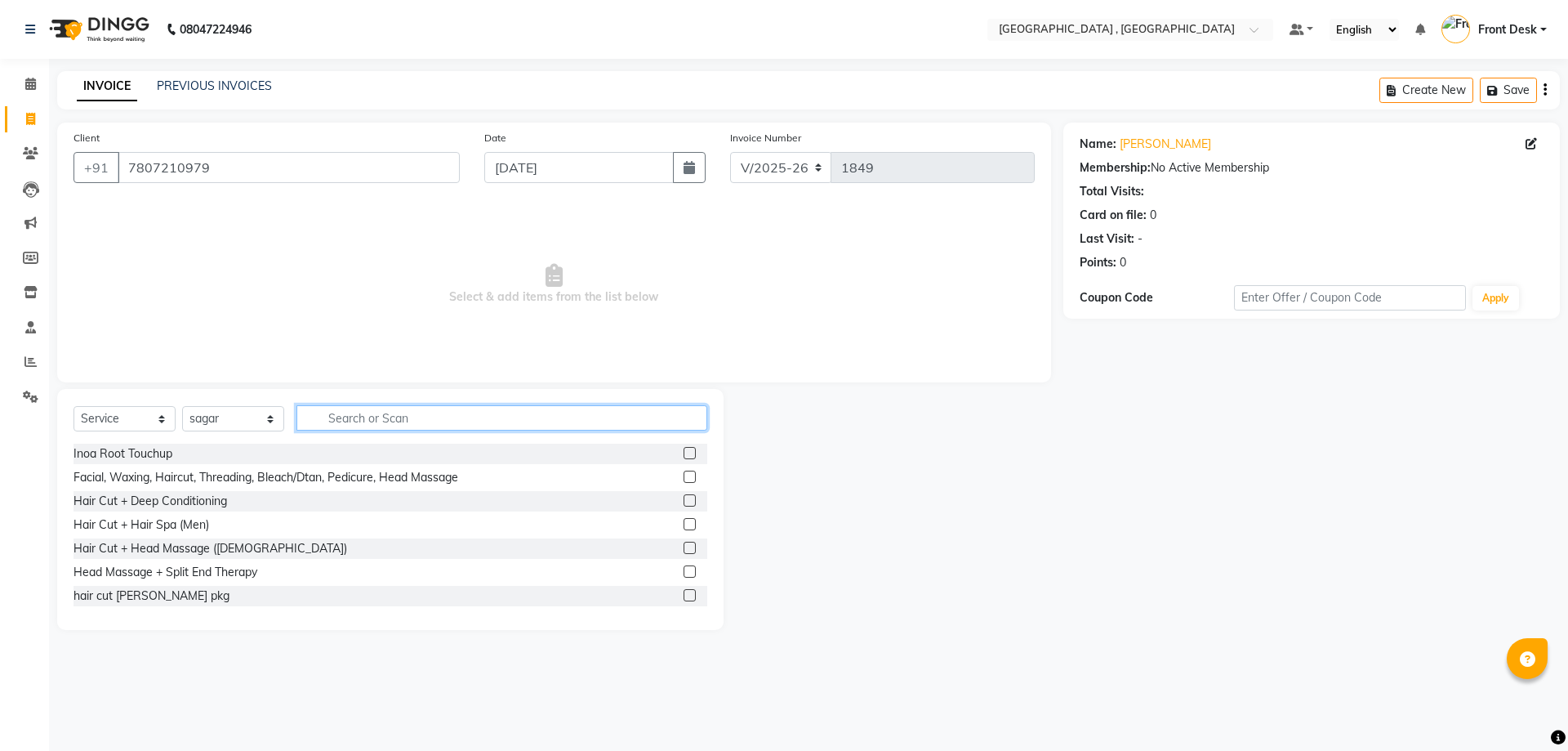
click at [336, 418] on input "text" at bounding box center [502, 418] width 411 height 25
type input "DO"
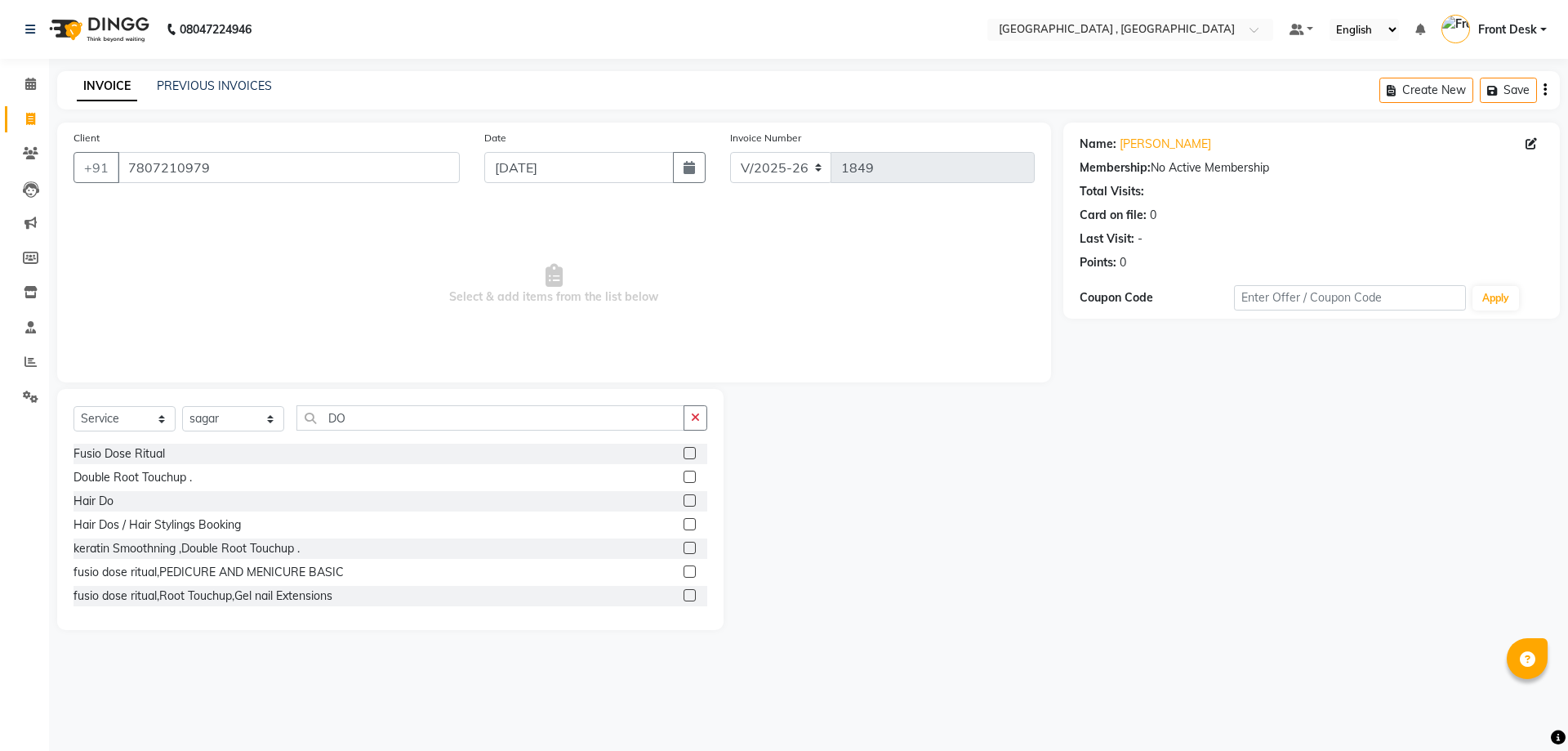
click at [684, 500] on label at bounding box center [689, 500] width 13 height 13
click at [684, 500] on input "checkbox" at bounding box center [689, 501] width 11 height 11
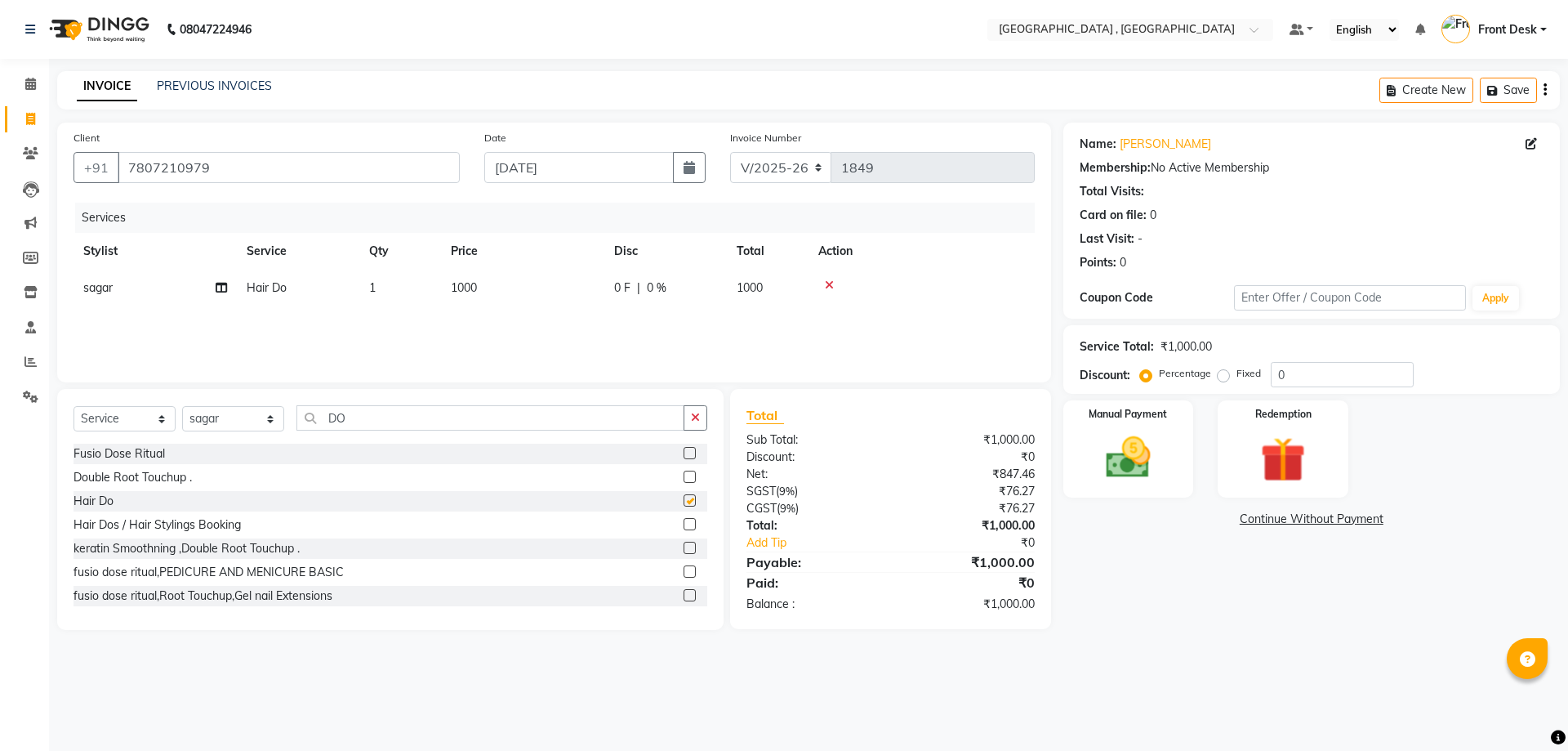
checkbox input "false"
click at [1114, 469] on img at bounding box center [1128, 457] width 76 height 54
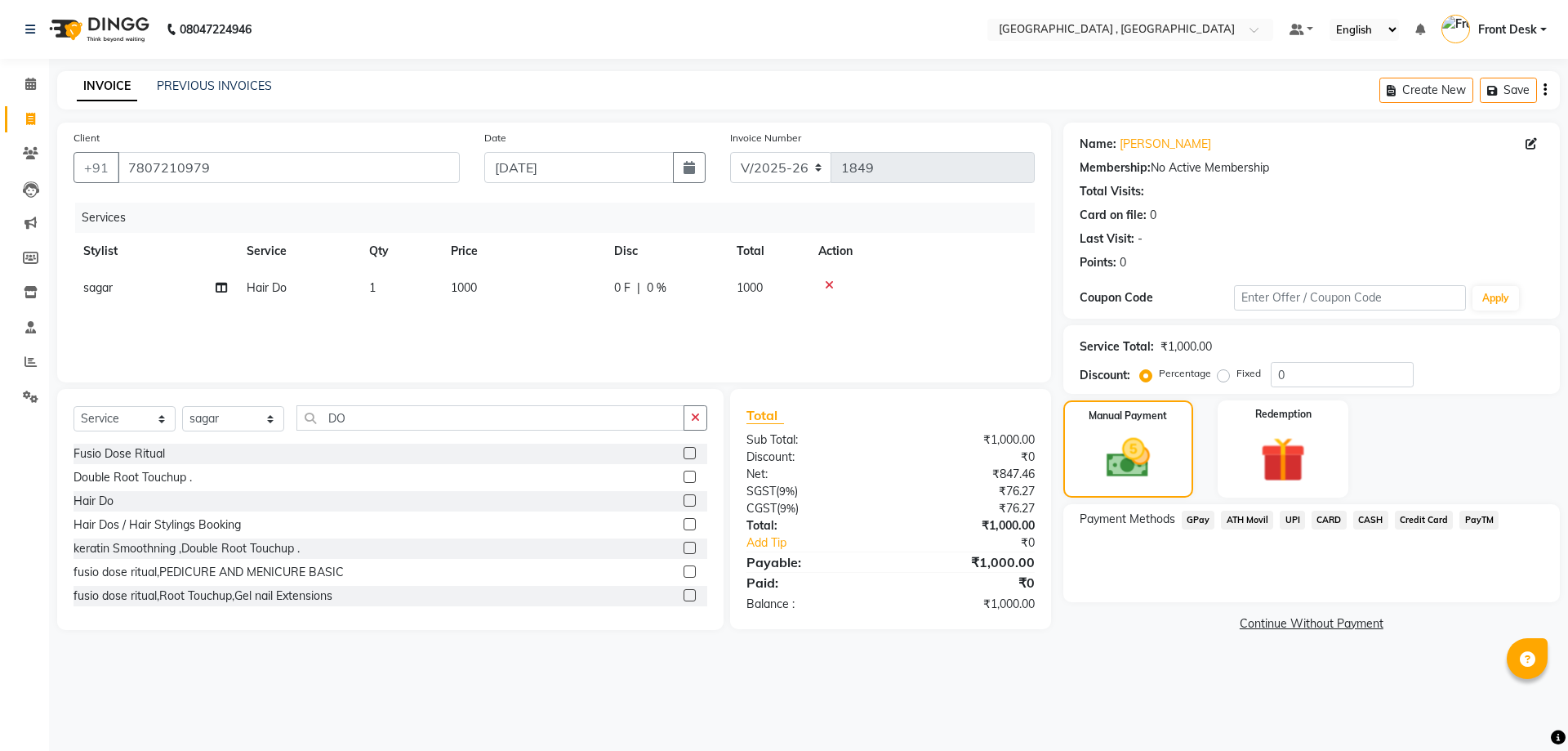
click at [1289, 522] on span "UPI" at bounding box center [1292, 519] width 25 height 19
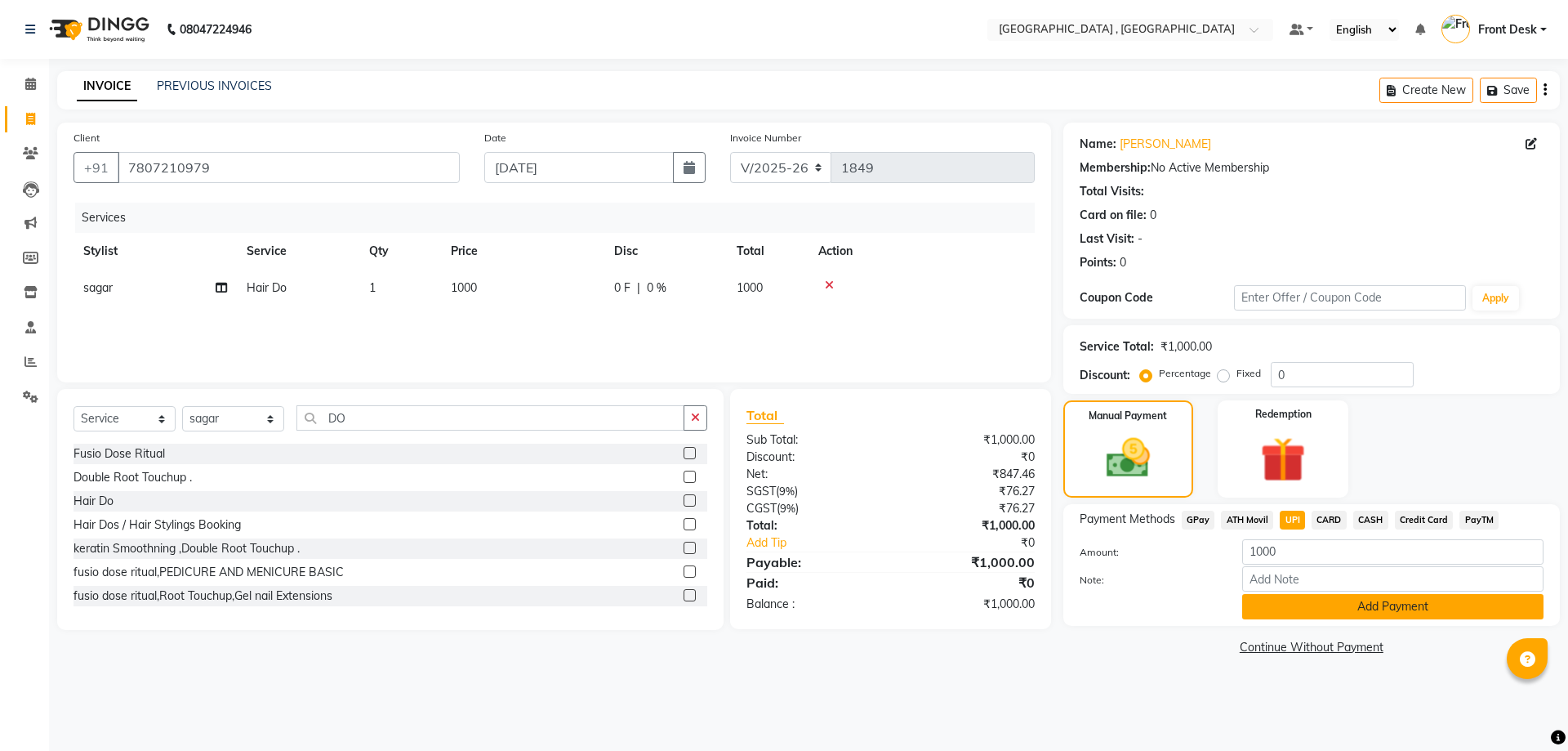
click at [1279, 611] on button "Add Payment" at bounding box center [1393, 606] width 302 height 25
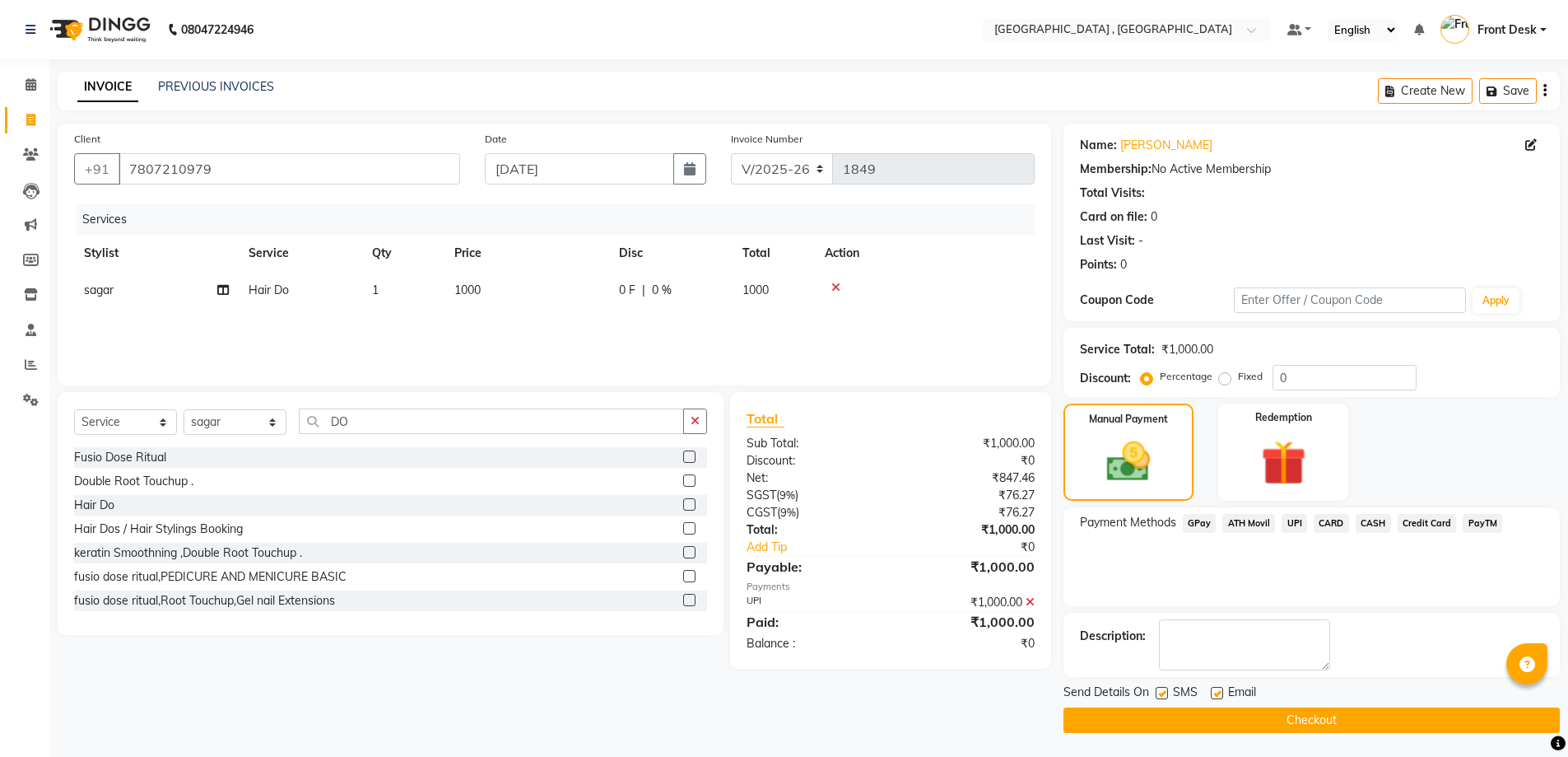
click at [1291, 725] on button "Checkout" at bounding box center [1311, 720] width 496 height 25
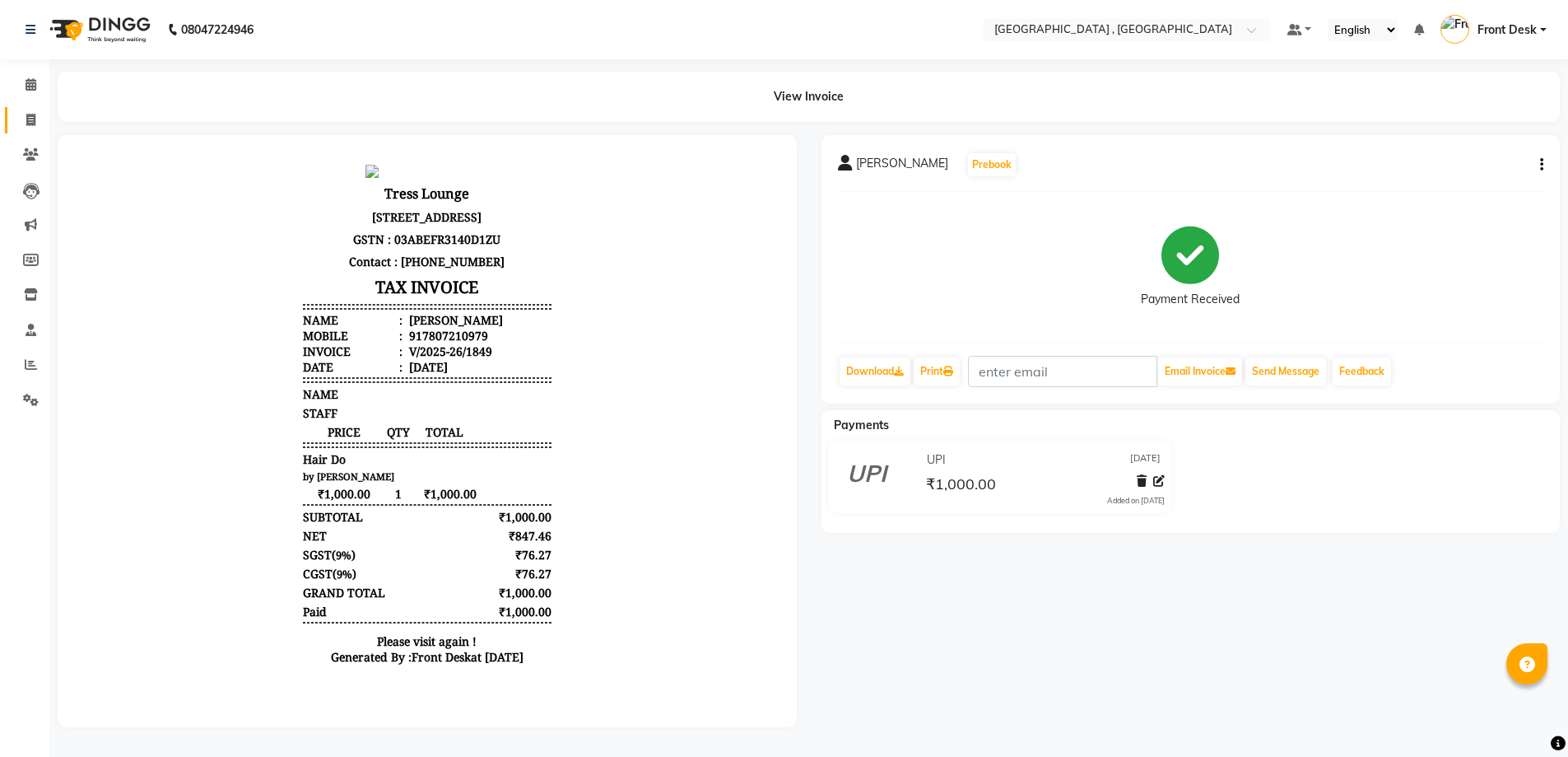
click at [34, 120] on icon at bounding box center [30, 119] width 9 height 13
select select "service"
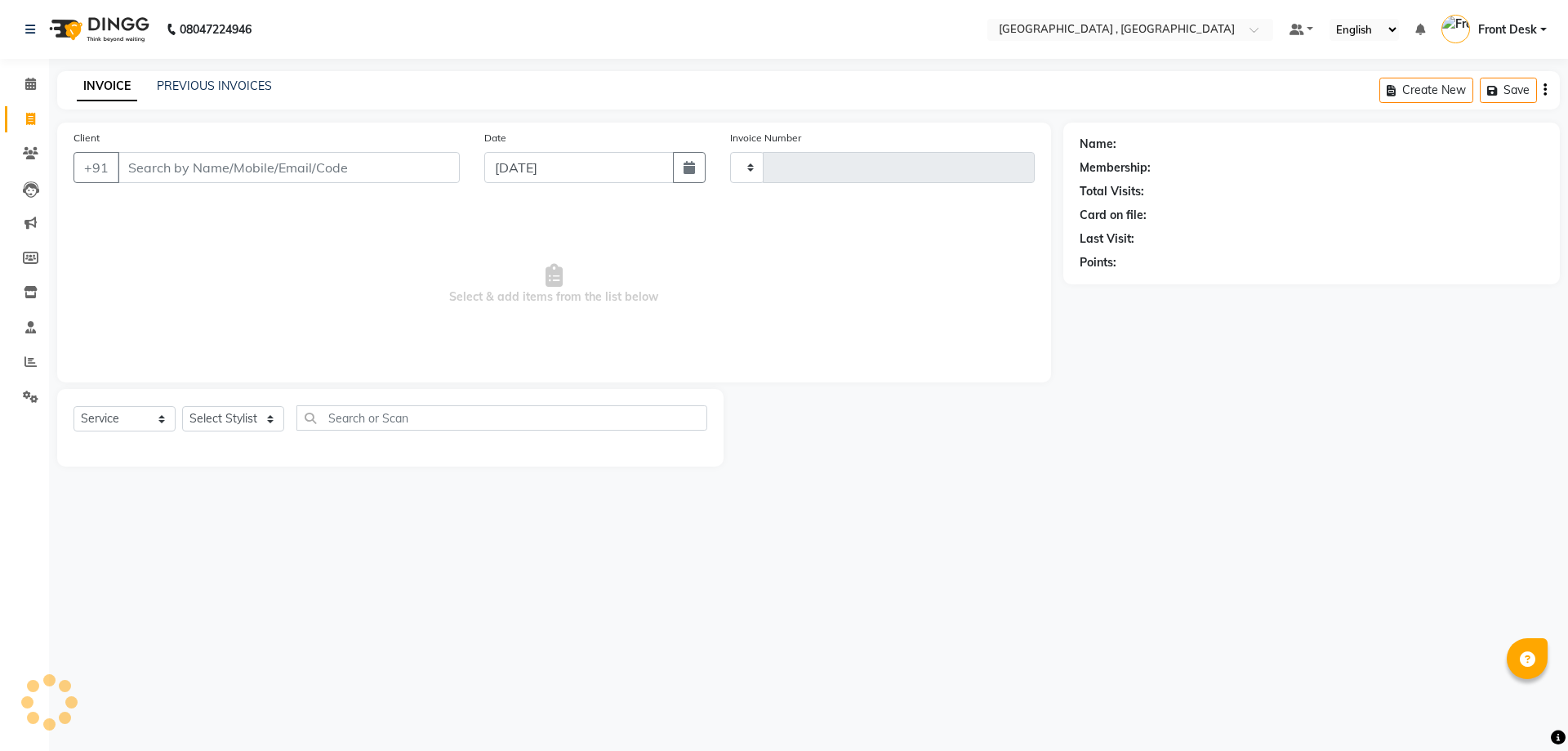
type input "1850"
select select "5111"
click at [190, 83] on link "PREVIOUS INVOICES" at bounding box center [214, 86] width 115 height 15
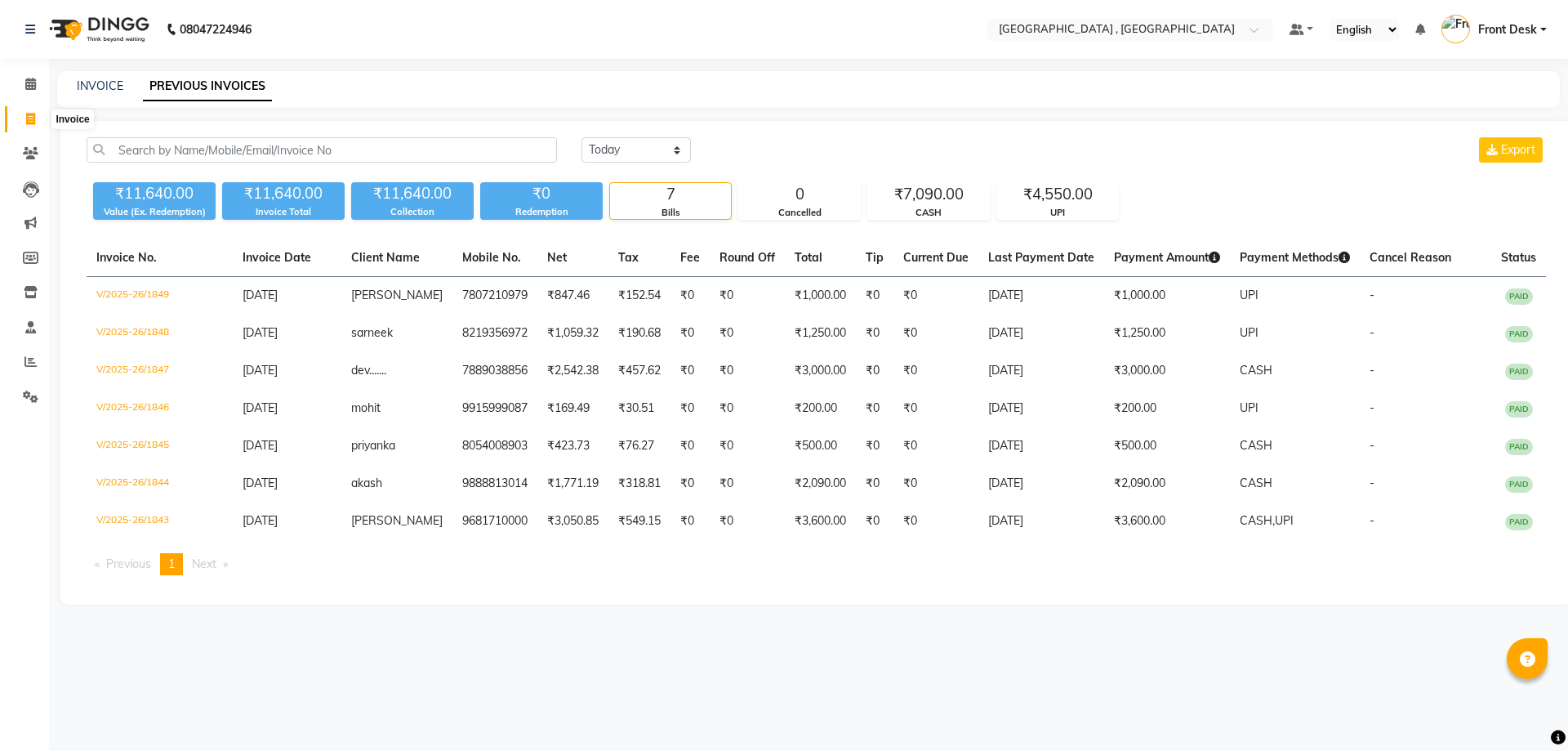
click at [32, 124] on icon at bounding box center [30, 118] width 9 height 13
select select "service"
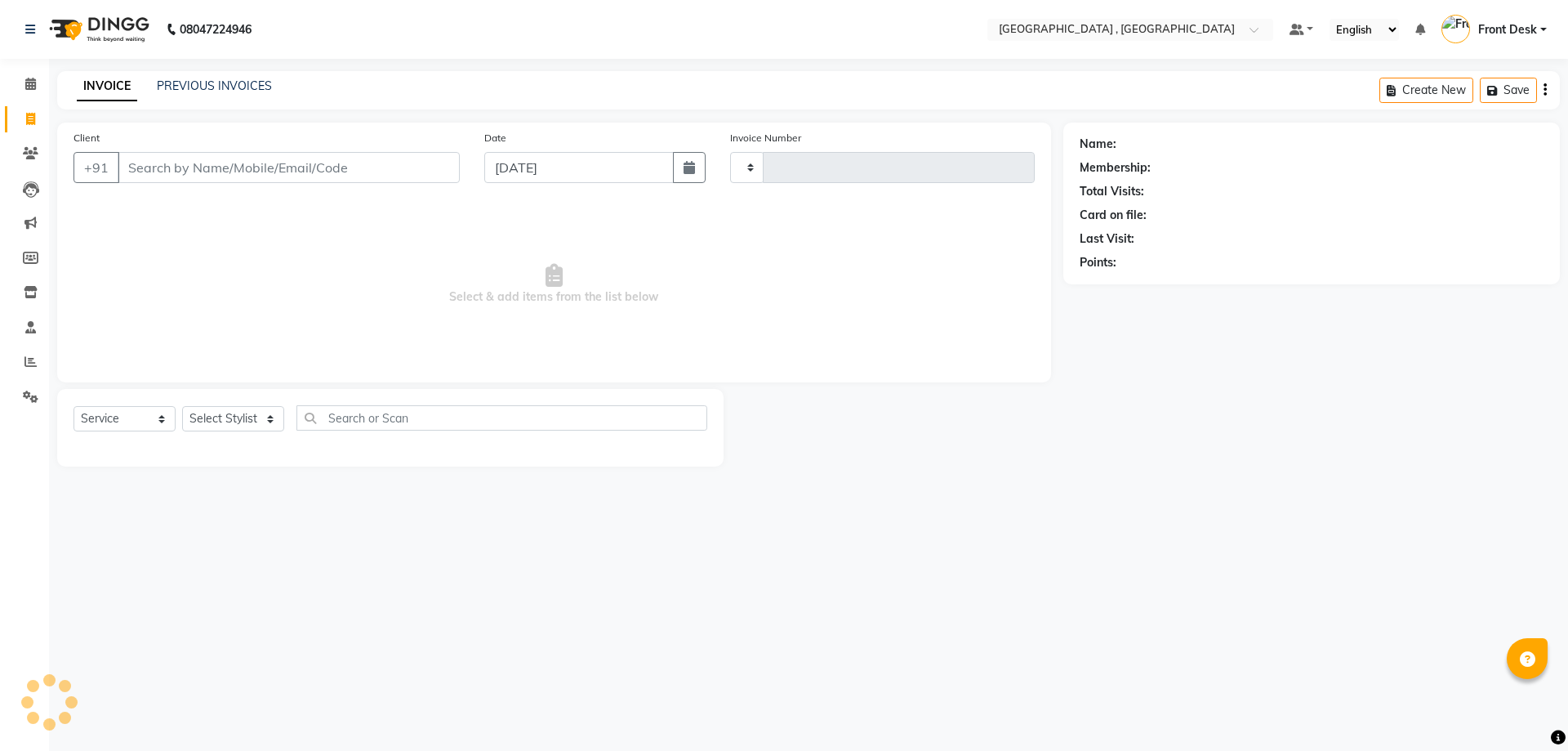
type input "1850"
select select "5111"
type input "9216104052"
click at [413, 178] on button "Add Client" at bounding box center [418, 167] width 84 height 31
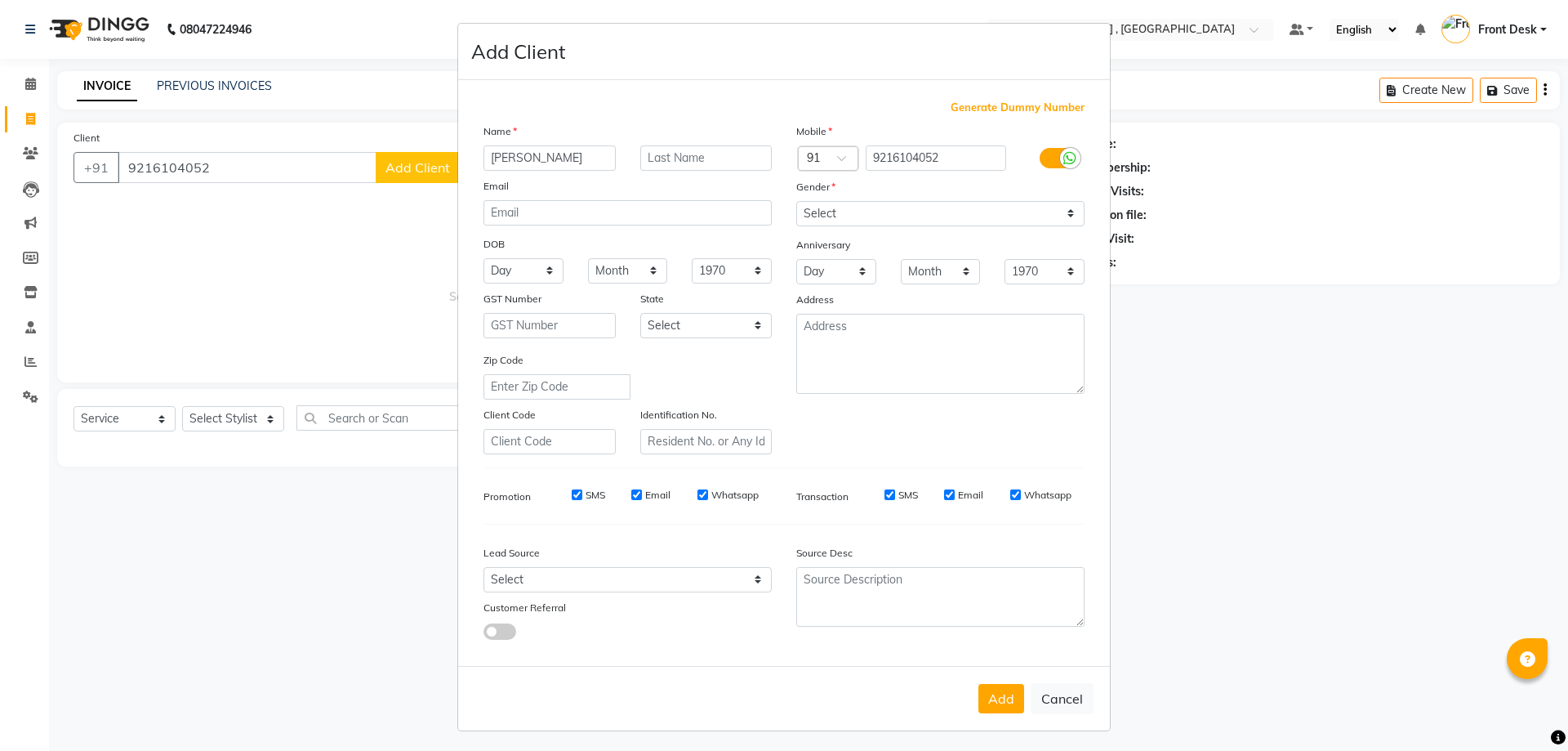
type input "[PERSON_NAME]"
click at [818, 210] on select "Select [DEMOGRAPHIC_DATA] [DEMOGRAPHIC_DATA] Other Prefer Not To Say" at bounding box center [940, 213] width 288 height 25
select select "[DEMOGRAPHIC_DATA]"
click at [796, 201] on select "Select [DEMOGRAPHIC_DATA] [DEMOGRAPHIC_DATA] Other Prefer Not To Say" at bounding box center [940, 213] width 288 height 25
click at [999, 697] on button "Add" at bounding box center [1001, 698] width 46 height 29
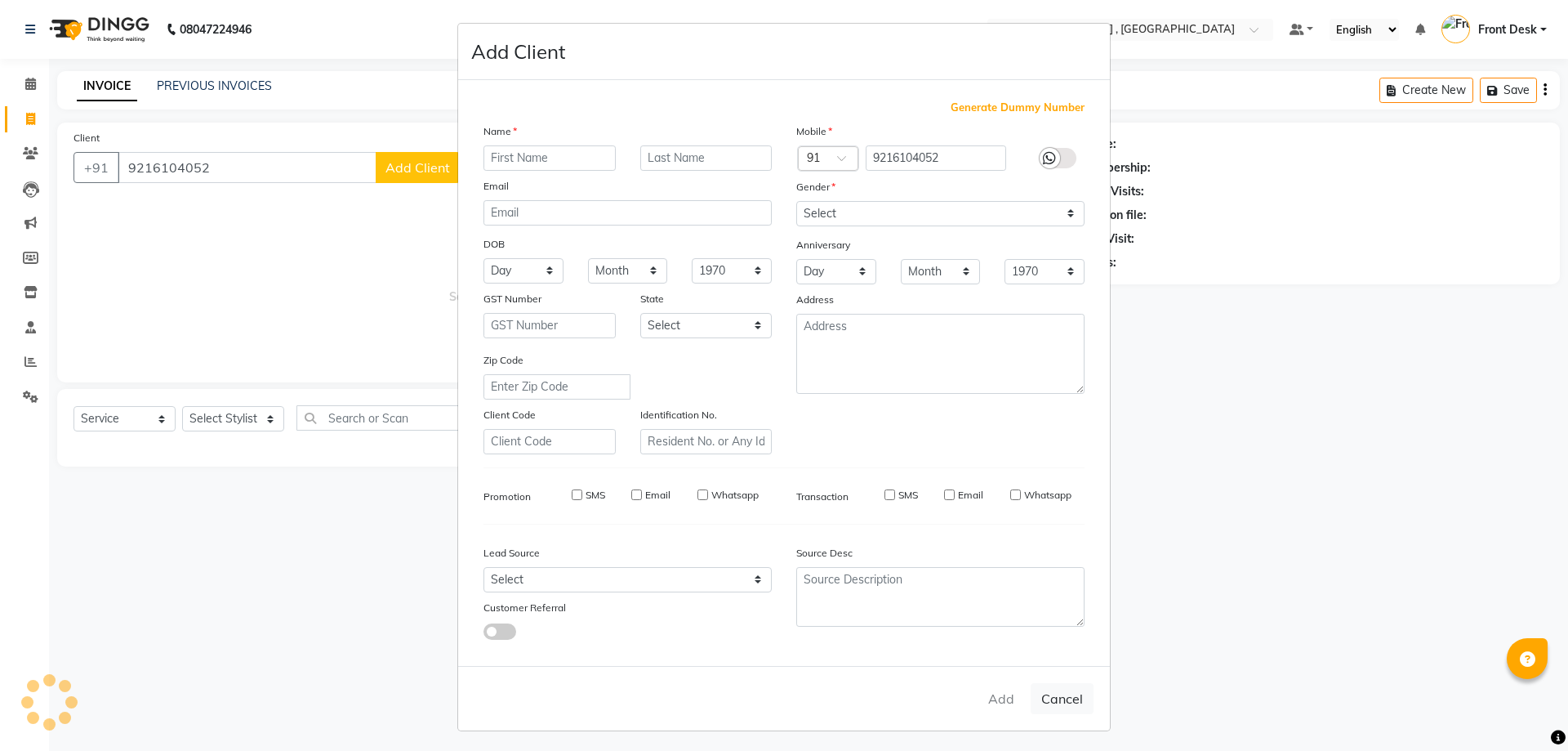
select select
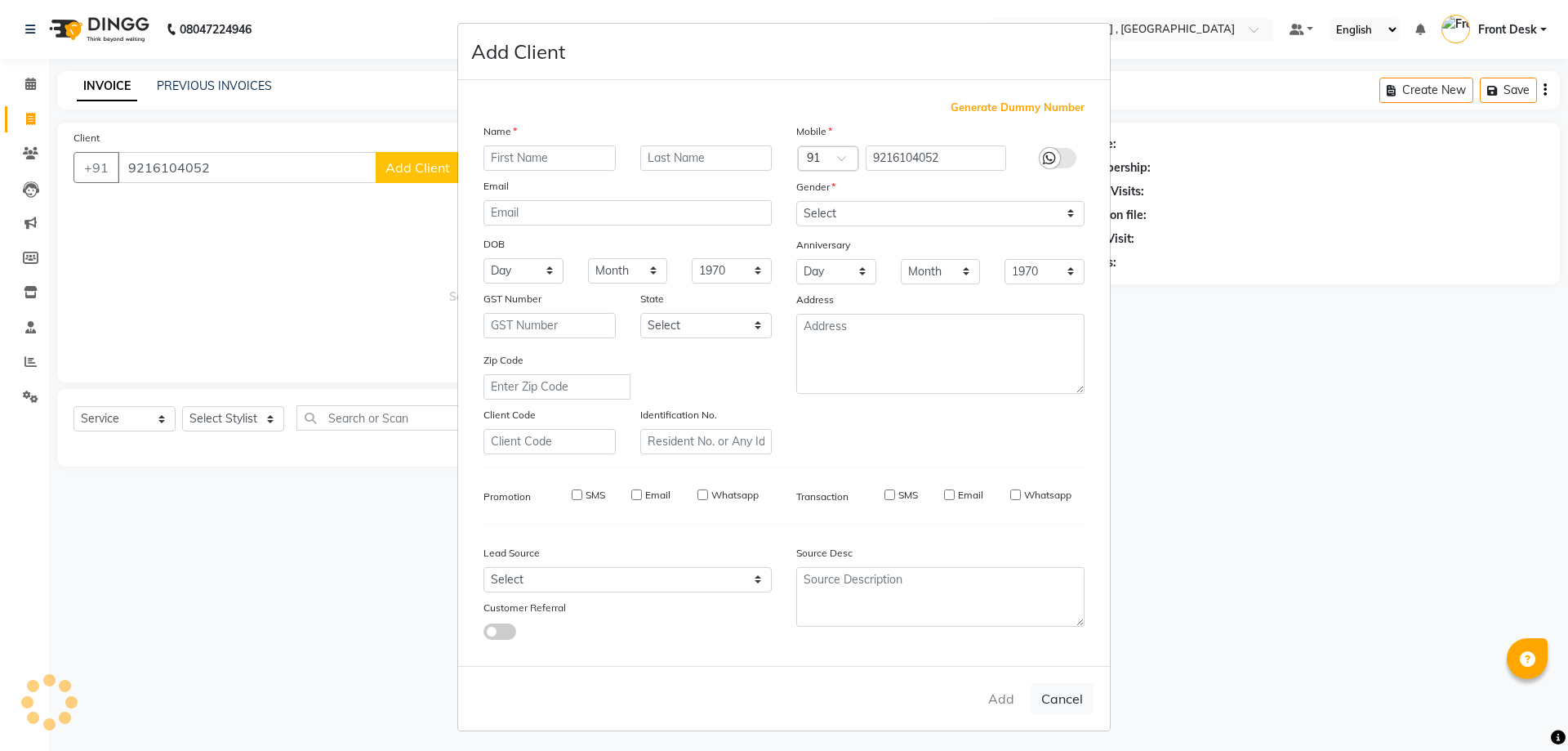
select select
checkbox input "false"
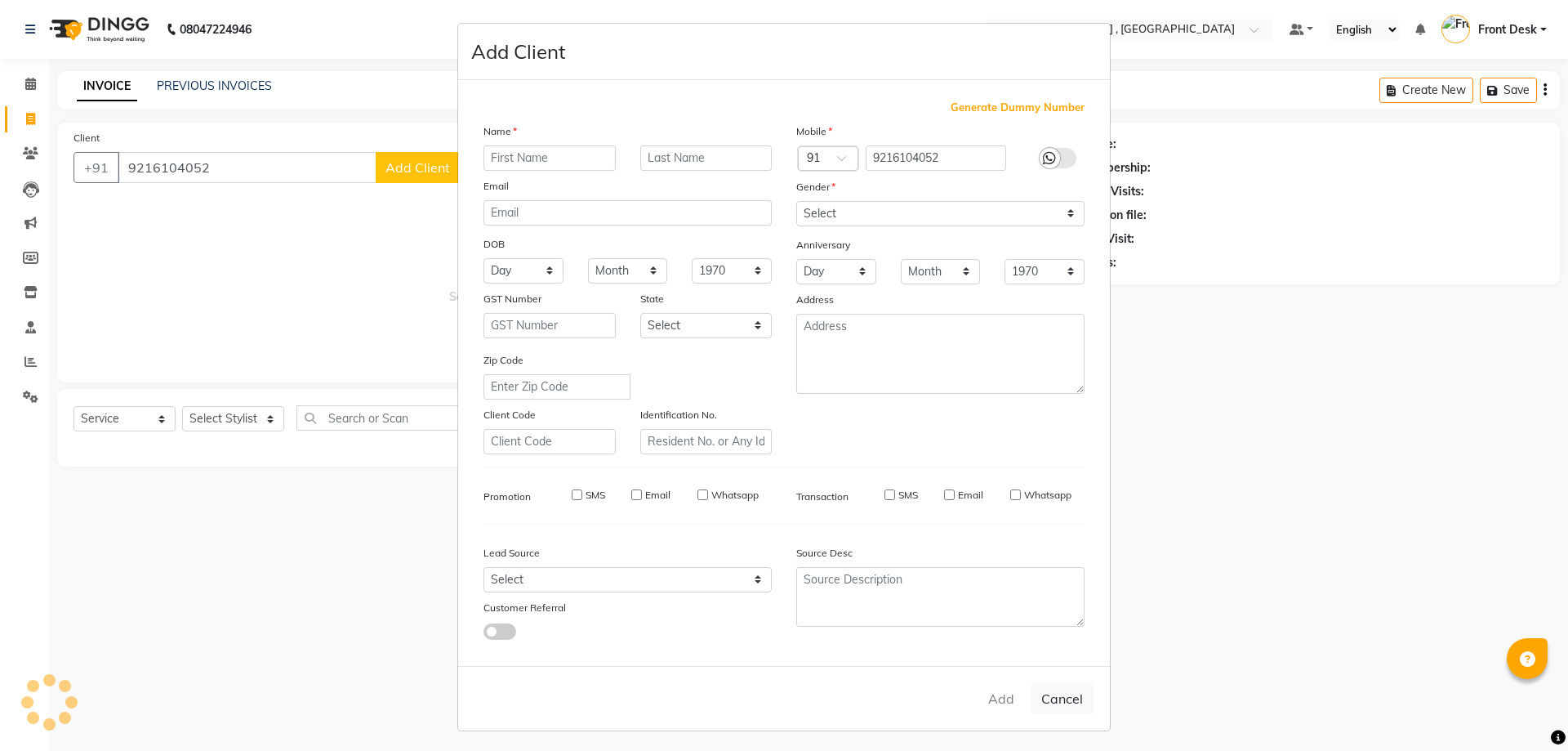
checkbox input "false"
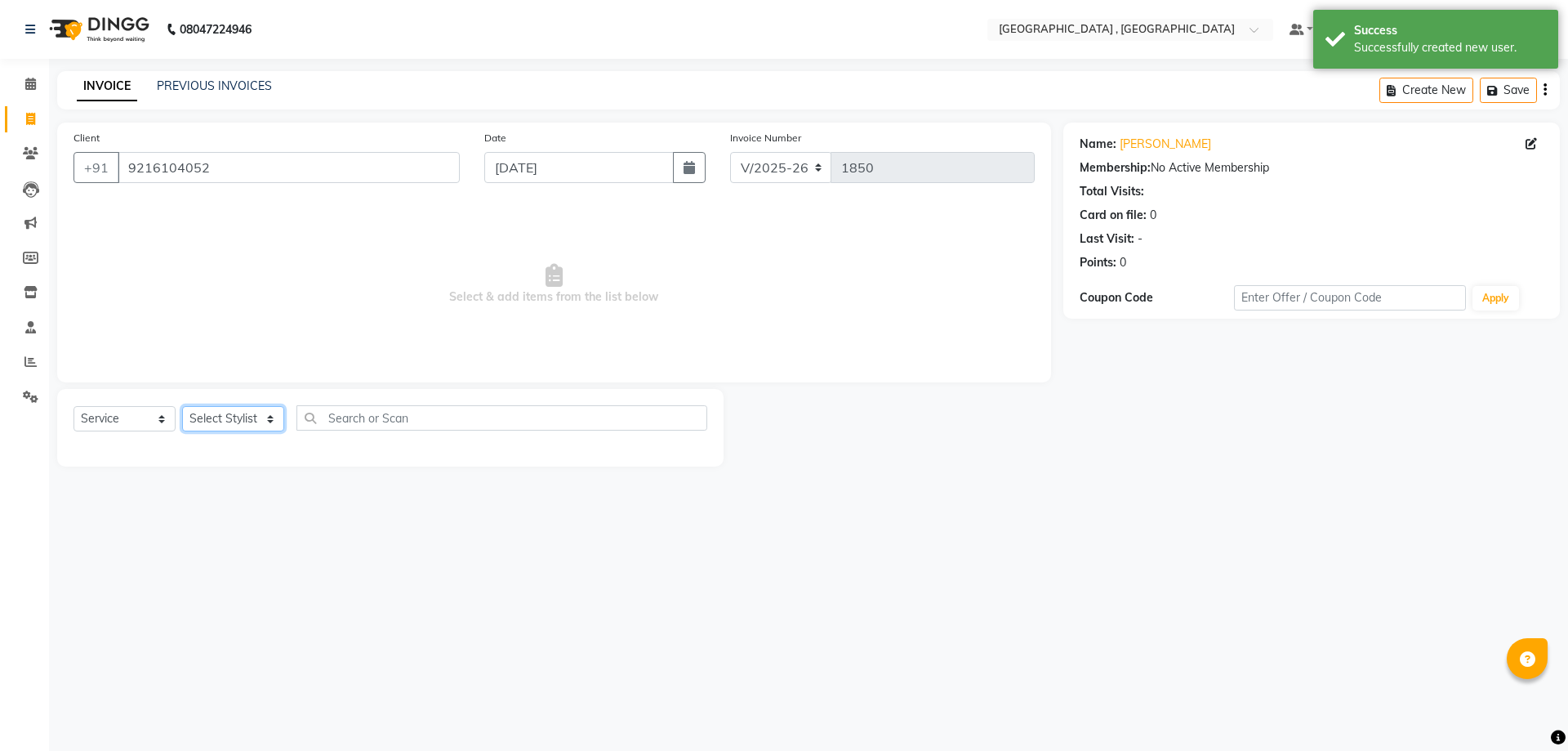
click at [220, 417] on select "Select Stylist anand anil anuj [PERSON_NAME] mam [PERSON_NAME] [PERSON_NAME] Fr…" at bounding box center [233, 418] width 102 height 25
select select "59118"
click at [183, 406] on select "Select Stylist anand anil anuj [PERSON_NAME] mam [PERSON_NAME] [PERSON_NAME] Fr…" at bounding box center [233, 418] width 102 height 25
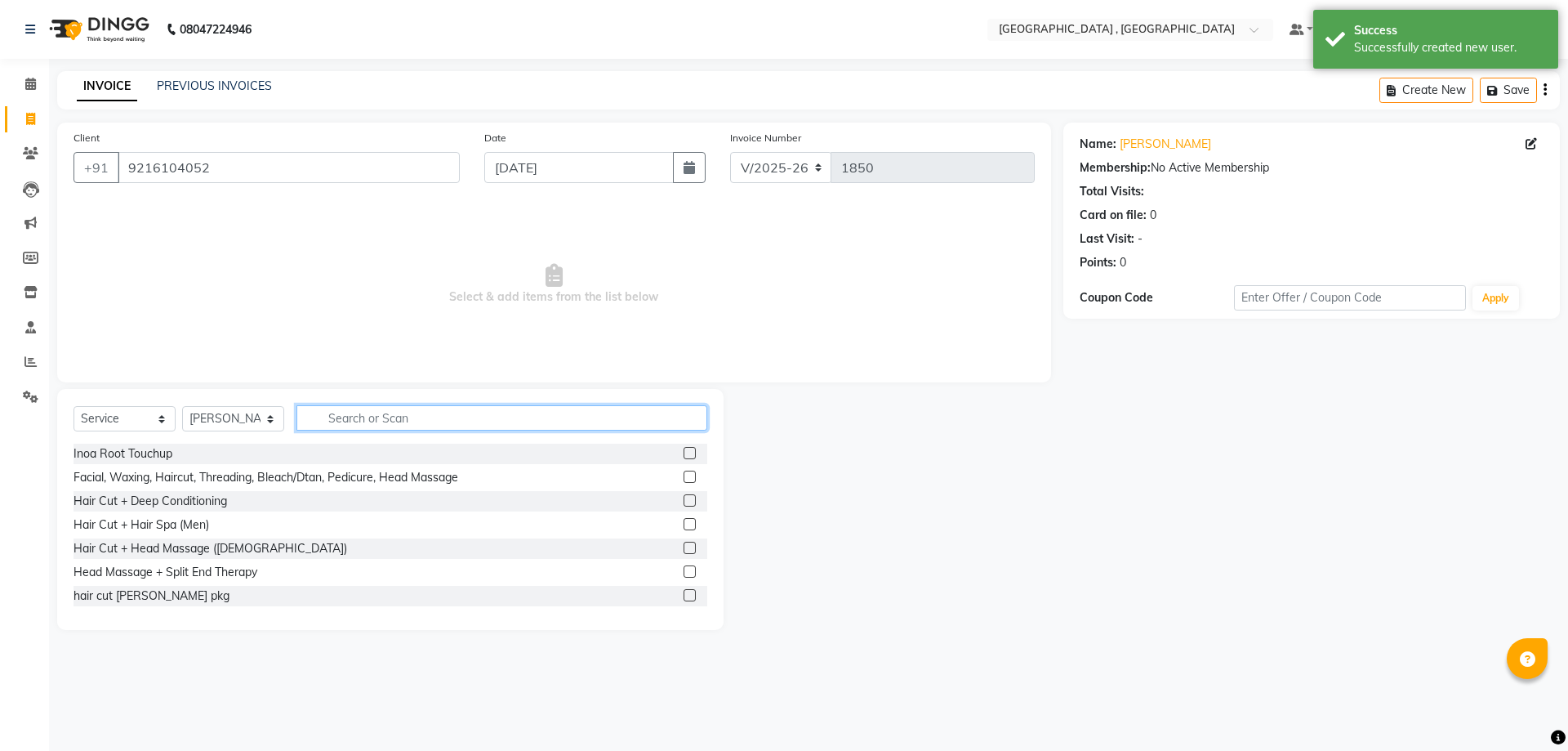
click at [342, 411] on input "text" at bounding box center [502, 418] width 411 height 25
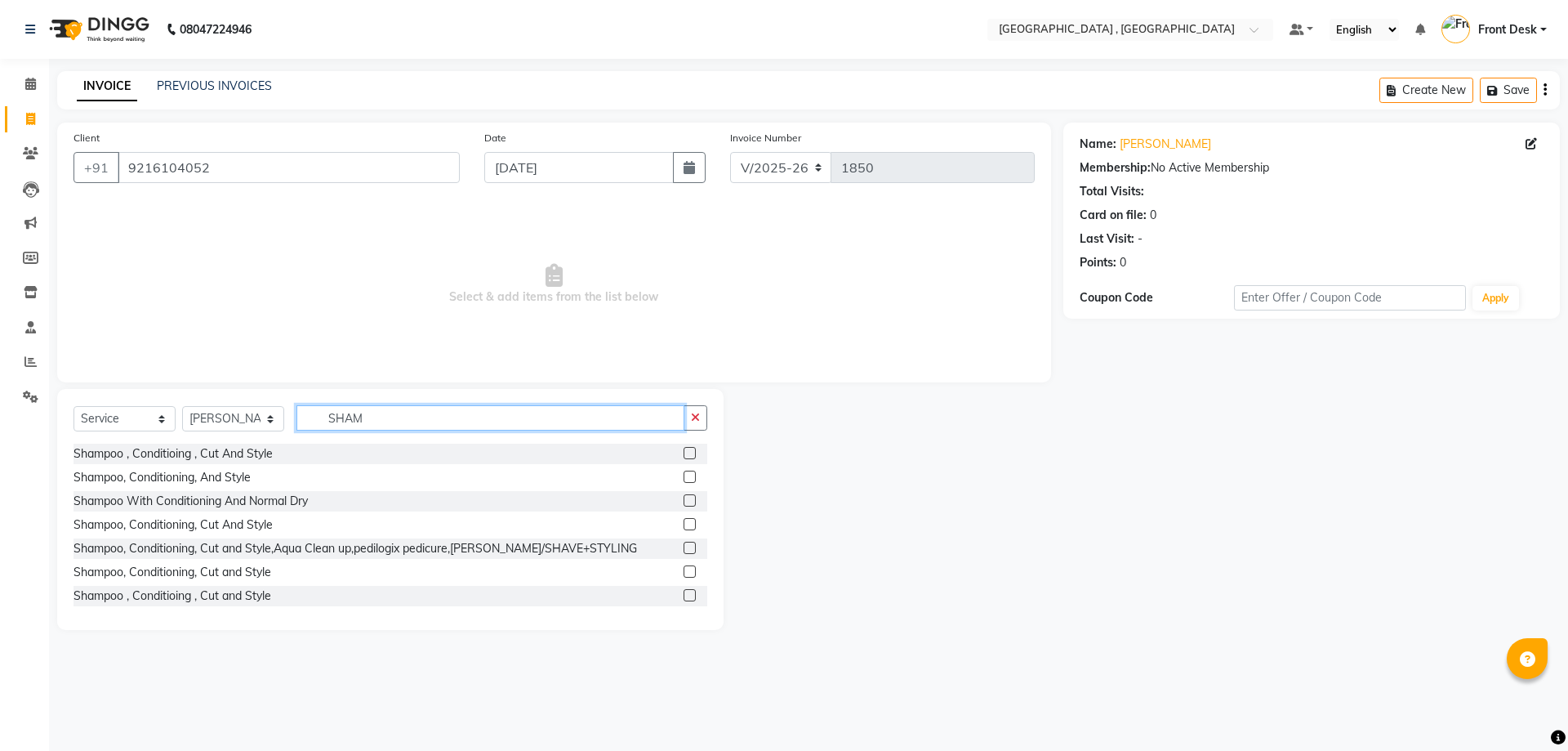
type input "SHAM"
click at [684, 455] on label at bounding box center [689, 453] width 13 height 13
click at [684, 455] on input "checkbox" at bounding box center [689, 453] width 11 height 11
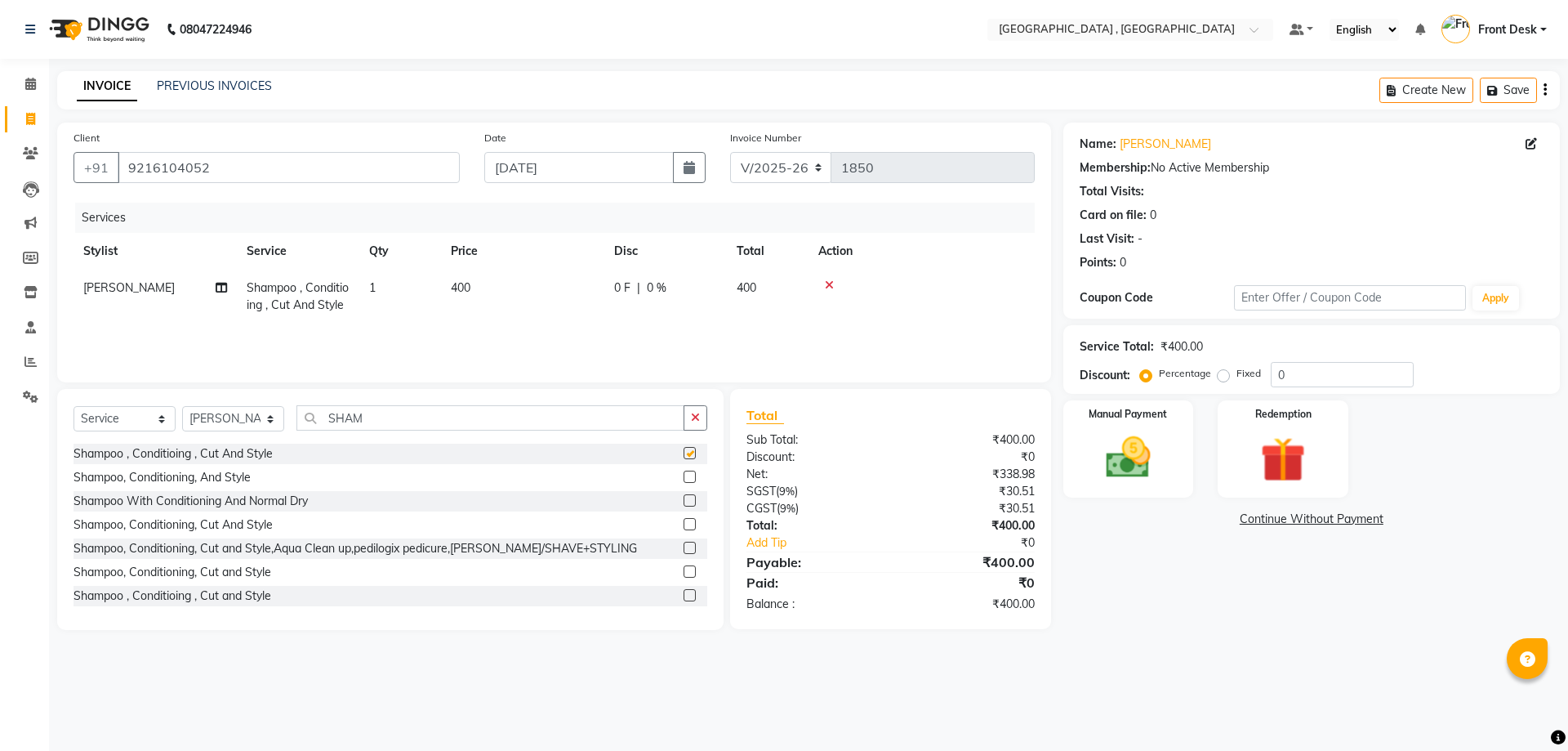
checkbox input "false"
